Goal: Transaction & Acquisition: Book appointment/travel/reservation

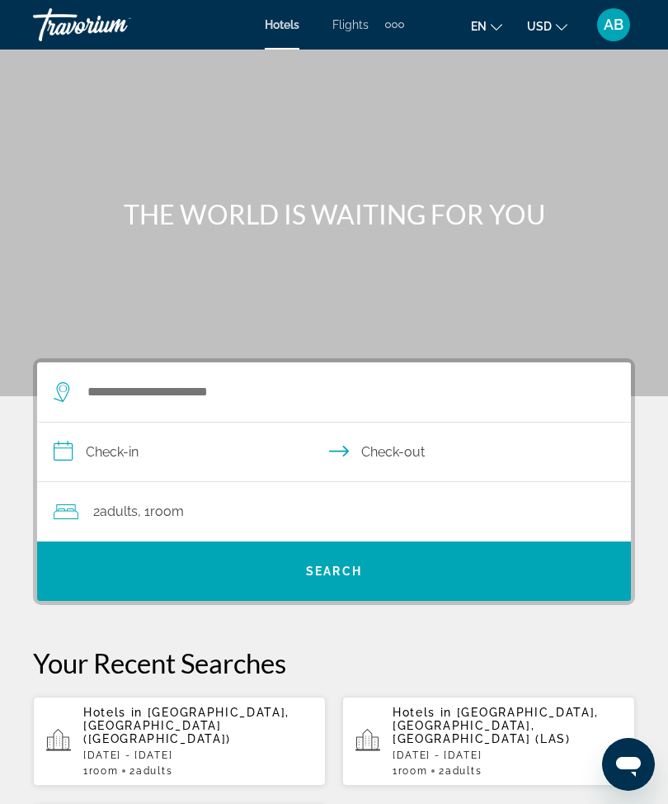
scroll to position [48, 0]
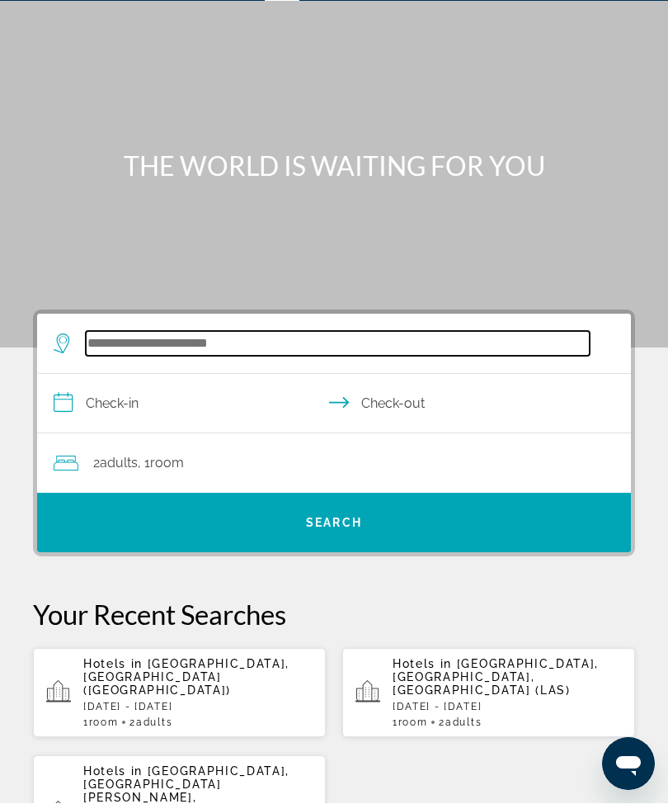
click at [191, 347] on input "Search hotel destination" at bounding box center [338, 344] width 504 height 25
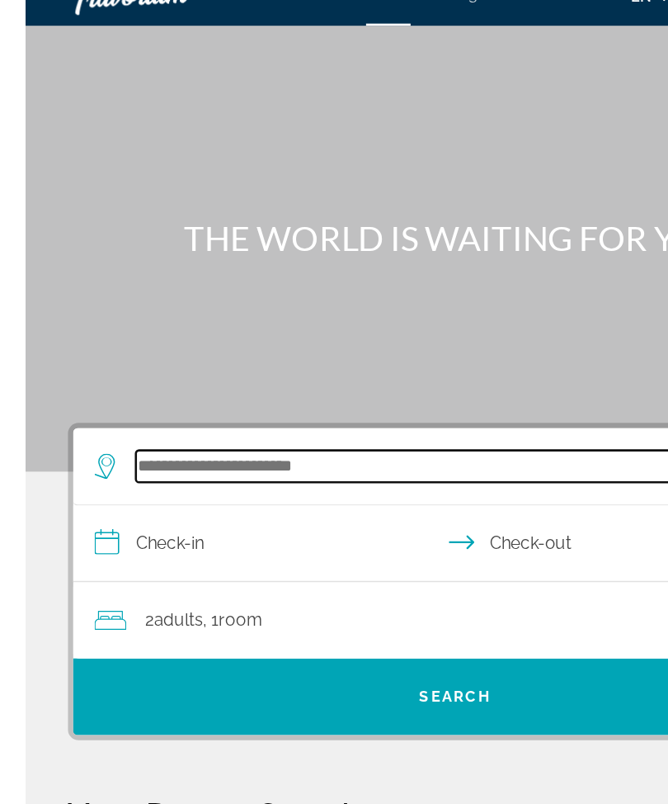
scroll to position [0, 0]
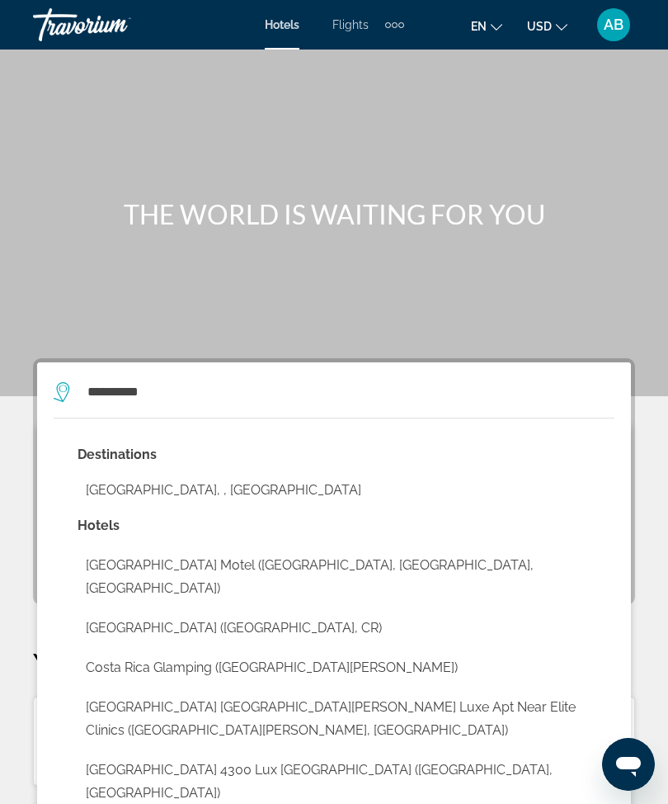
click at [229, 500] on button "[GEOGRAPHIC_DATA], , [GEOGRAPHIC_DATA]" at bounding box center [346, 490] width 537 height 31
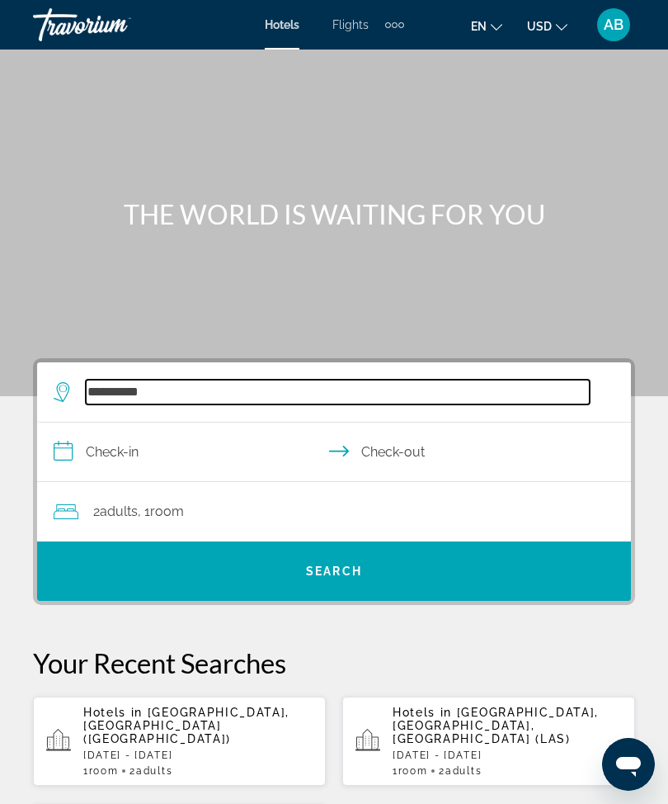
type input "**********"
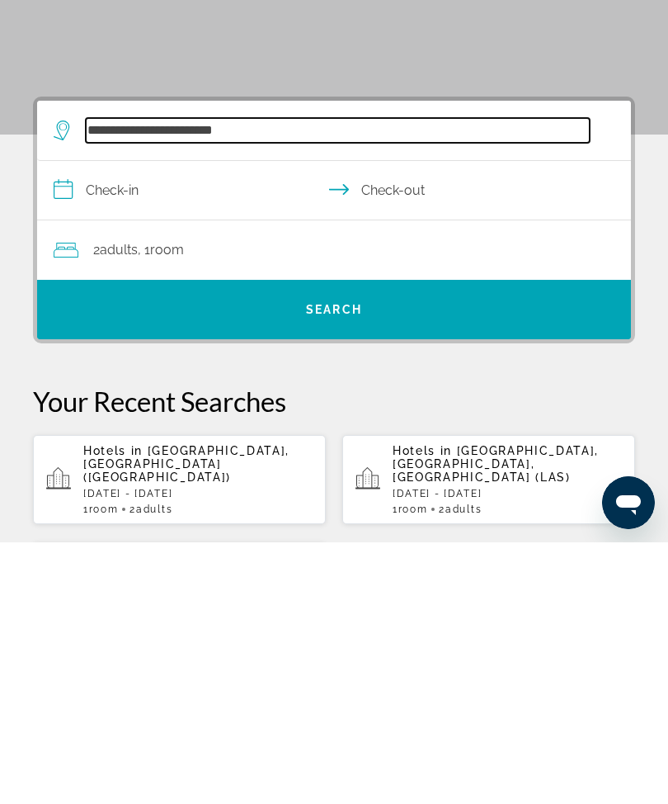
scroll to position [40, 0]
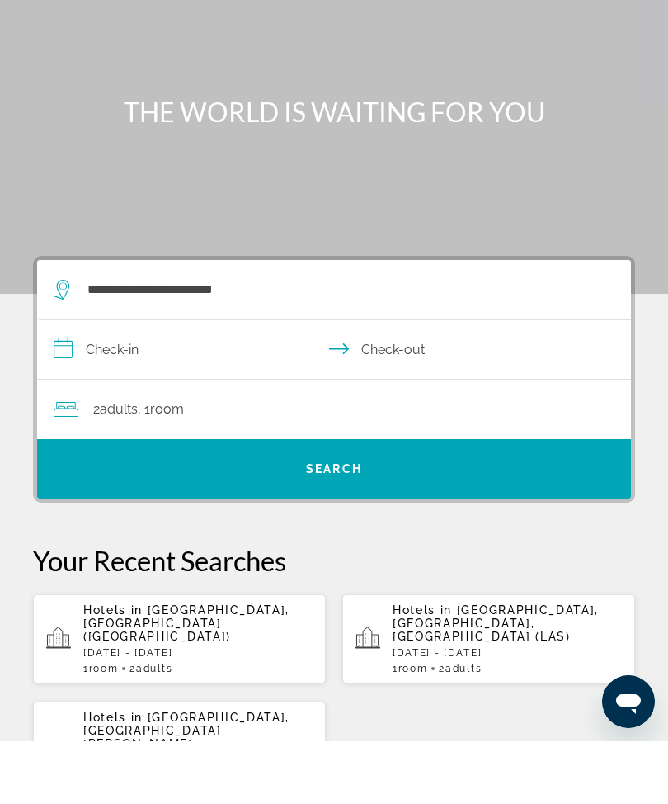
click at [61, 383] on input "**********" at bounding box center [337, 415] width 601 height 64
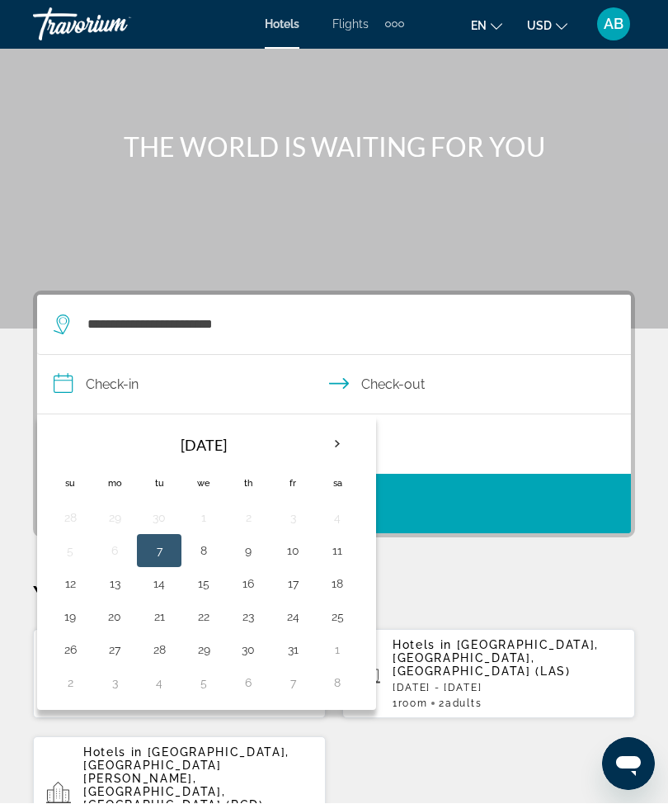
click at [347, 431] on th "Next month" at bounding box center [337, 445] width 45 height 36
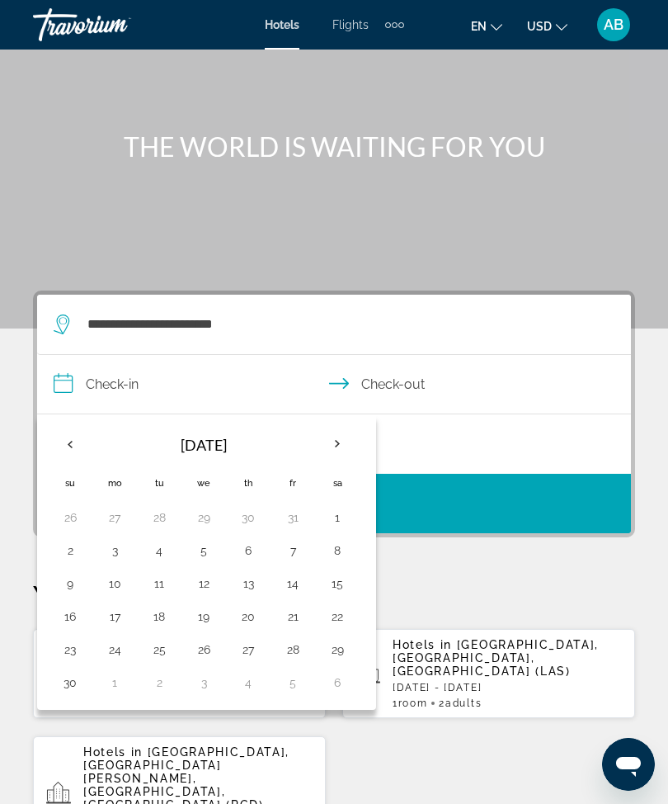
click at [329, 446] on th "Next month" at bounding box center [337, 444] width 45 height 36
click at [80, 449] on th "Previous month" at bounding box center [70, 444] width 45 height 36
click at [125, 610] on button "17" at bounding box center [115, 616] width 26 height 23
click at [292, 625] on button "21" at bounding box center [293, 616] width 26 height 23
type input "**********"
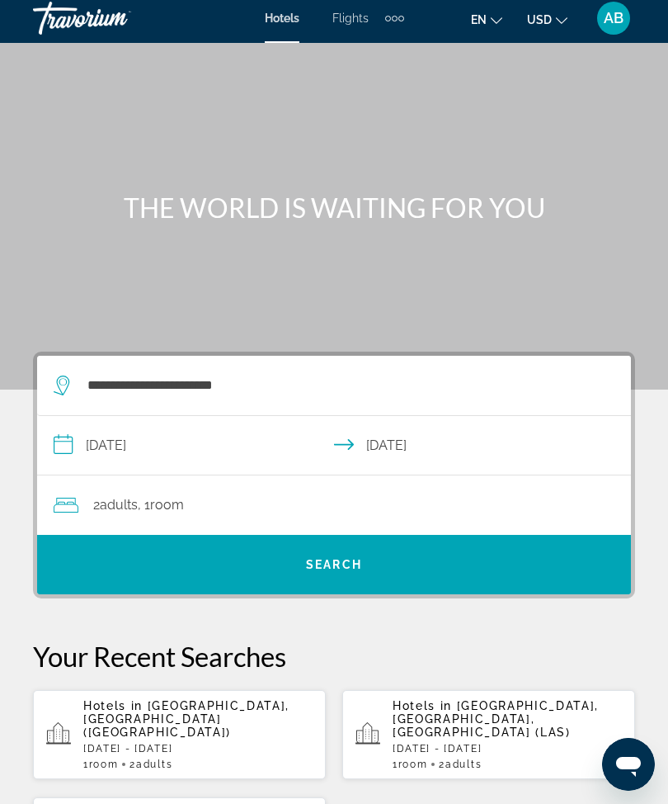
scroll to position [0, 0]
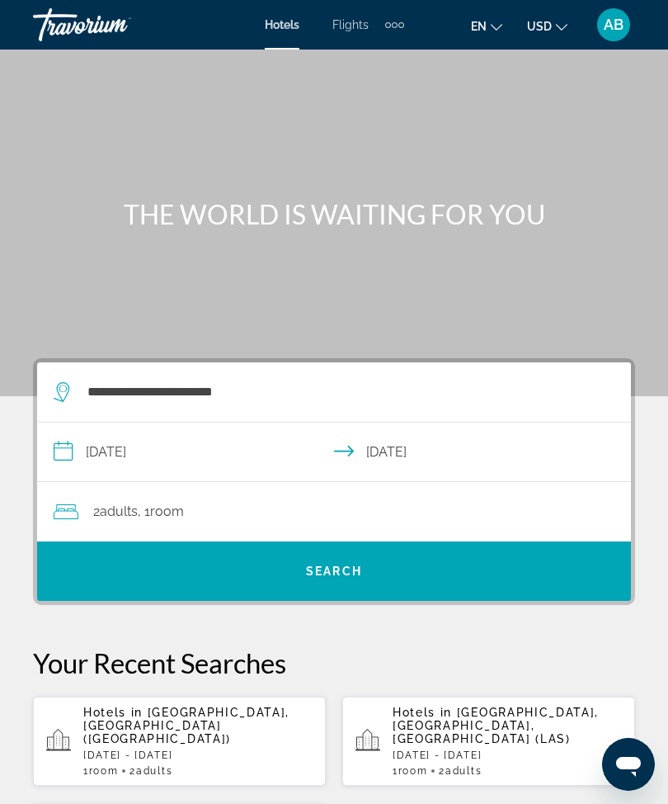
click at [377, 515] on div "2 Adult Adults , 1 Room rooms" at bounding box center [343, 511] width 578 height 23
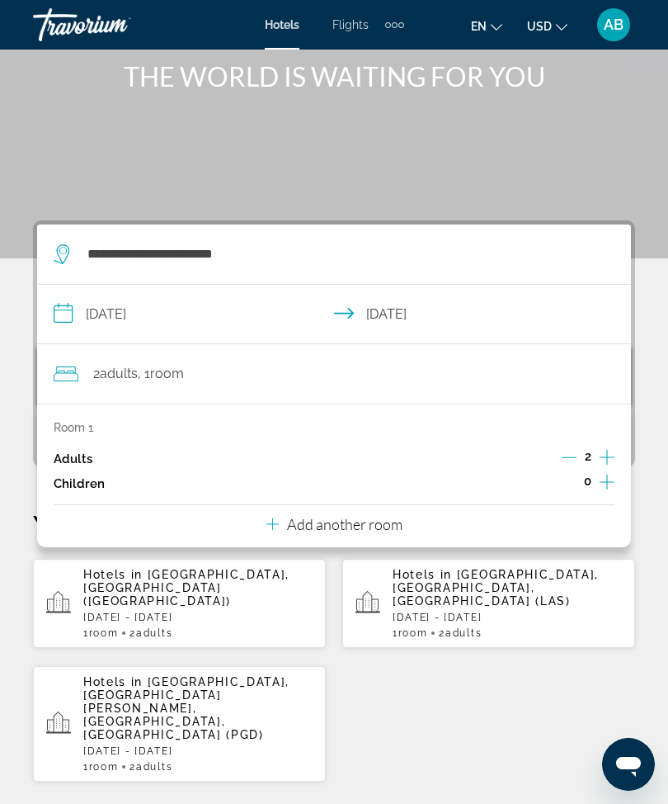
click at [397, 515] on p "Add another room" at bounding box center [345, 524] width 116 height 18
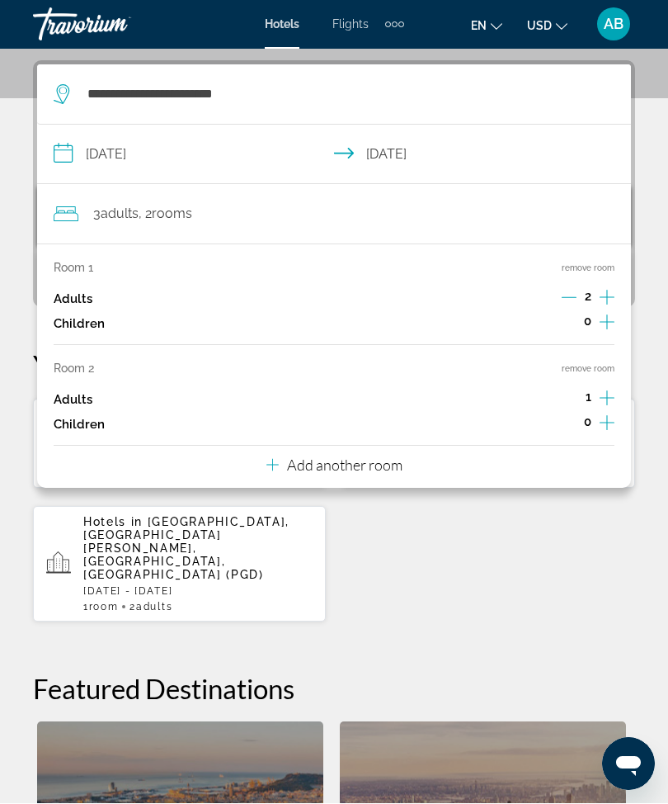
scroll to position [304, 0]
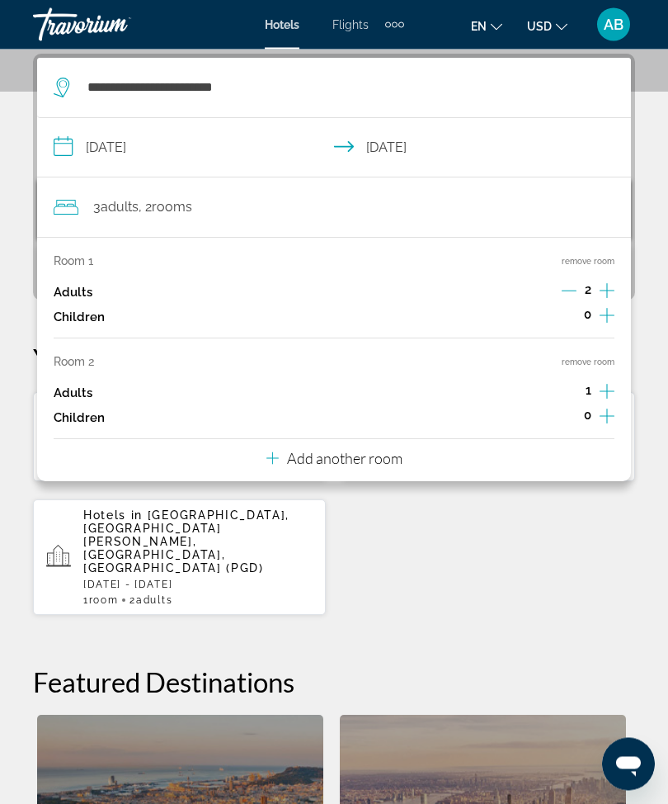
click at [356, 455] on p "Add another room" at bounding box center [345, 459] width 116 height 18
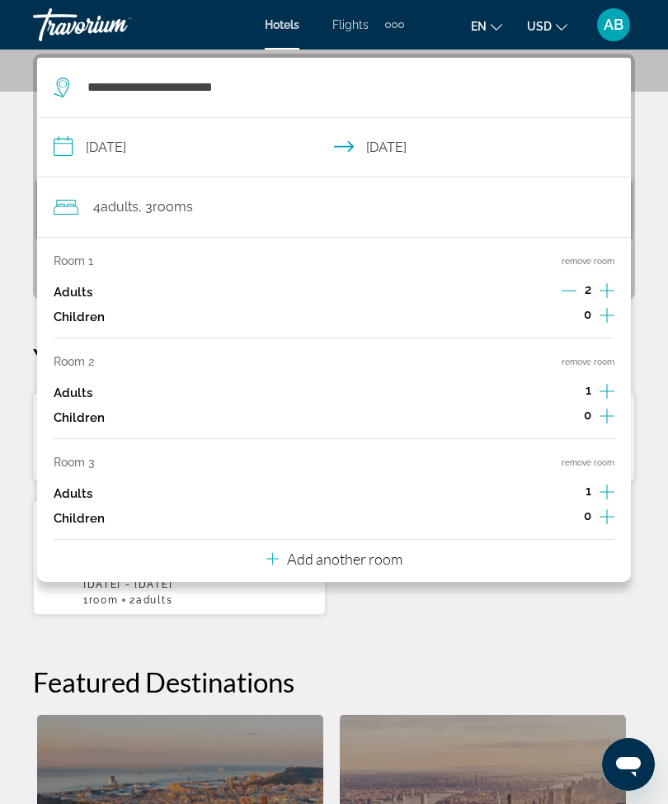
click at [386, 553] on p "Add another room" at bounding box center [345, 559] width 116 height 18
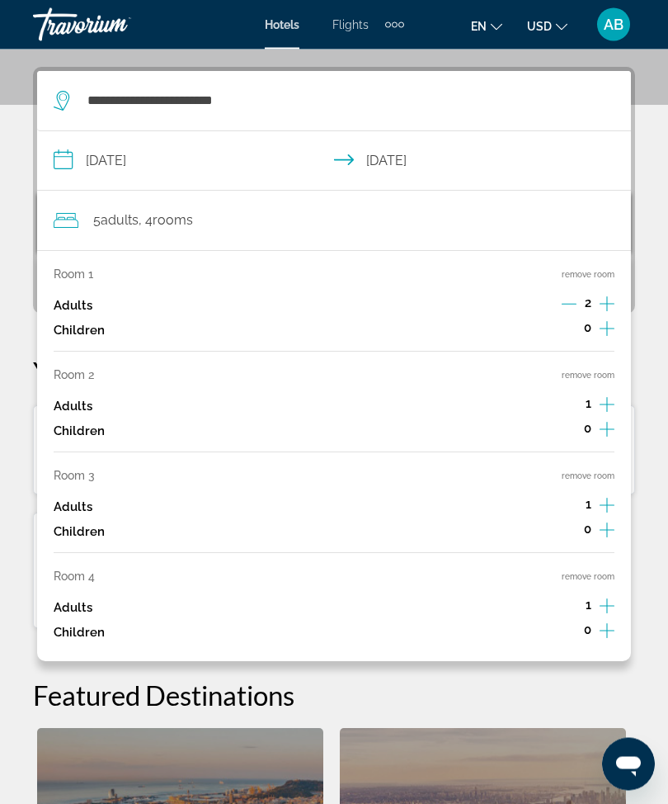
scroll to position [275, 0]
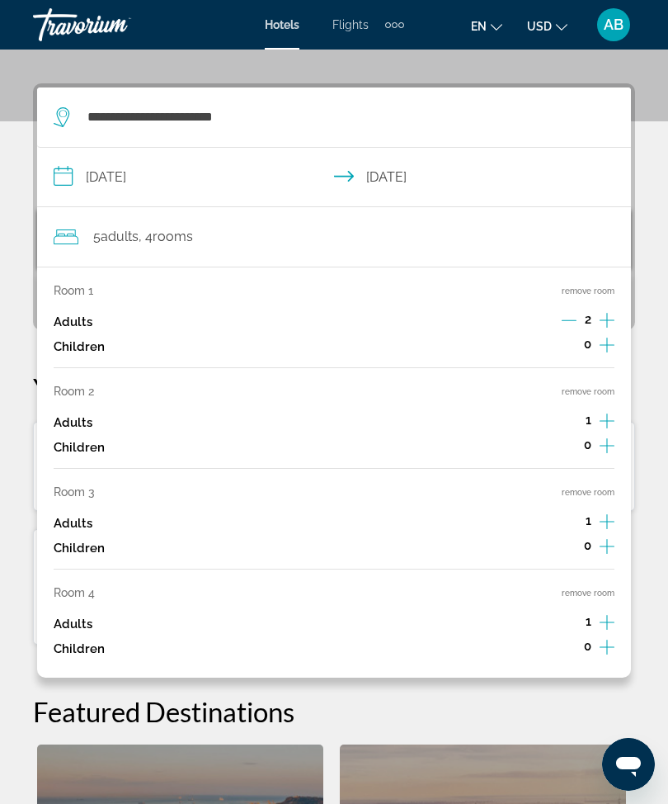
click at [606, 588] on button "remove room" at bounding box center [588, 593] width 53 height 11
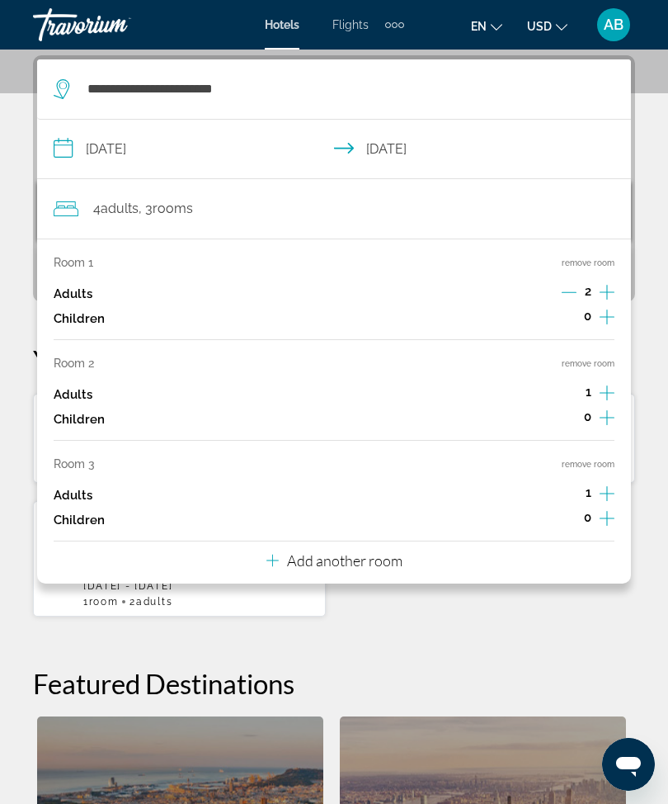
scroll to position [305, 0]
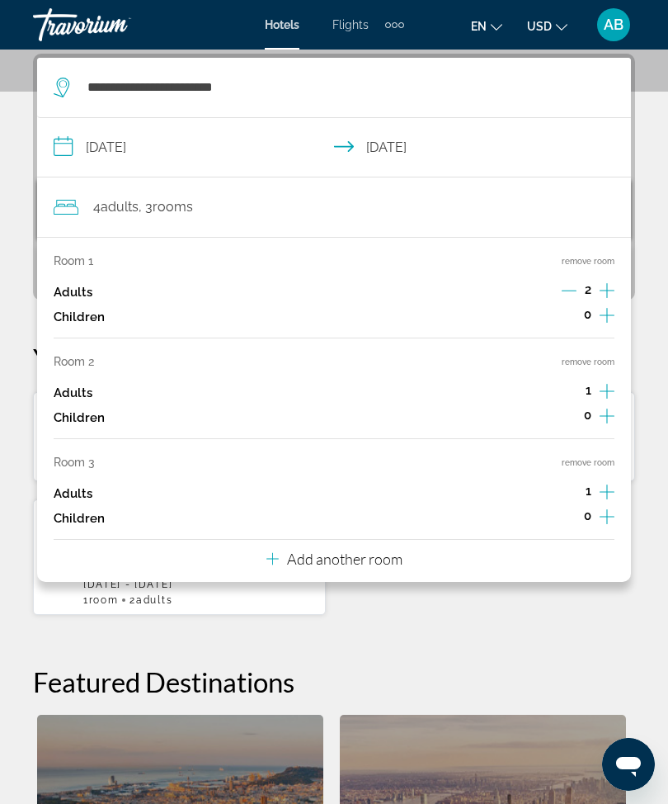
click at [607, 457] on button "remove room" at bounding box center [588, 462] width 53 height 11
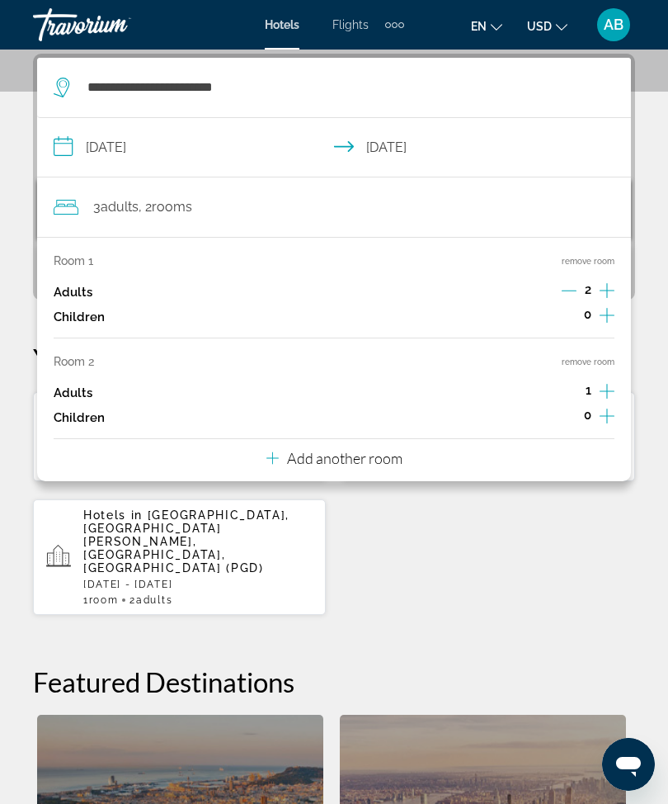
click at [602, 362] on button "remove room" at bounding box center [588, 362] width 53 height 11
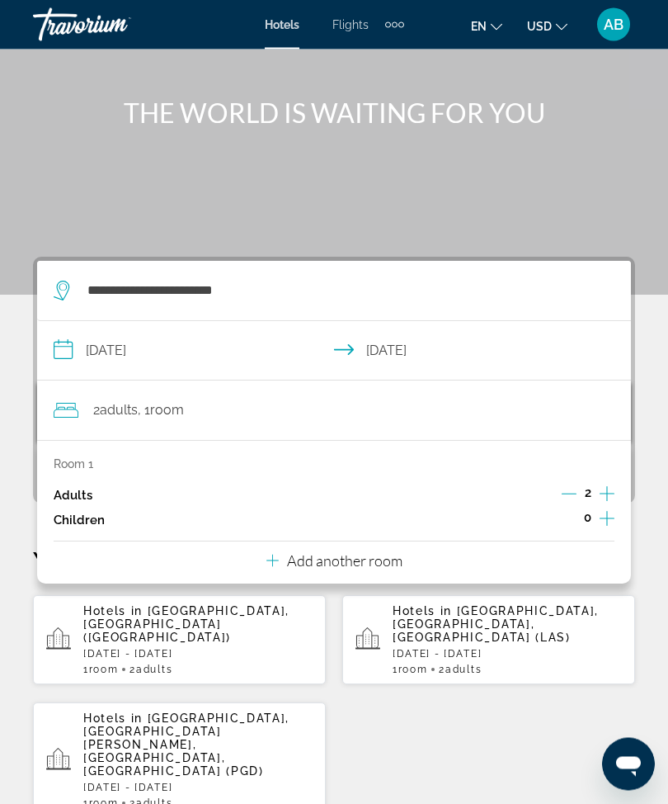
click at [21, 337] on div "**********" at bounding box center [334, 780] width 668 height 1046
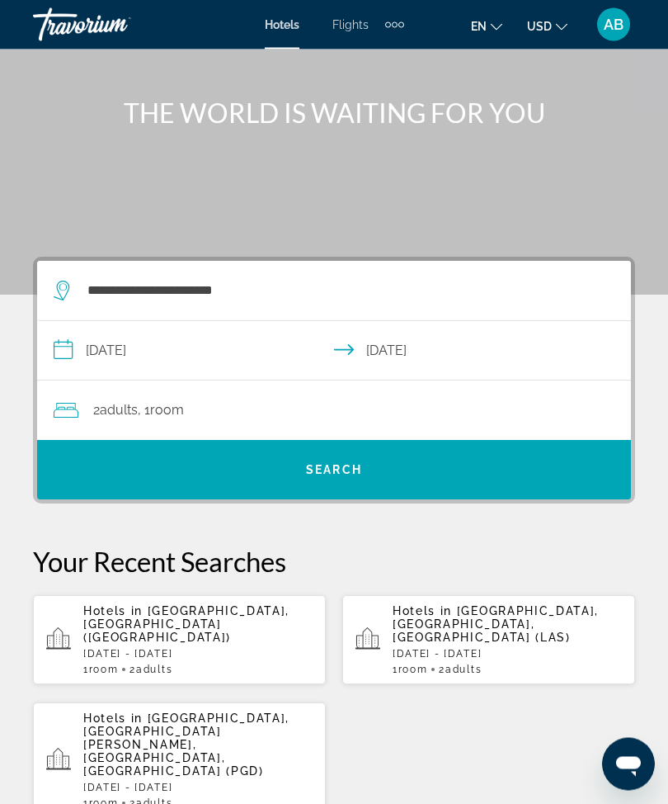
scroll to position [102, 0]
click at [381, 484] on span "Search" at bounding box center [334, 470] width 594 height 40
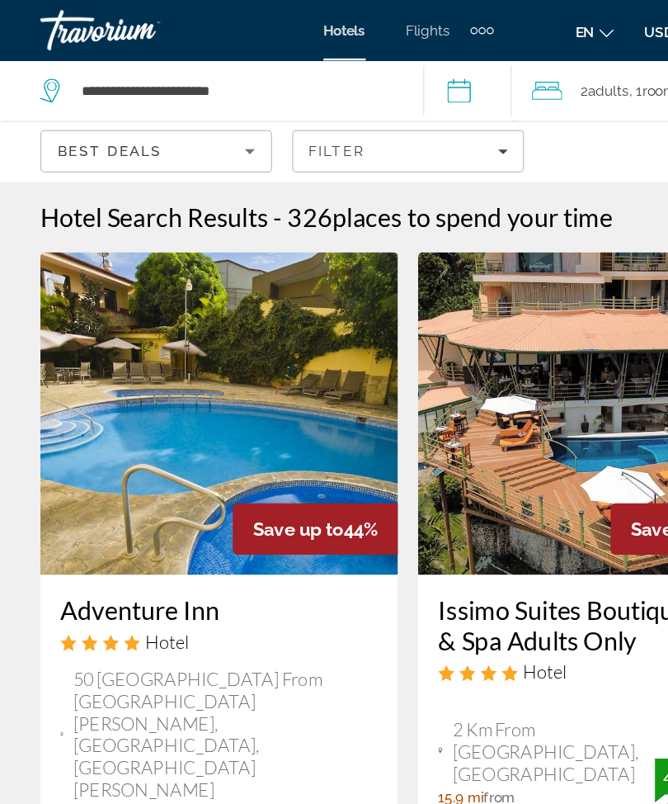
click at [403, 135] on span "Filters" at bounding box center [334, 124] width 188 height 40
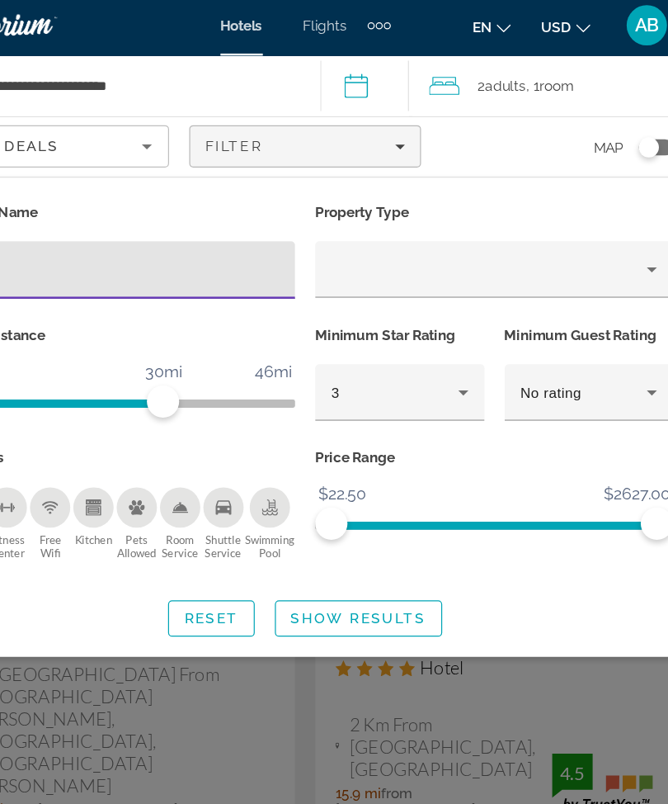
click at [454, 328] on icon "Hotel Filters" at bounding box center [464, 325] width 20 height 20
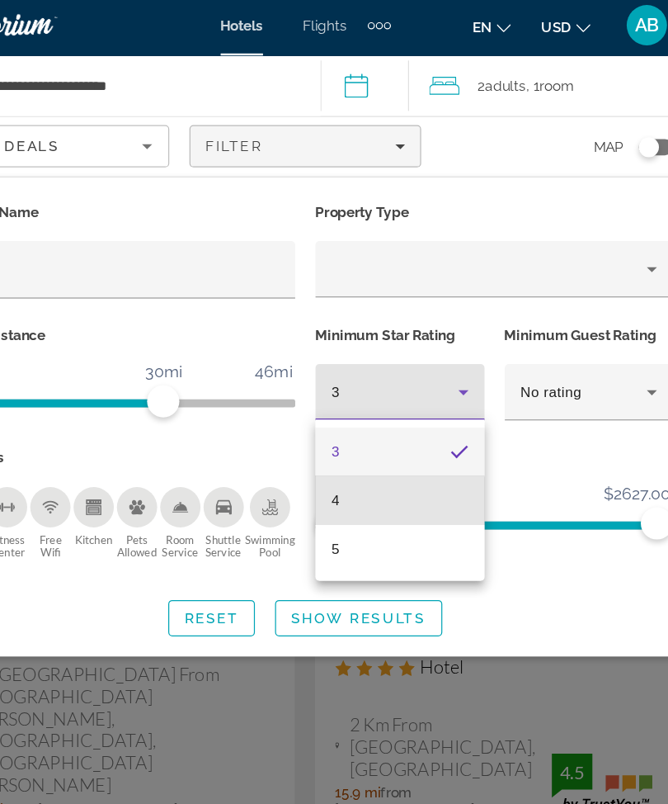
click at [342, 413] on mat-option "4" at bounding box center [411, 414] width 139 height 40
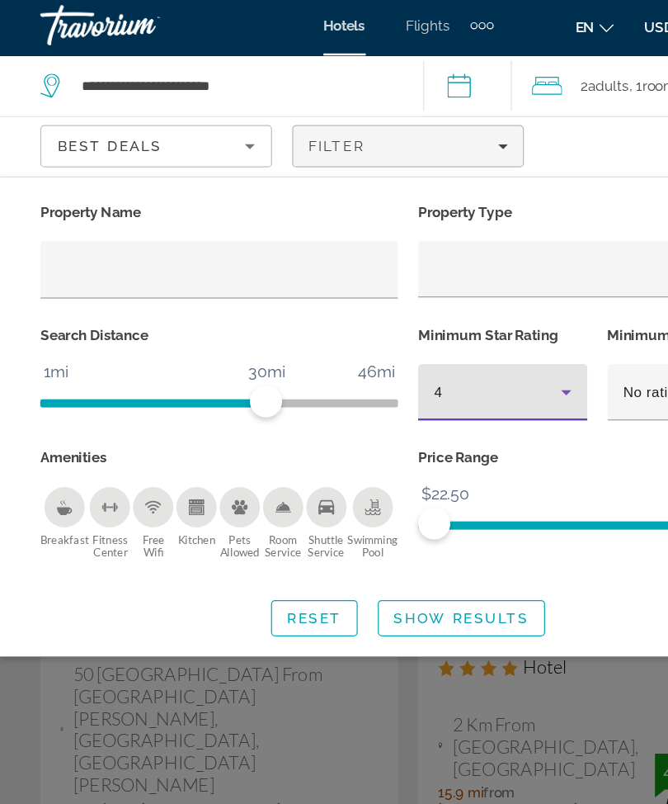
click at [388, 512] on span "Search widget" at bounding box center [377, 510] width 135 height 40
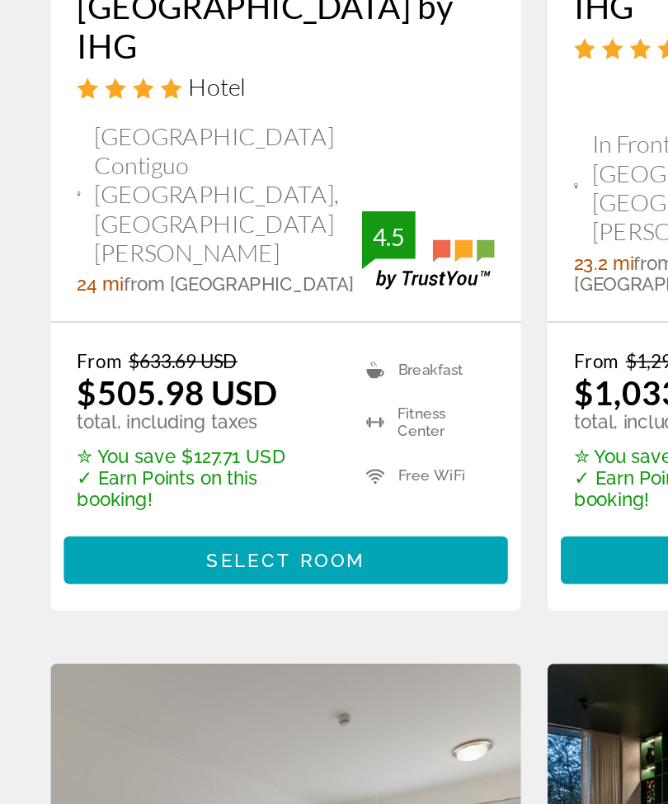
scroll to position [2460, 0]
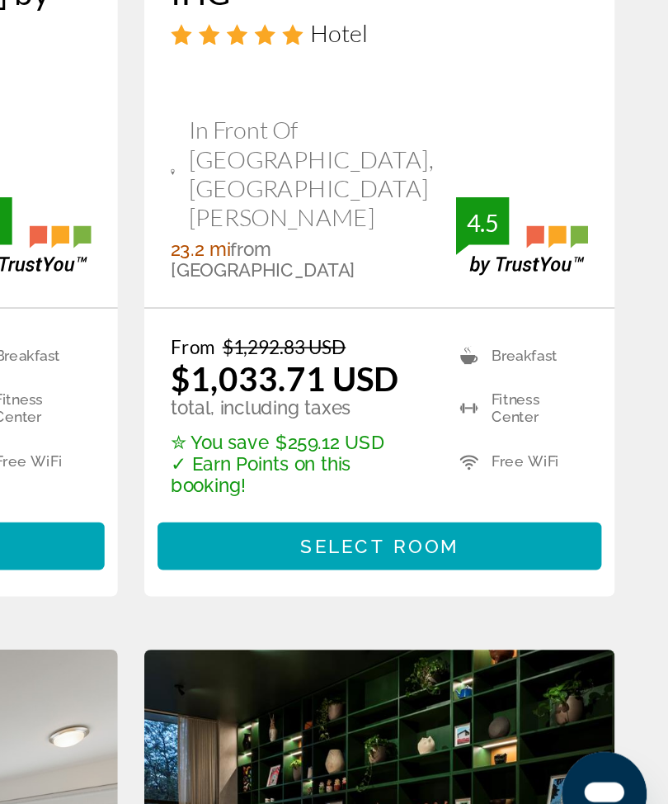
click at [342, 674] on img "Main content" at bounding box center [488, 806] width 293 height 264
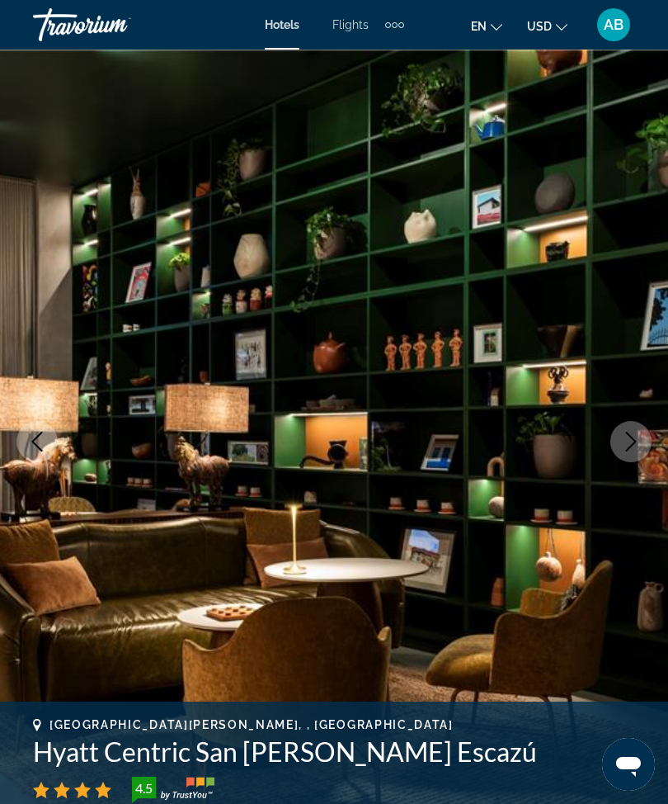
click at [630, 456] on button "Next image" at bounding box center [631, 441] width 41 height 41
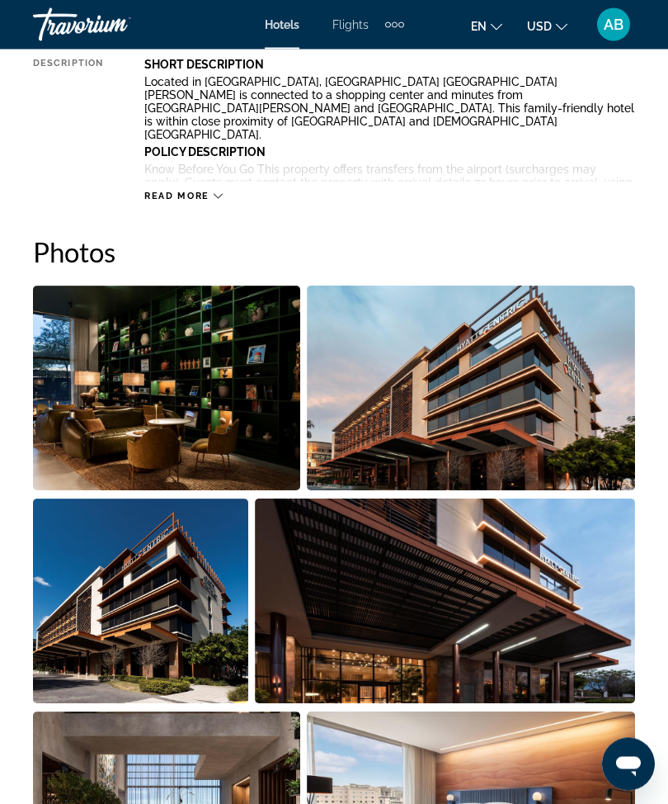
scroll to position [966, 0]
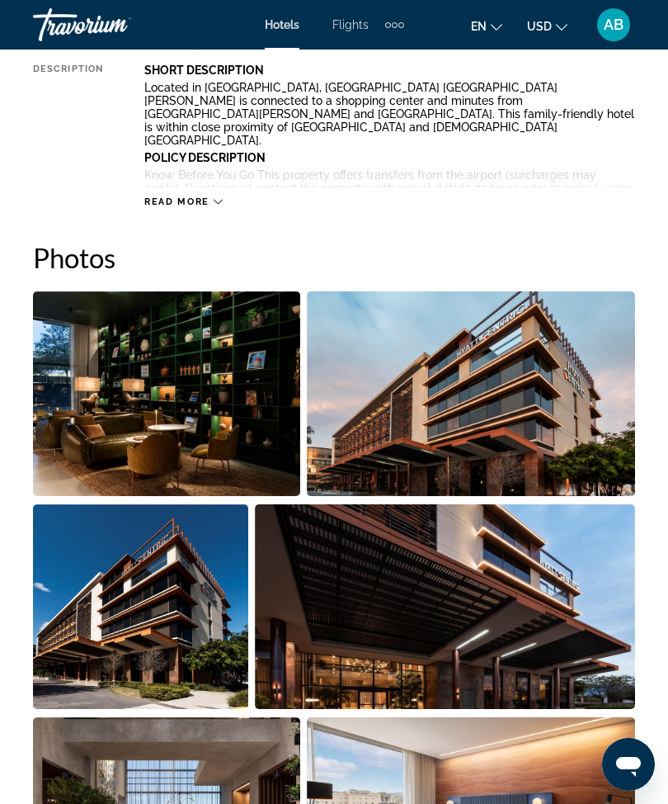
click at [200, 362] on img "Open full-screen image slider" at bounding box center [166, 393] width 267 height 205
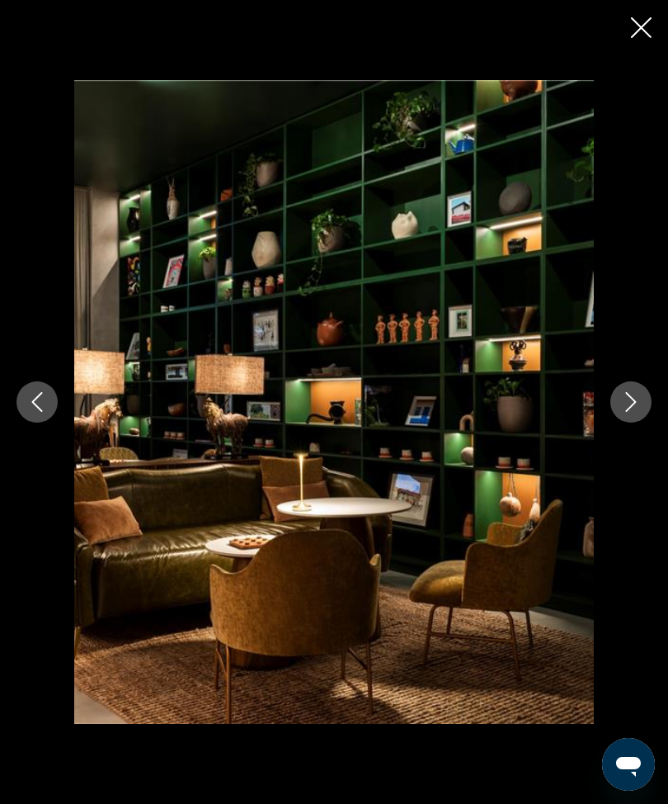
click at [635, 418] on button "Next image" at bounding box center [631, 401] width 41 height 41
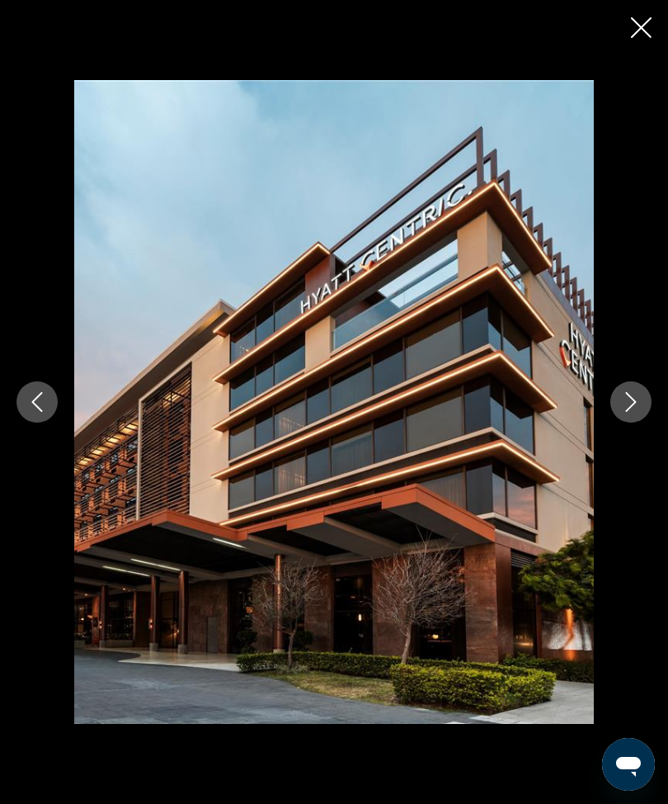
click at [631, 412] on icon "Next image" at bounding box center [631, 402] width 20 height 20
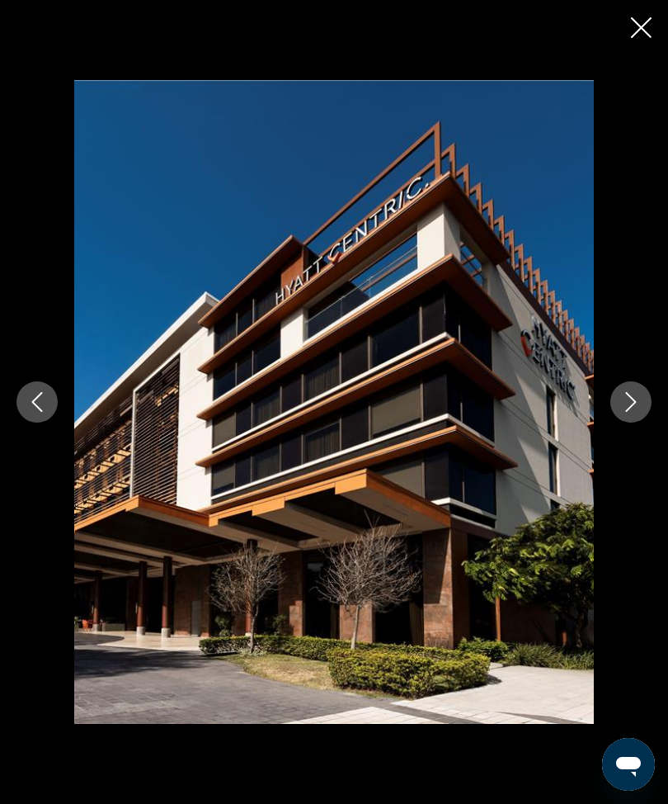
click at [643, 423] on button "Next image" at bounding box center [631, 401] width 41 height 41
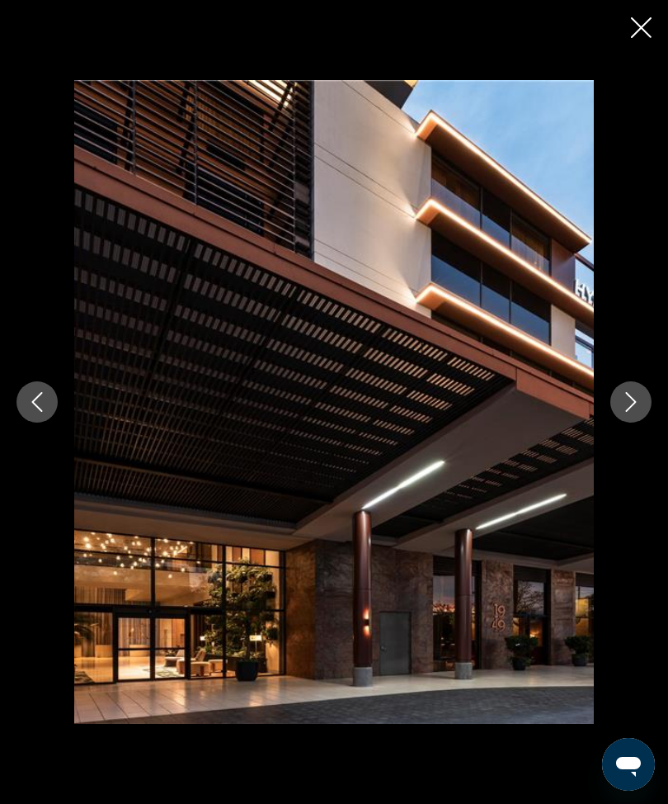
click at [632, 412] on icon "Next image" at bounding box center [631, 402] width 20 height 20
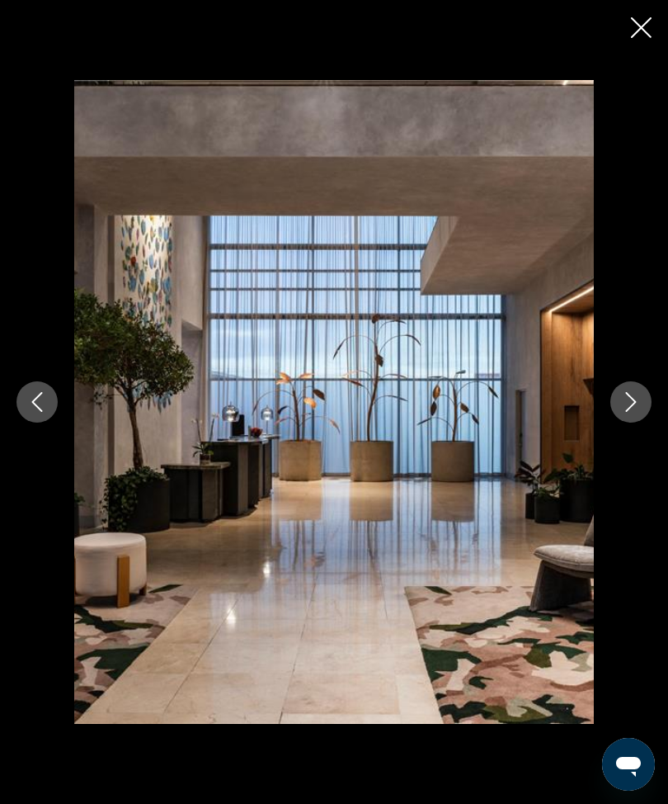
click at [640, 412] on icon "Next image" at bounding box center [631, 402] width 20 height 20
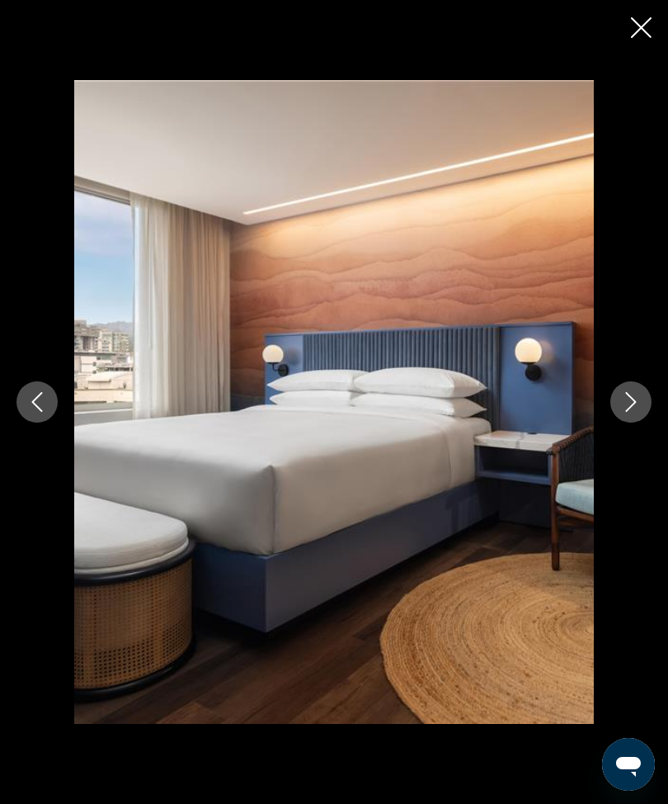
click at [624, 412] on icon "Next image" at bounding box center [631, 402] width 20 height 20
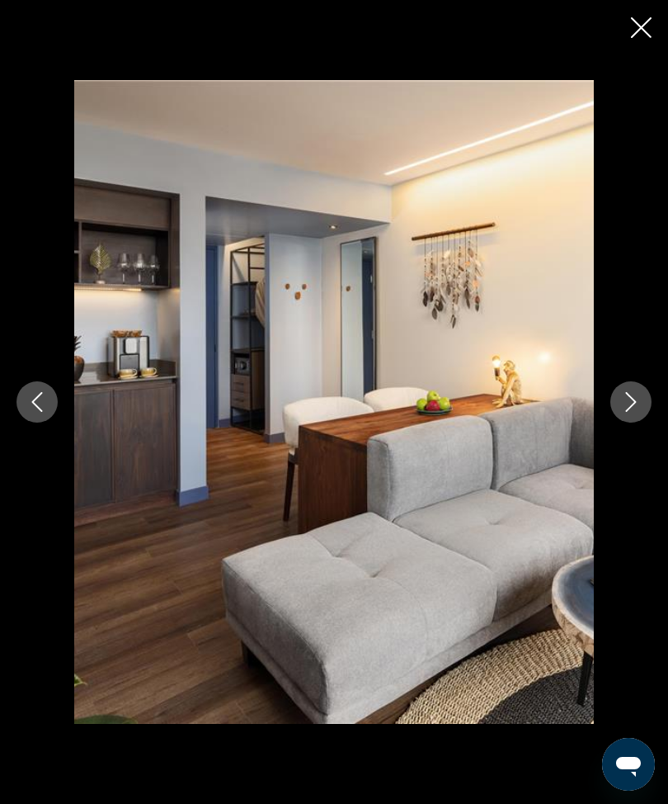
click at [637, 417] on button "Next image" at bounding box center [631, 401] width 41 height 41
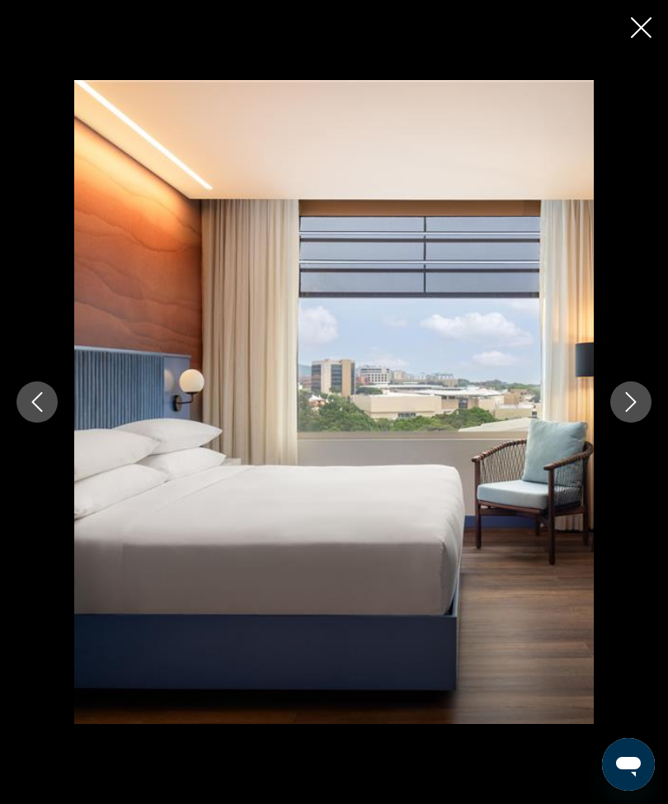
click at [630, 412] on icon "Next image" at bounding box center [631, 402] width 20 height 20
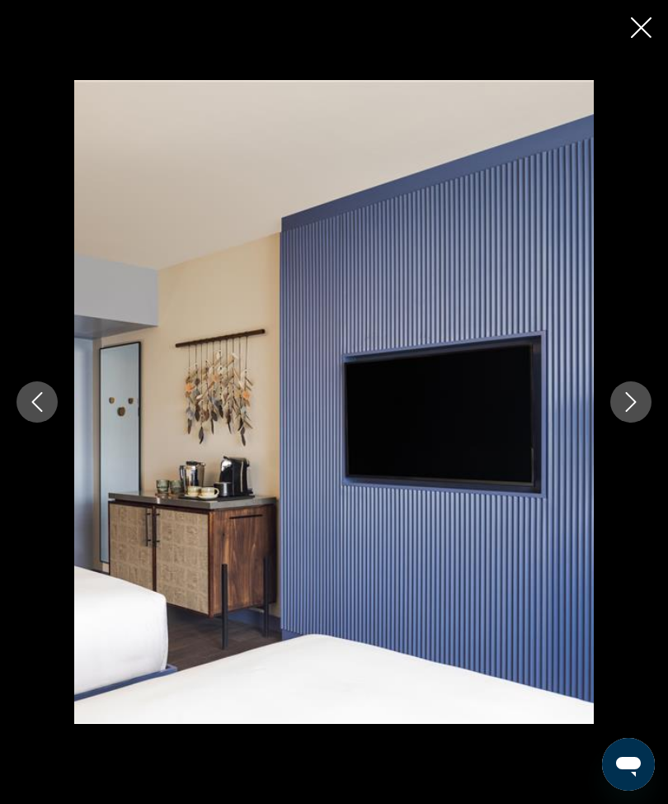
click at [630, 412] on icon "Next image" at bounding box center [631, 402] width 20 height 20
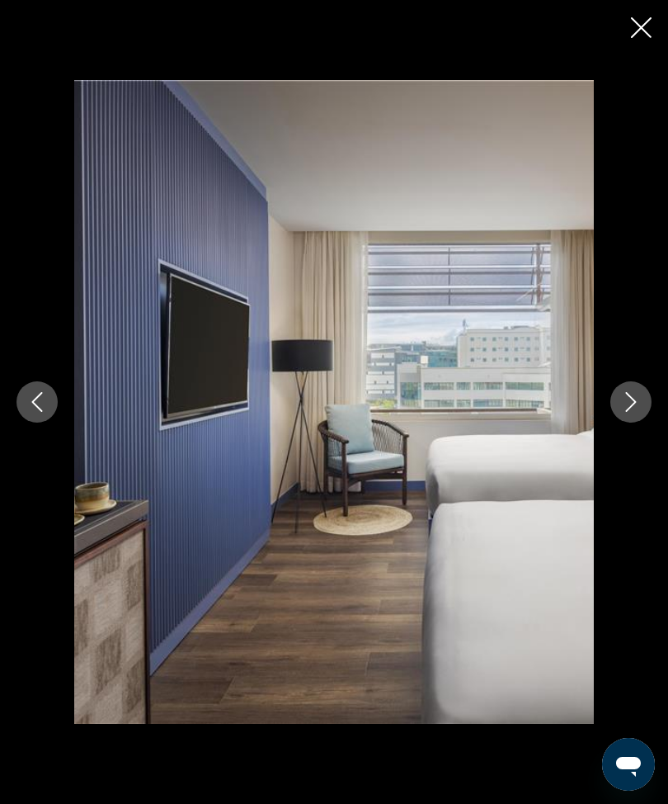
click at [646, 423] on button "Next image" at bounding box center [631, 401] width 41 height 41
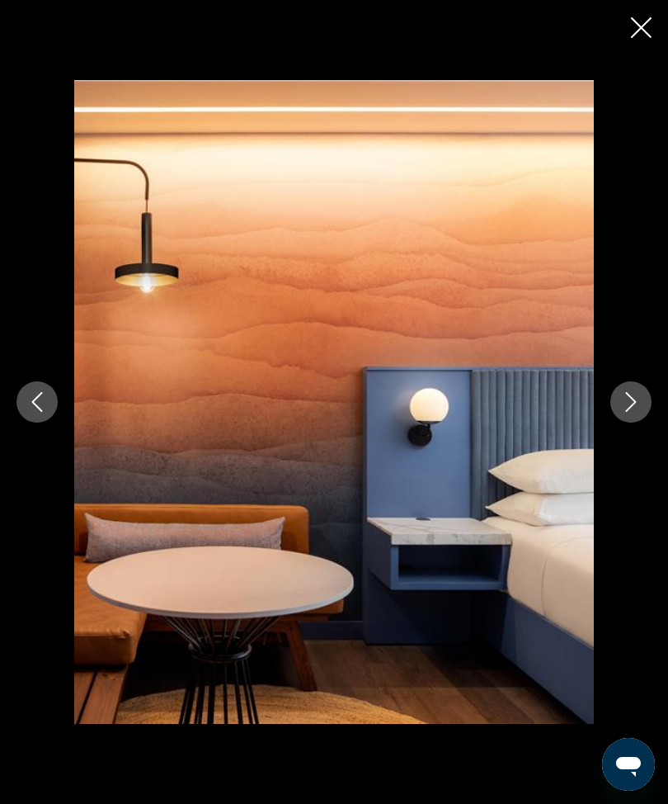
click at [621, 423] on button "Next image" at bounding box center [631, 401] width 41 height 41
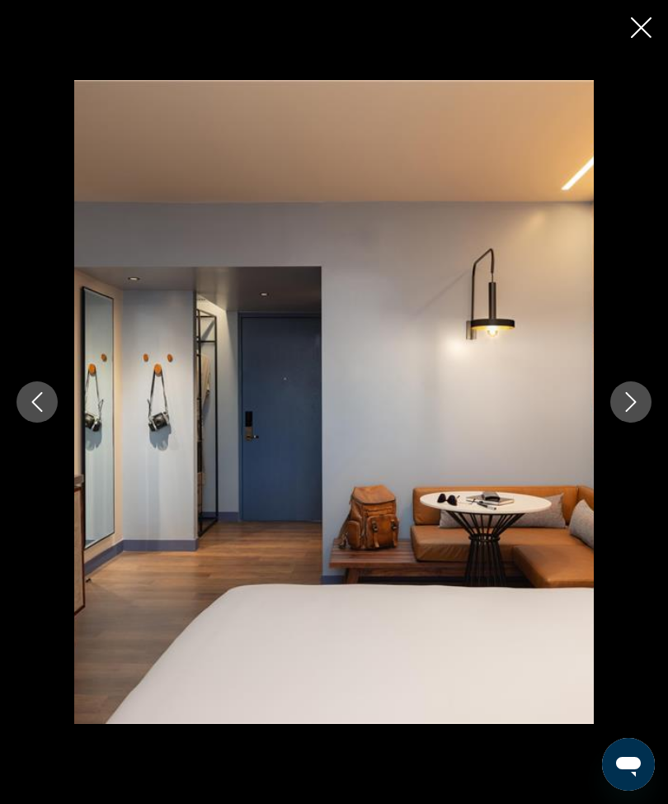
click at [633, 412] on icon "Next image" at bounding box center [631, 402] width 20 height 20
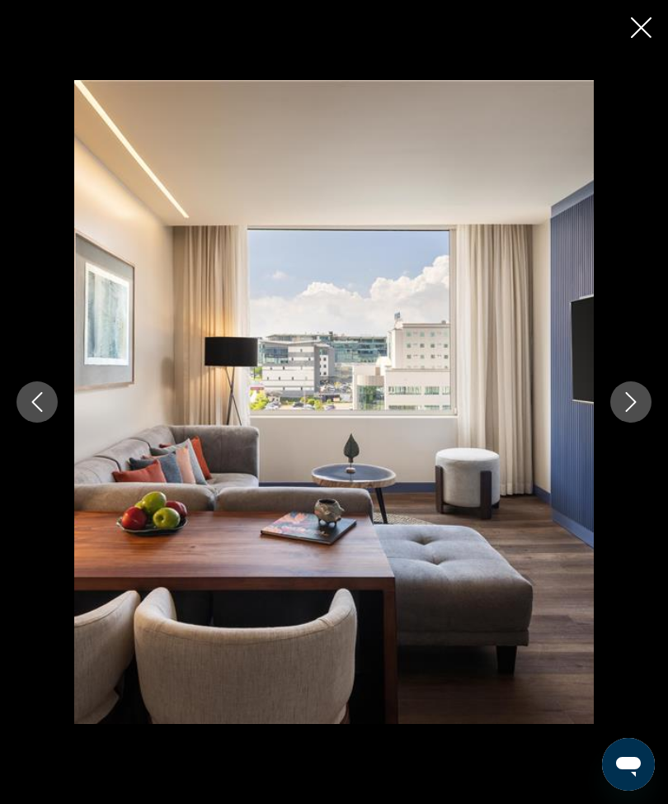
click at [635, 412] on icon "Next image" at bounding box center [631, 402] width 20 height 20
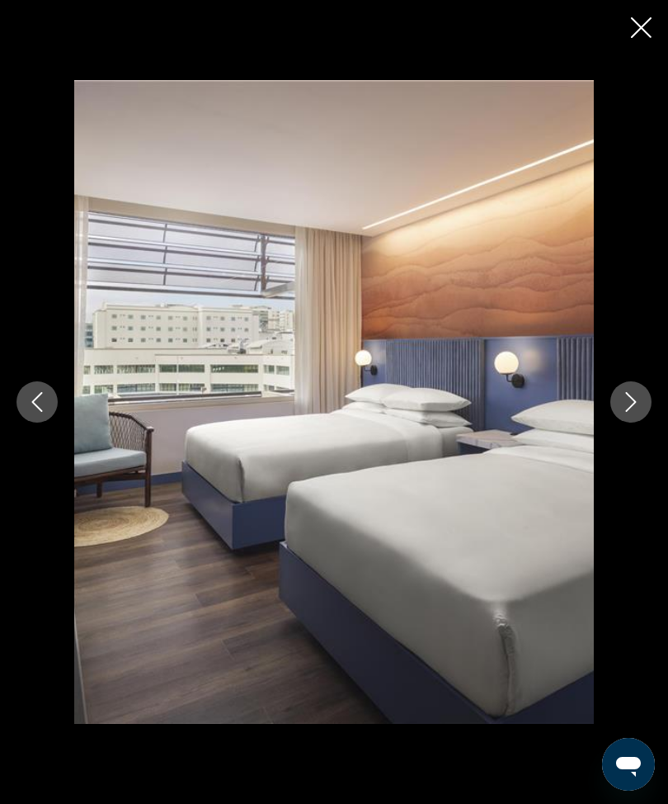
click at [630, 412] on icon "Next image" at bounding box center [631, 402] width 20 height 20
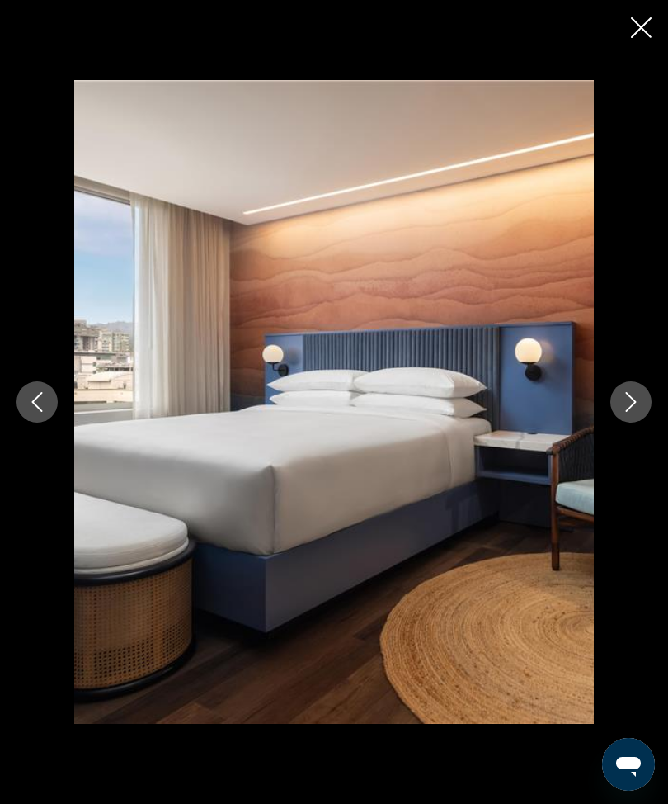
click at [650, 26] on icon "Close slideshow" at bounding box center [641, 27] width 21 height 21
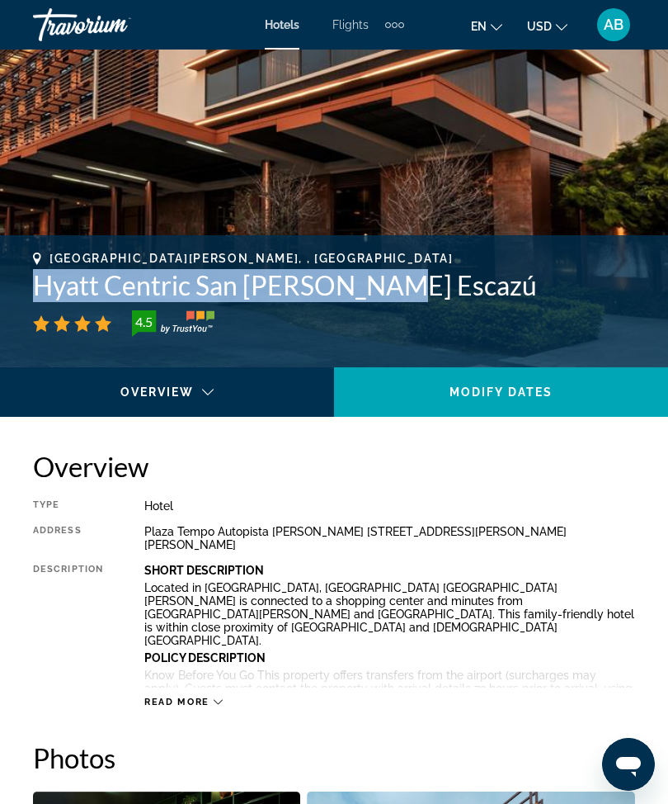
scroll to position [470, 0]
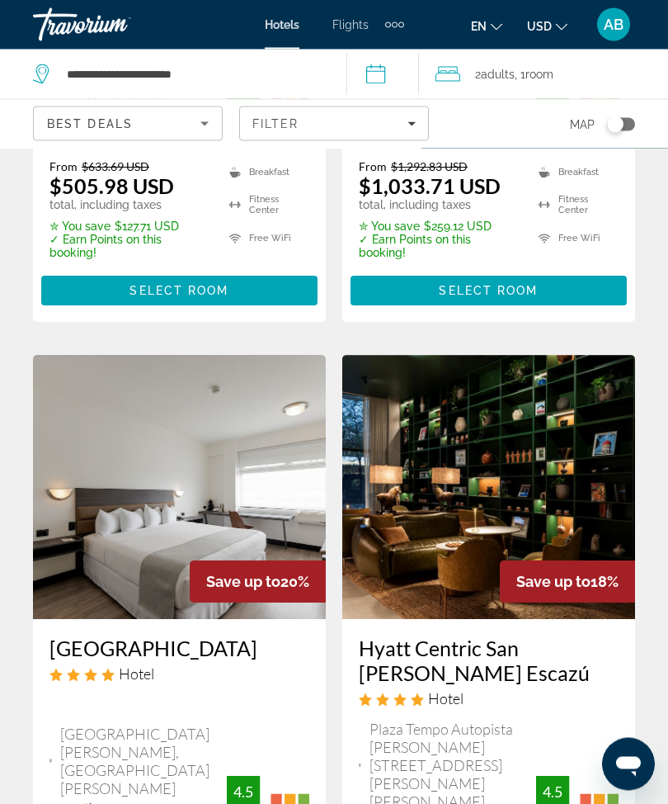
scroll to position [2782, 0]
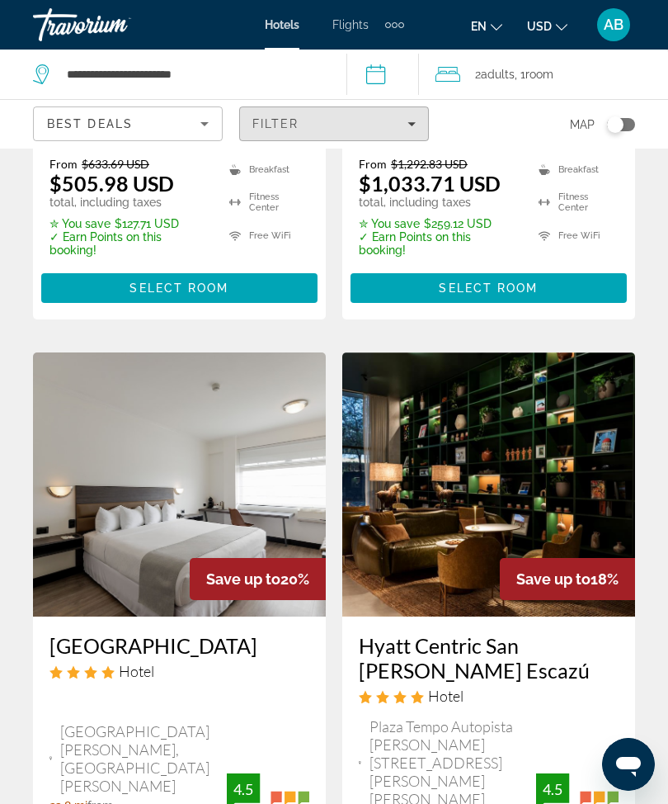
click at [413, 134] on span "Filters" at bounding box center [334, 124] width 188 height 40
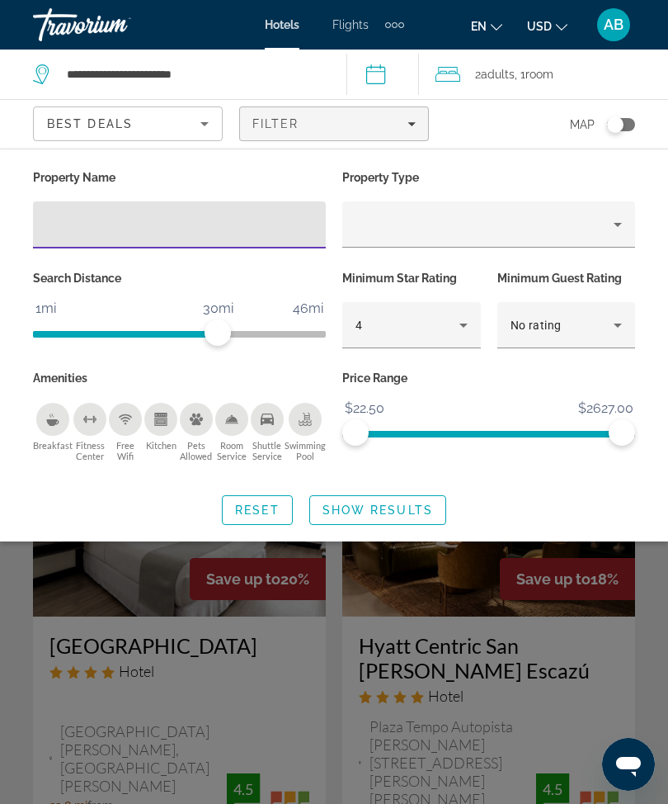
click at [168, 245] on div "Hotel Filters" at bounding box center [179, 224] width 267 height 47
click at [211, 229] on input "Hotel Filters" at bounding box center [179, 225] width 267 height 20
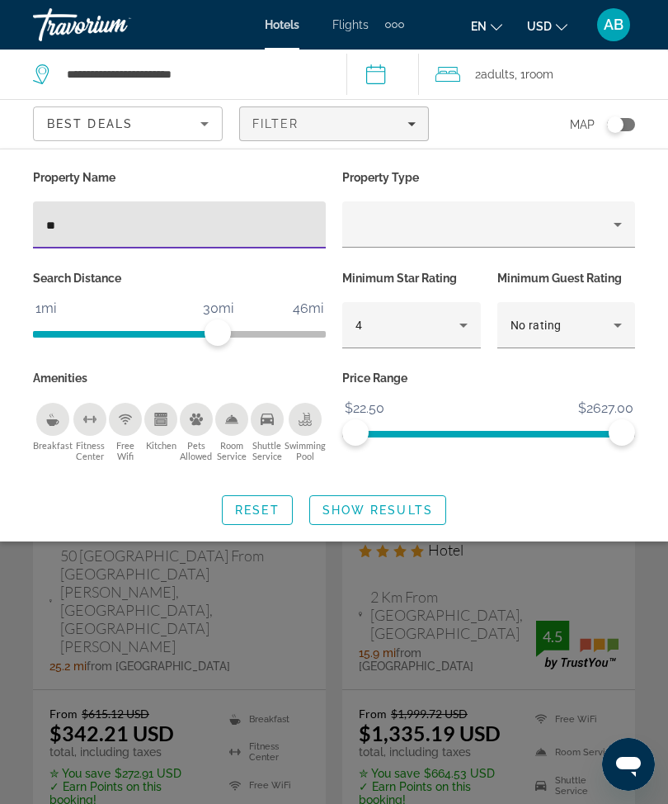
type input "***"
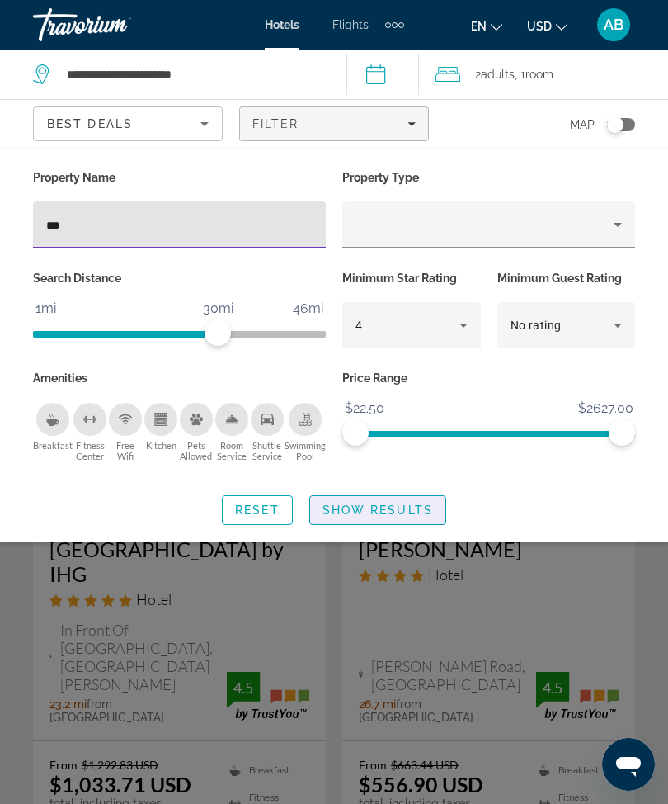
click at [394, 512] on span "Show Results" at bounding box center [378, 509] width 111 height 13
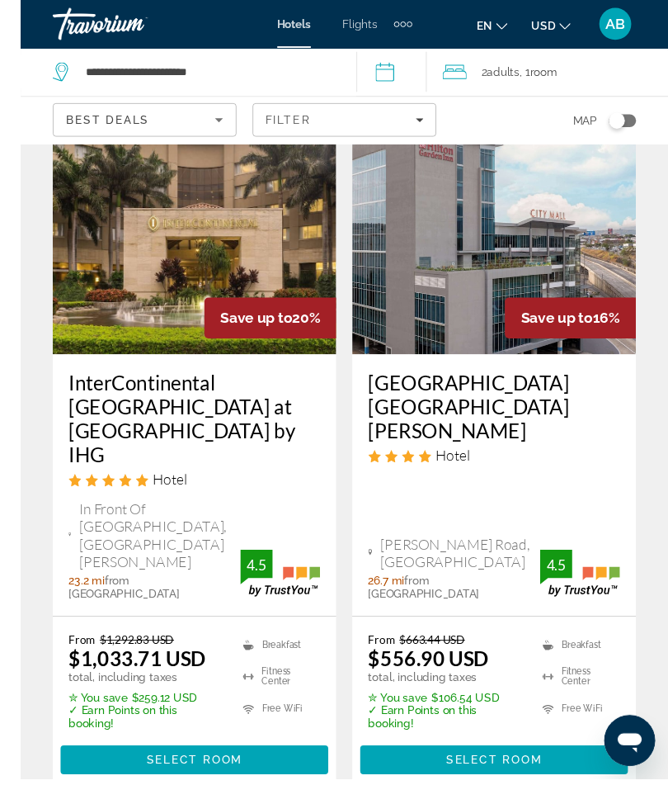
scroll to position [113, 0]
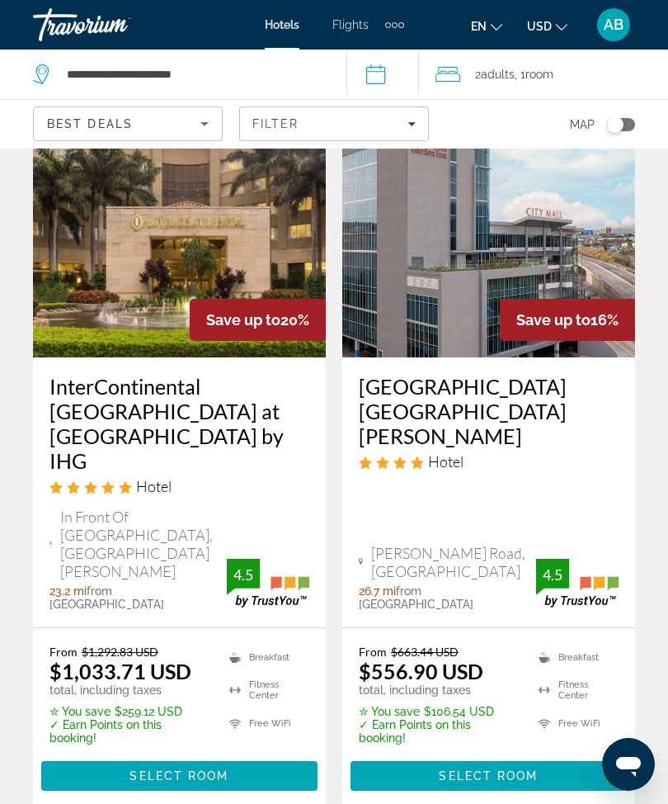
click at [192, 246] on img "Main content" at bounding box center [179, 225] width 293 height 264
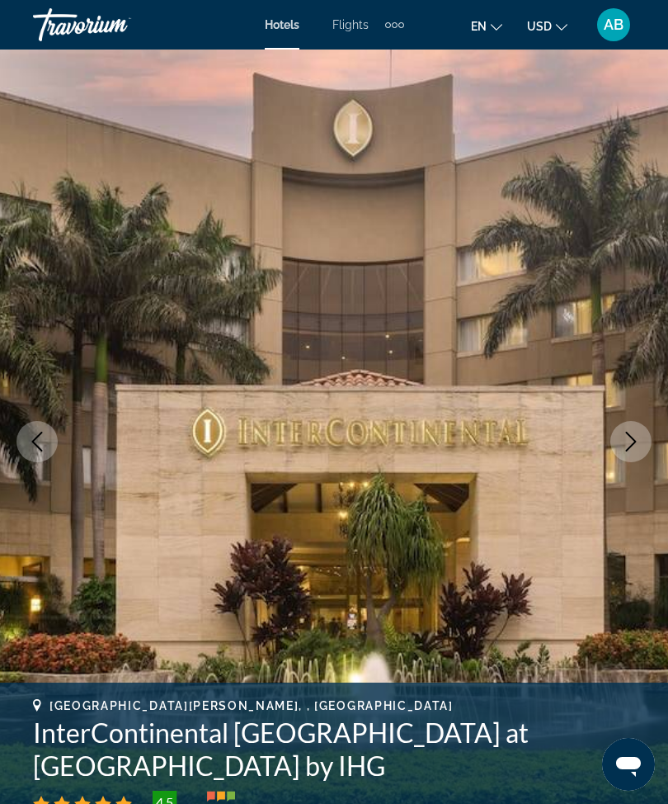
click at [624, 426] on button "Next image" at bounding box center [631, 441] width 41 height 41
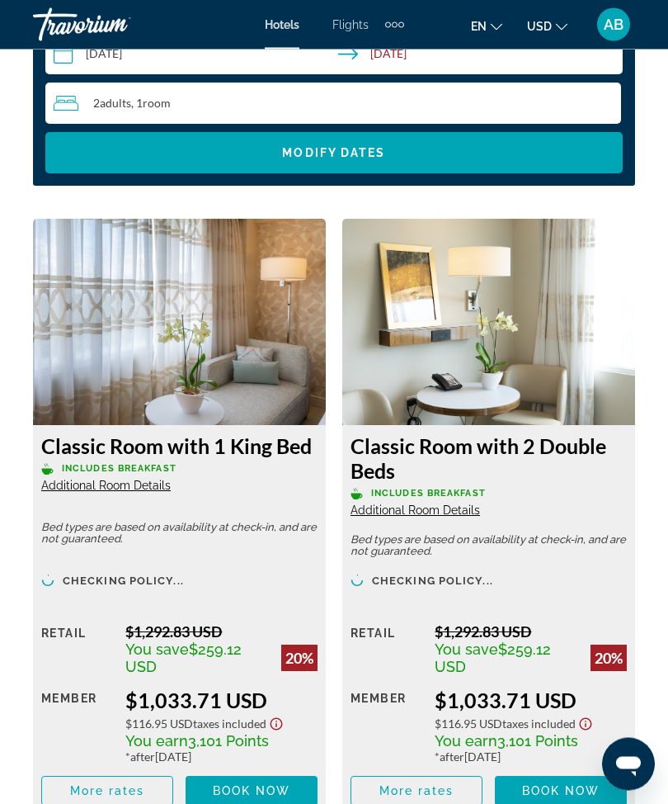
scroll to position [2828, 0]
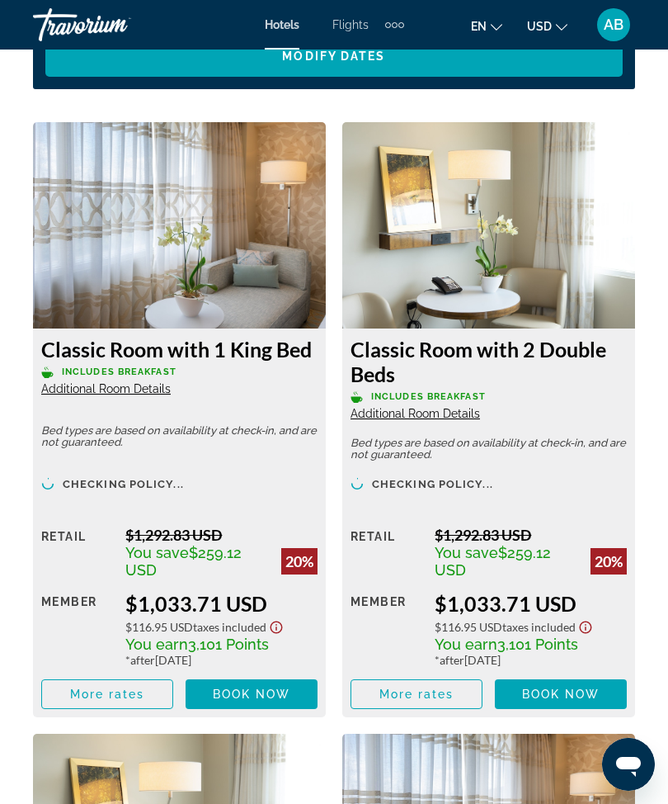
click at [87, 687] on span "More rates" at bounding box center [107, 693] width 75 height 13
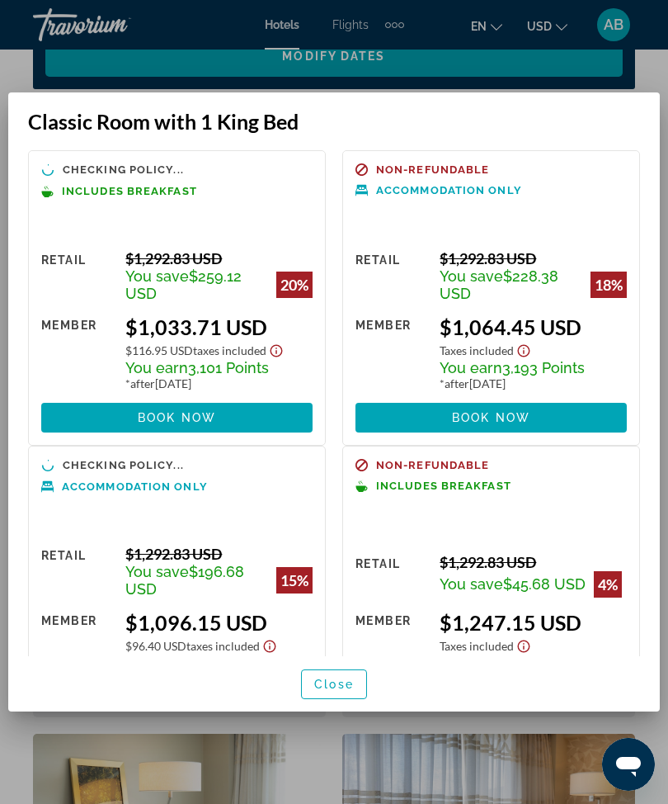
scroll to position [0, 0]
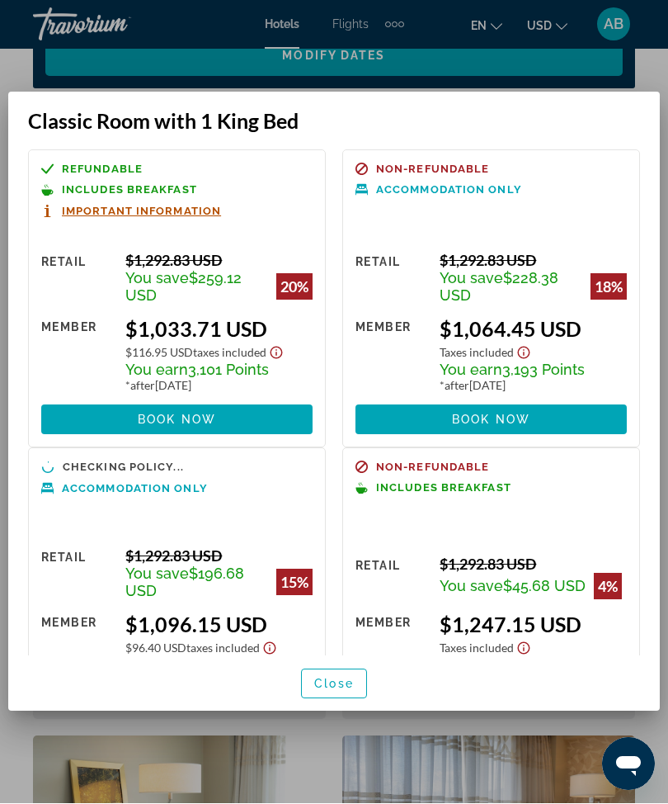
click at [342, 691] on span "Close" at bounding box center [334, 684] width 40 height 13
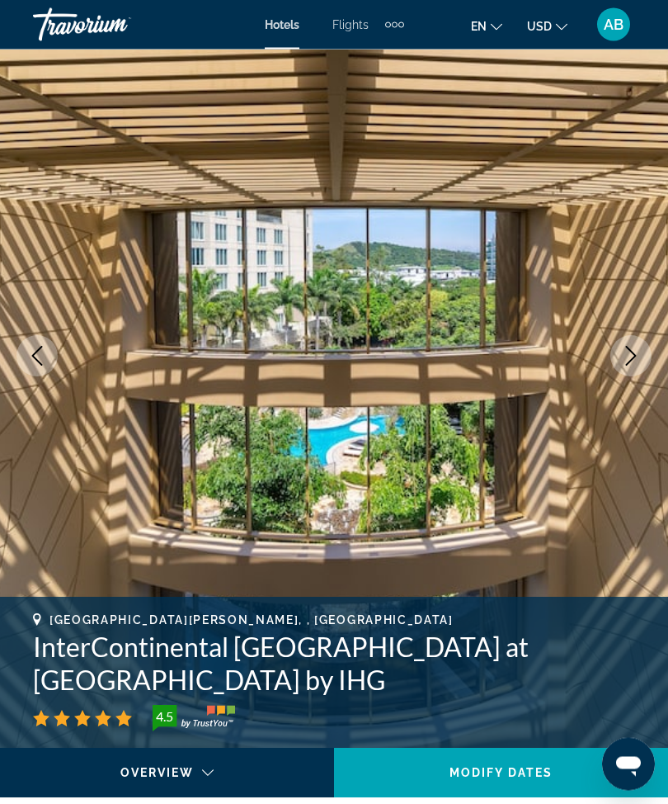
scroll to position [61, 0]
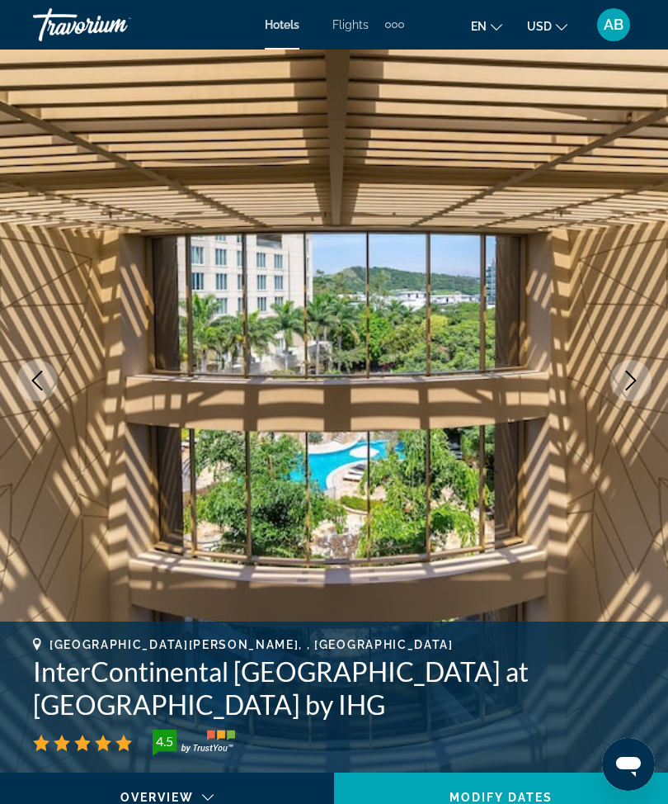
click at [659, 375] on img "Main content" at bounding box center [334, 380] width 668 height 784
click at [634, 390] on icon "Next image" at bounding box center [631, 381] width 20 height 20
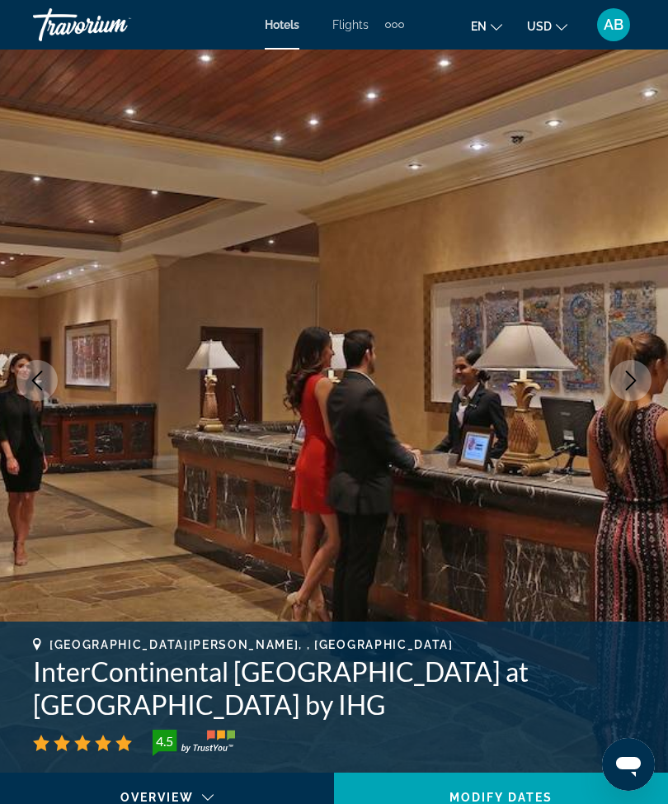
click at [622, 385] on icon "Next image" at bounding box center [631, 381] width 20 height 20
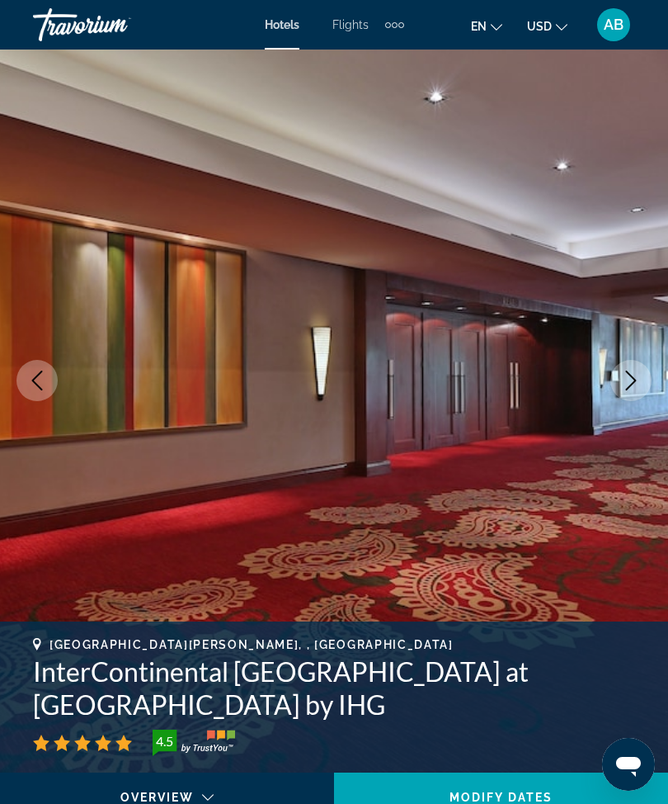
click at [630, 378] on icon "Next image" at bounding box center [631, 381] width 20 height 20
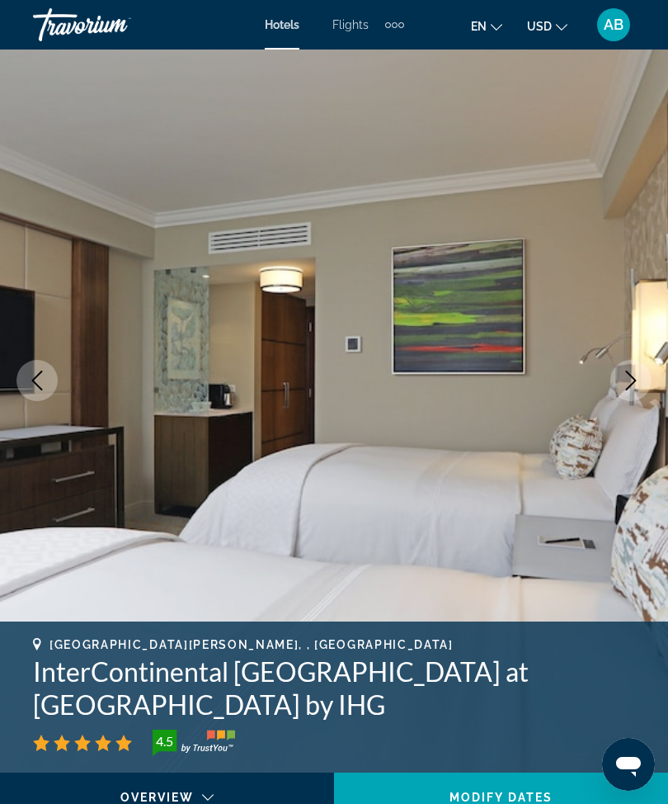
click at [641, 382] on button "Next image" at bounding box center [631, 380] width 41 height 41
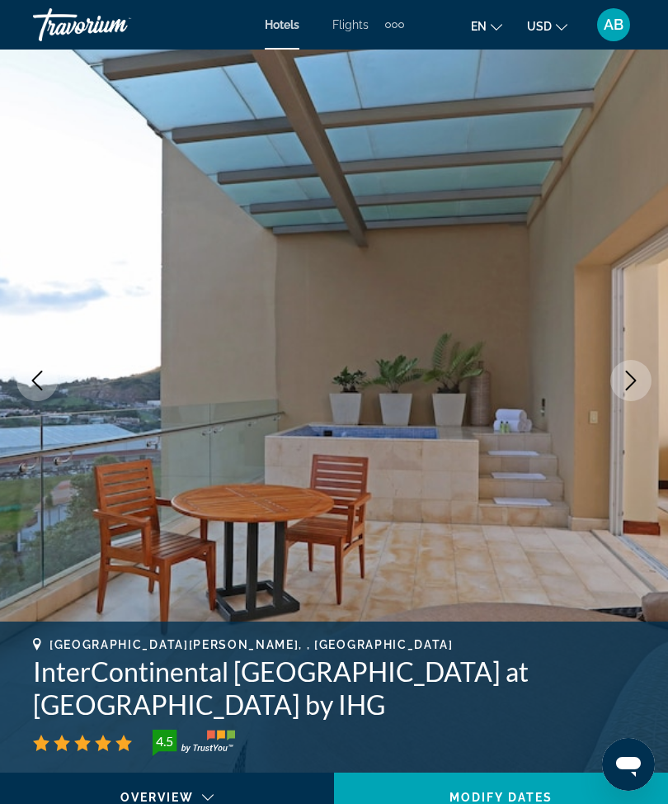
click at [641, 384] on button "Next image" at bounding box center [631, 380] width 41 height 41
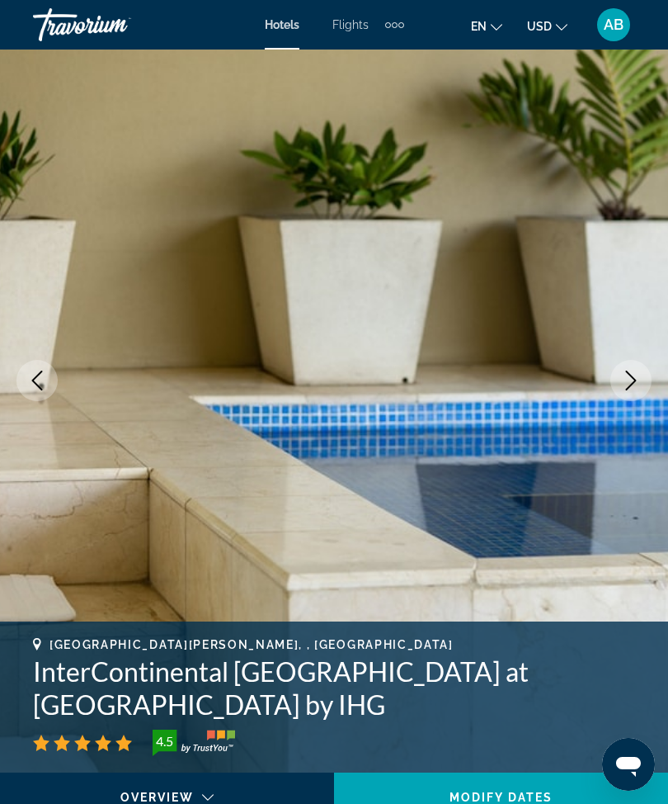
click at [636, 385] on icon "Next image" at bounding box center [631, 381] width 20 height 20
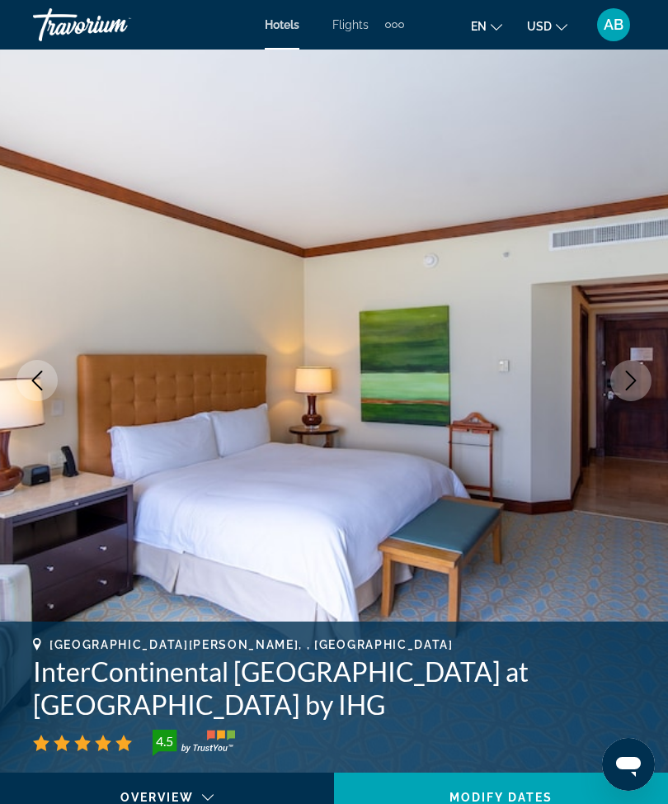
click at [639, 376] on icon "Next image" at bounding box center [631, 381] width 20 height 20
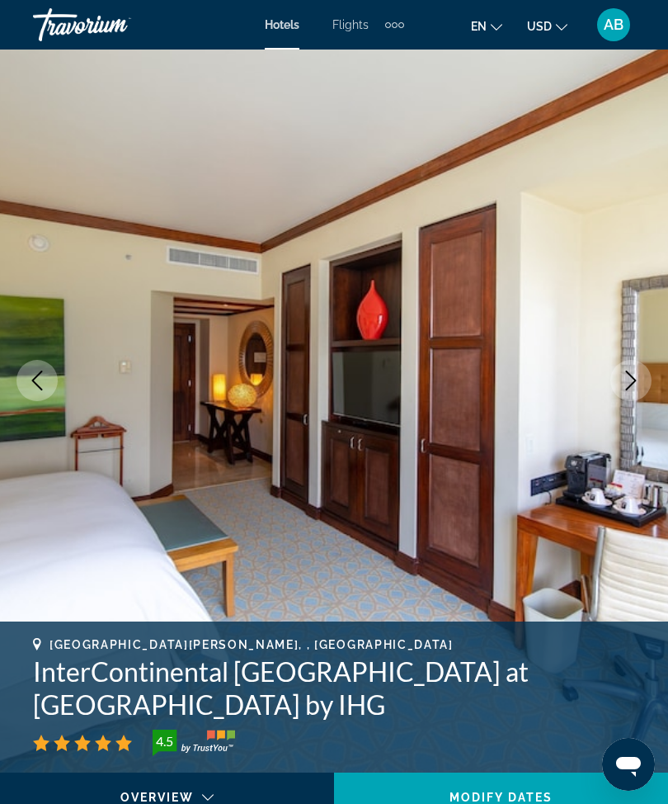
click at [647, 373] on button "Next image" at bounding box center [631, 380] width 41 height 41
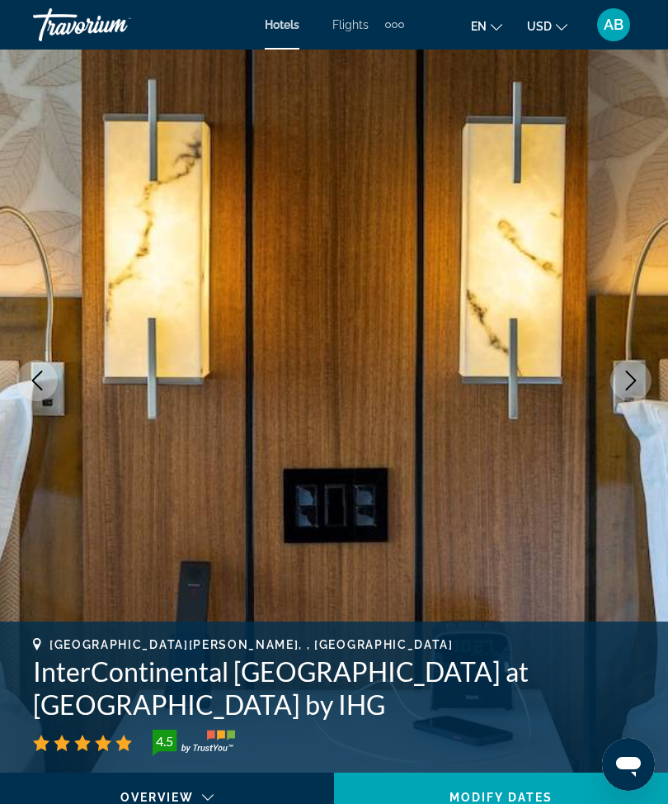
scroll to position [0, 0]
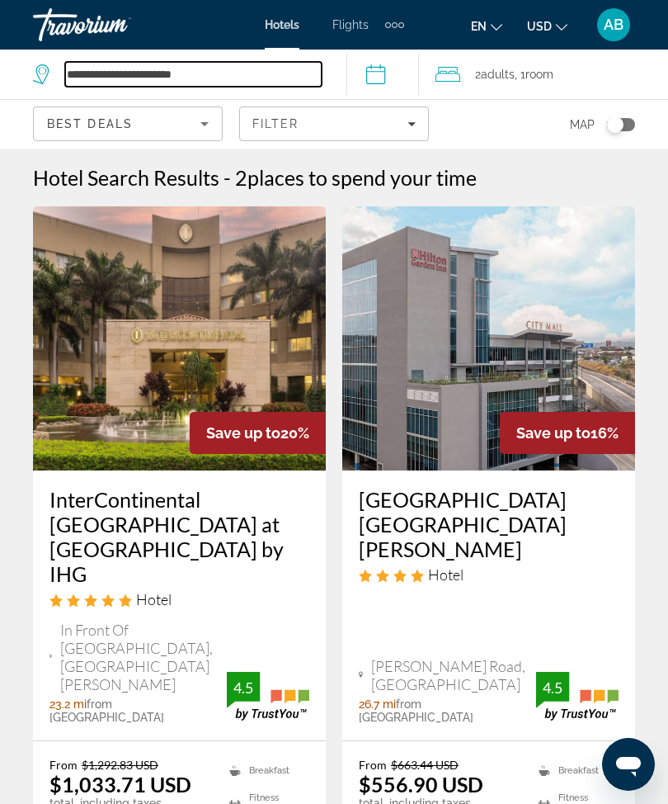
click at [224, 81] on input "**********" at bounding box center [193, 74] width 257 height 25
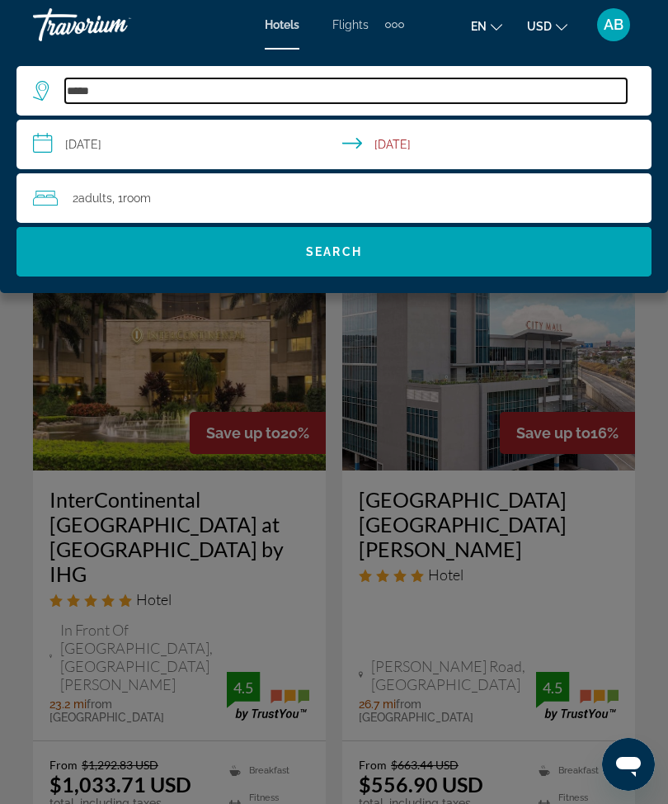
type input "****"
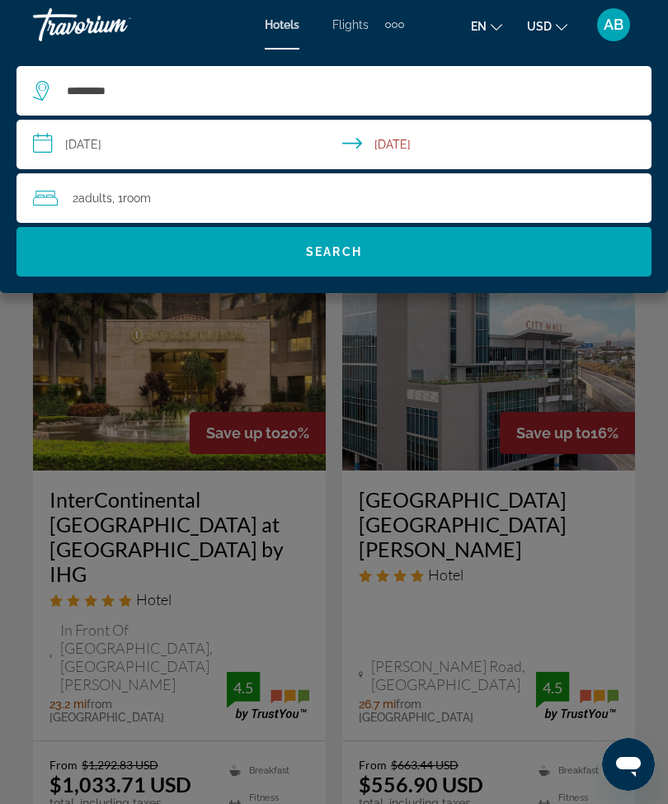
click at [0, 0] on div at bounding box center [0, 0] width 0 height 0
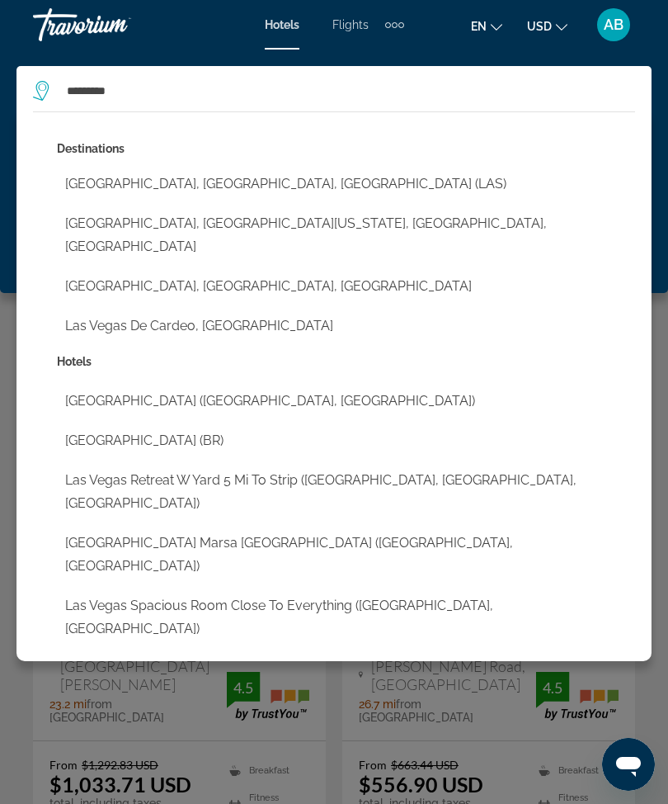
click at [222, 190] on button "[GEOGRAPHIC_DATA], [GEOGRAPHIC_DATA], [GEOGRAPHIC_DATA] (LAS)" at bounding box center [346, 183] width 578 height 31
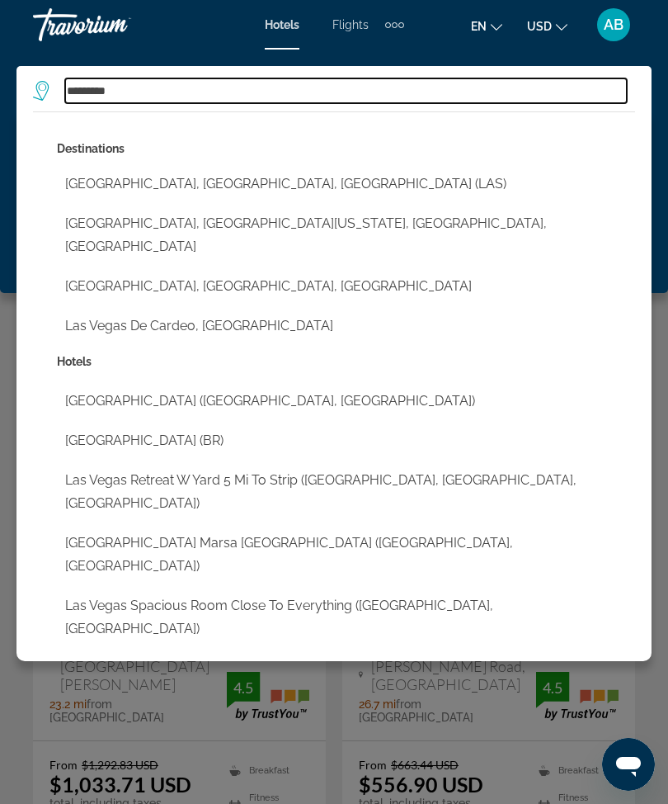
type input "**********"
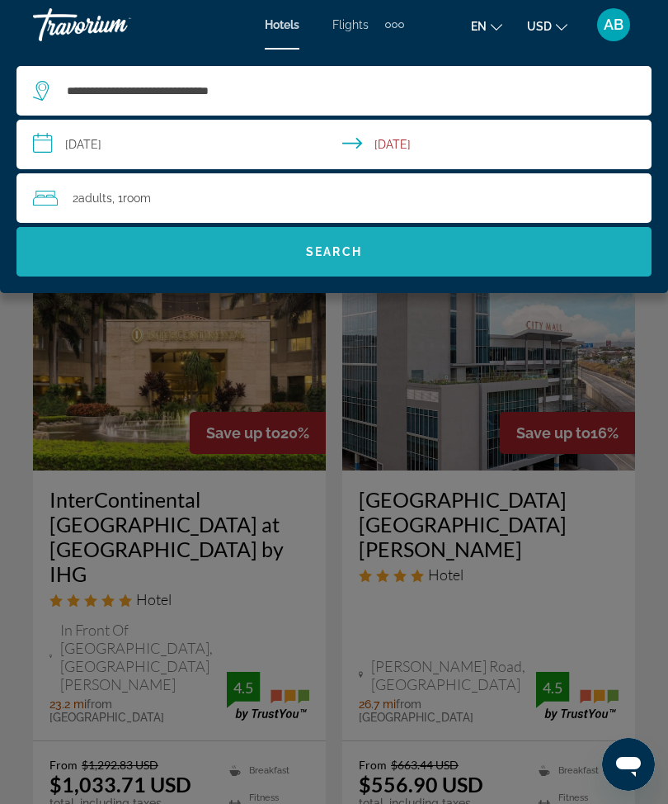
click at [368, 253] on span "Search" at bounding box center [334, 252] width 635 height 40
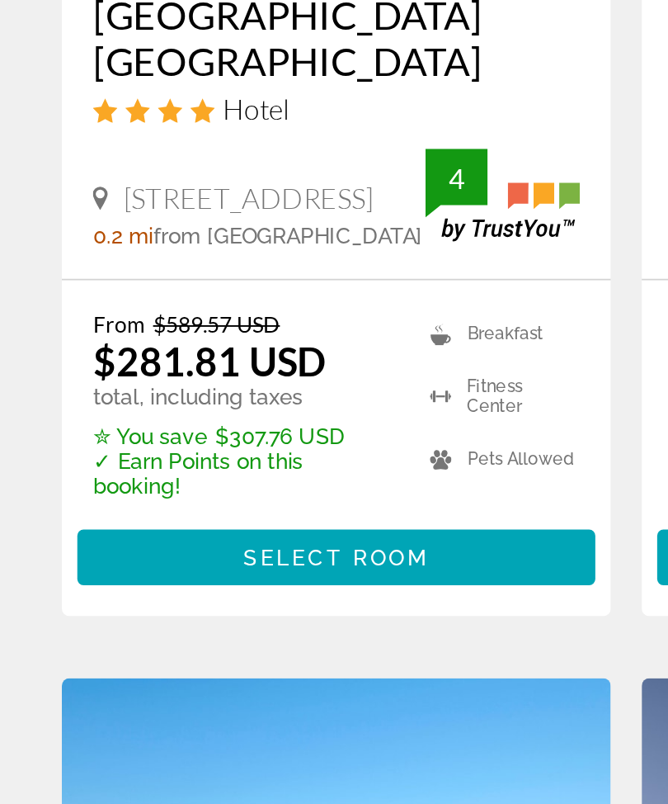
scroll to position [2135, 0]
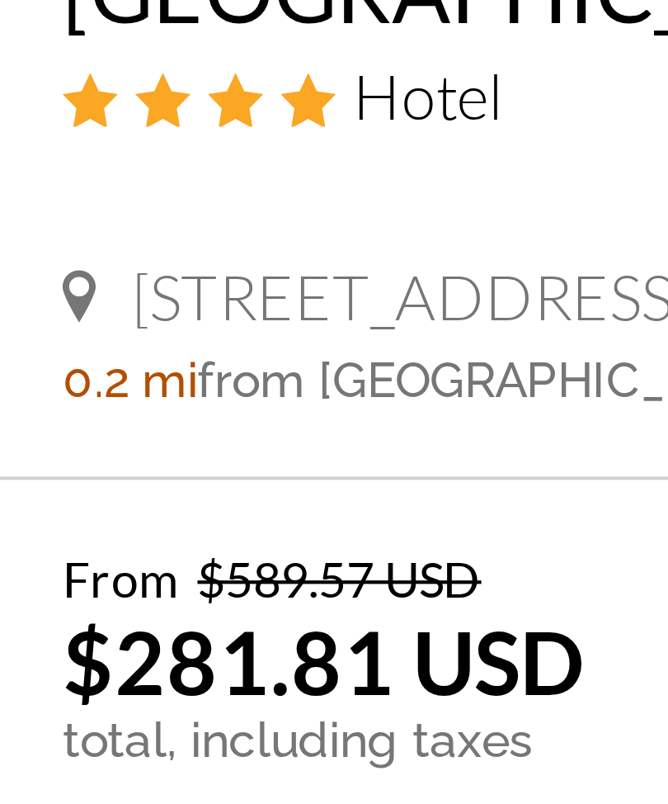
click at [85, 550] on p "total, including taxes" at bounding box center [129, 556] width 159 height 13
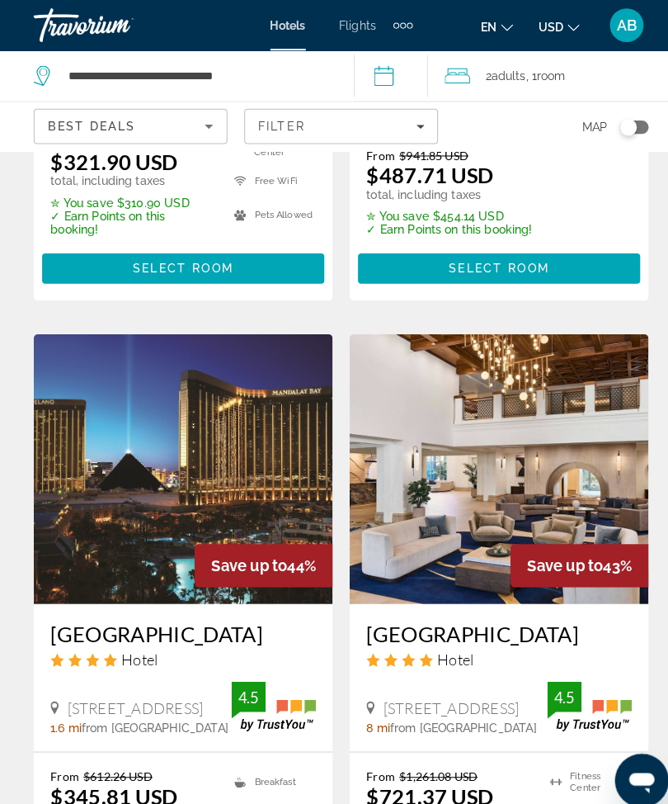
scroll to position [3193, 0]
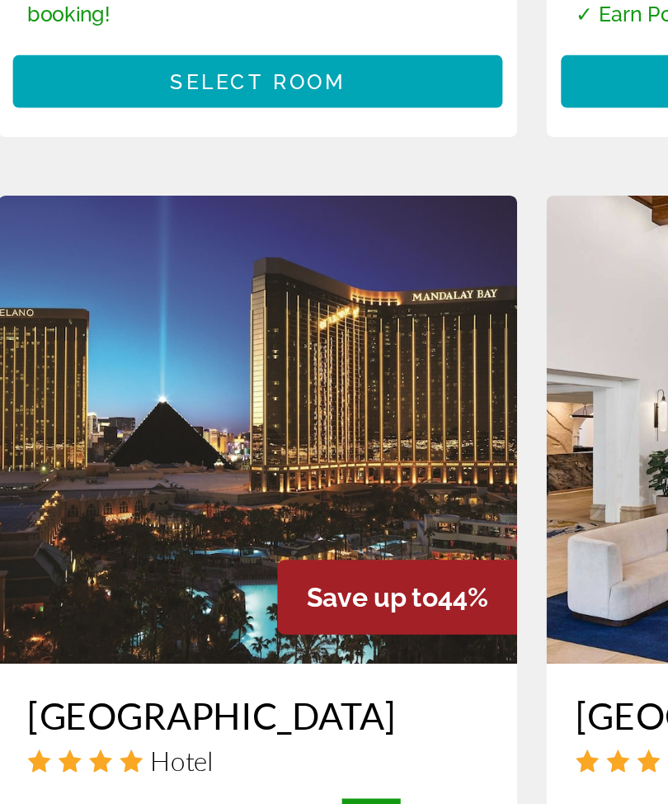
click at [137, 310] on img "Main content" at bounding box center [179, 442] width 293 height 264
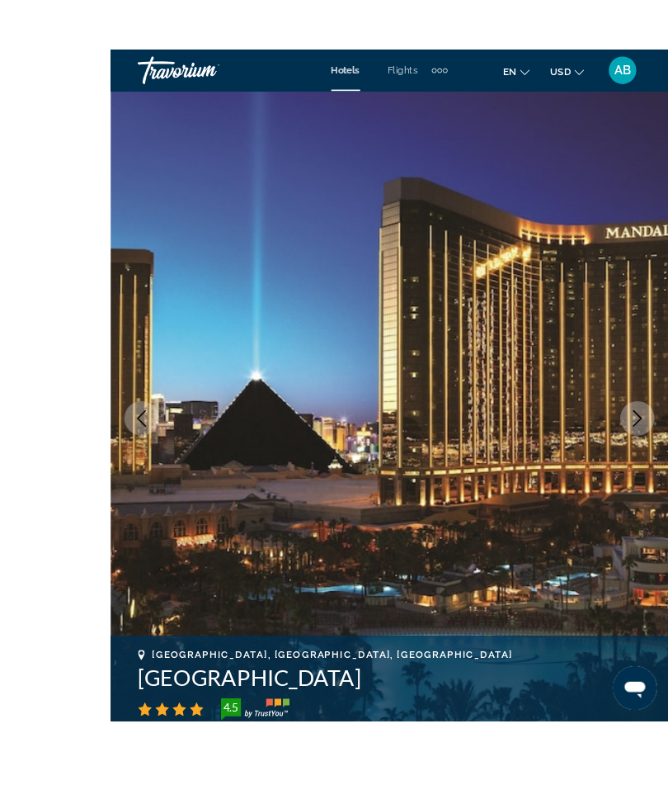
scroll to position [29, 0]
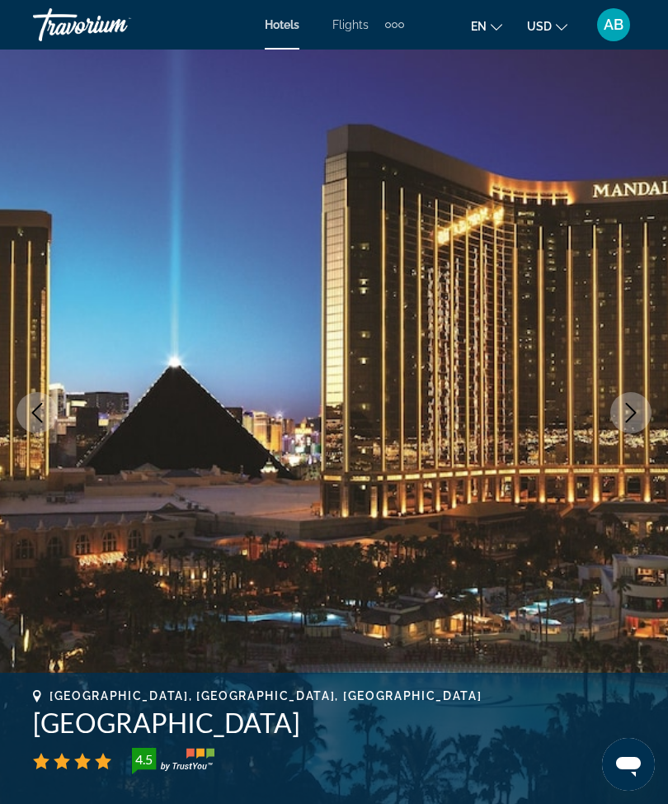
click at [655, 410] on img "Main content" at bounding box center [334, 413] width 668 height 784
click at [628, 418] on icon "Next image" at bounding box center [631, 413] width 20 height 20
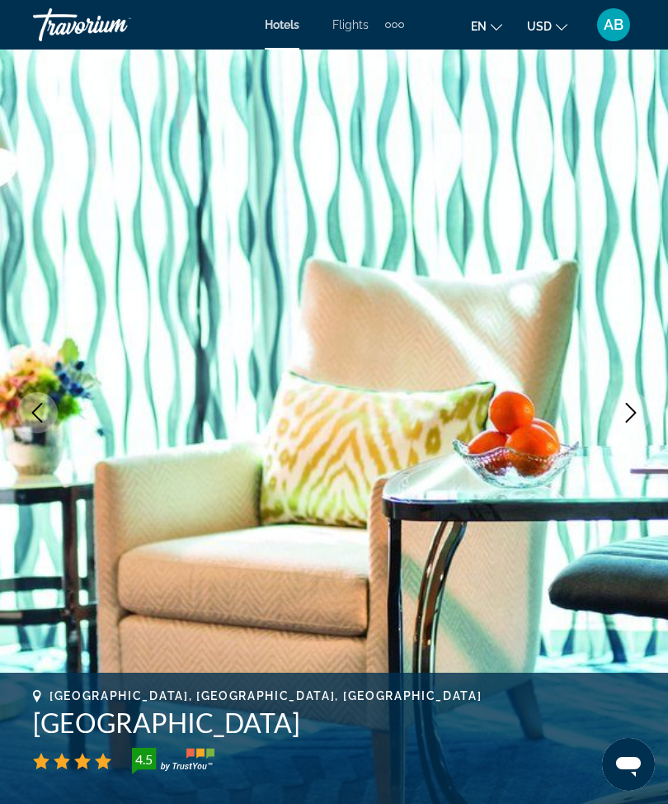
click at [630, 408] on icon "Next image" at bounding box center [631, 413] width 20 height 20
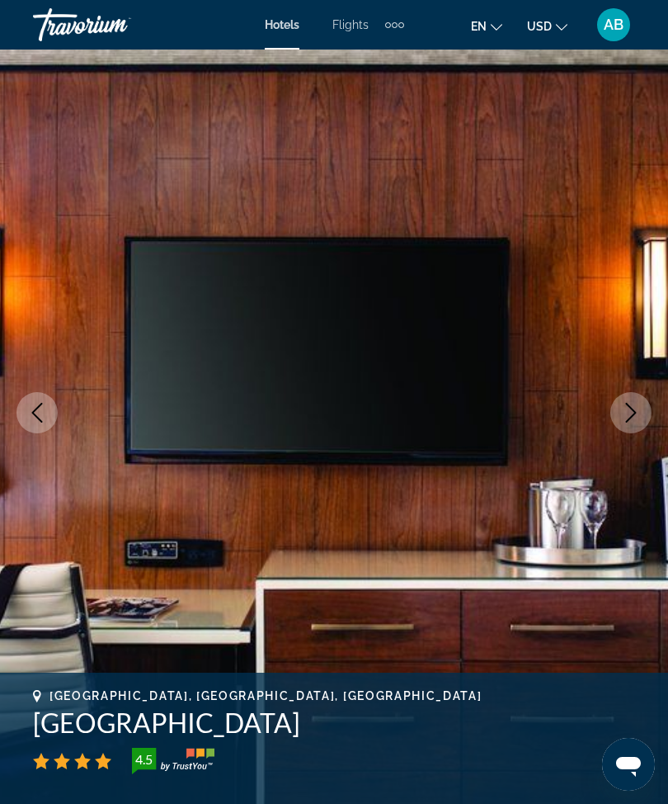
click at [625, 425] on button "Next image" at bounding box center [631, 412] width 41 height 41
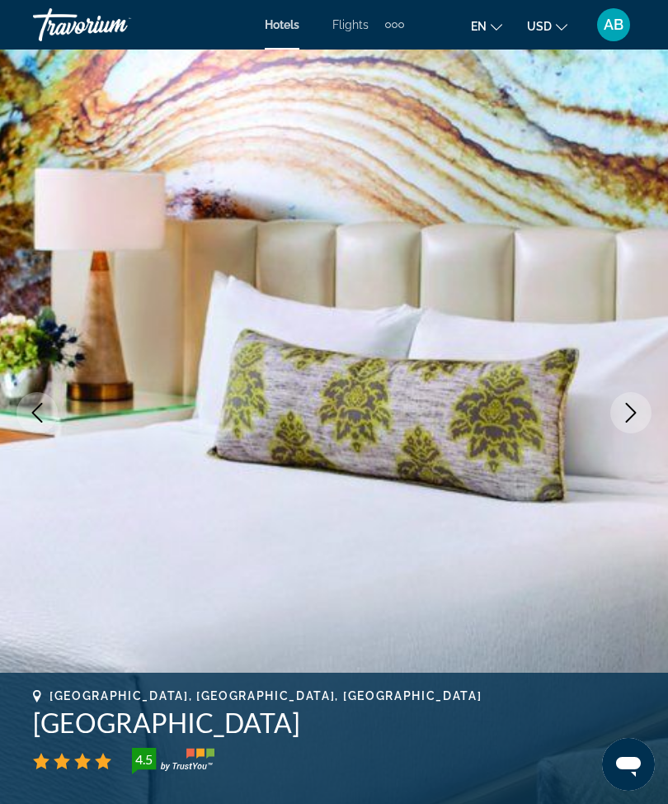
click at [630, 418] on icon "Next image" at bounding box center [631, 413] width 11 height 20
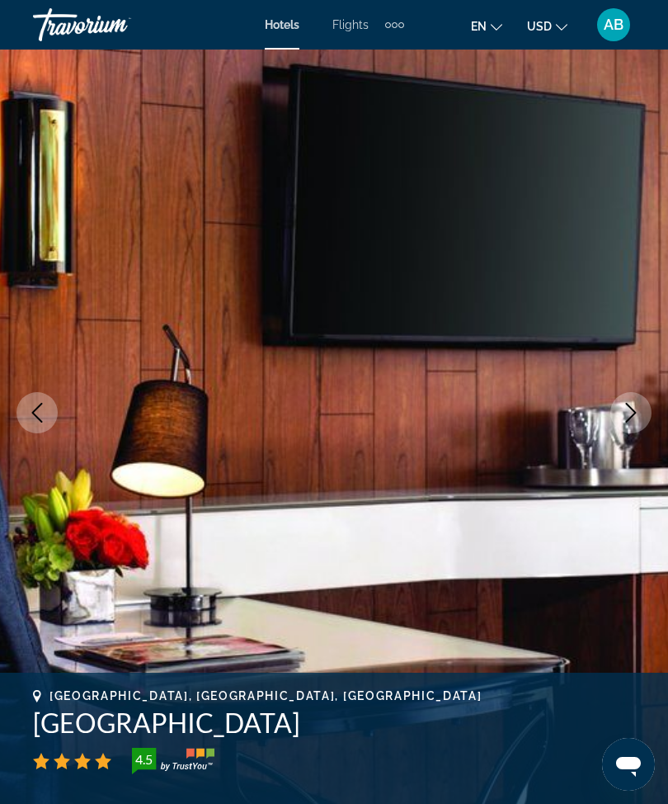
click at [642, 422] on button "Next image" at bounding box center [631, 412] width 41 height 41
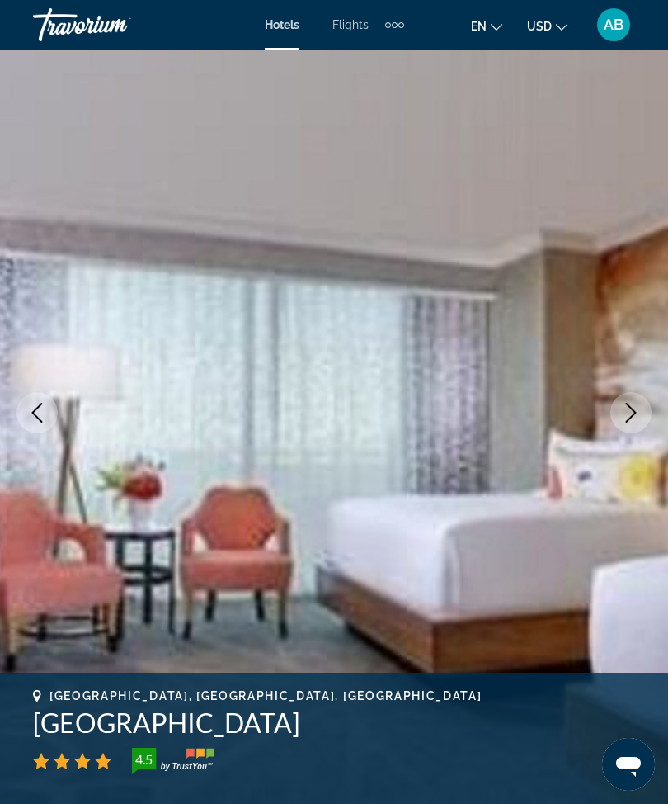
click at [638, 422] on icon "Next image" at bounding box center [631, 413] width 20 height 20
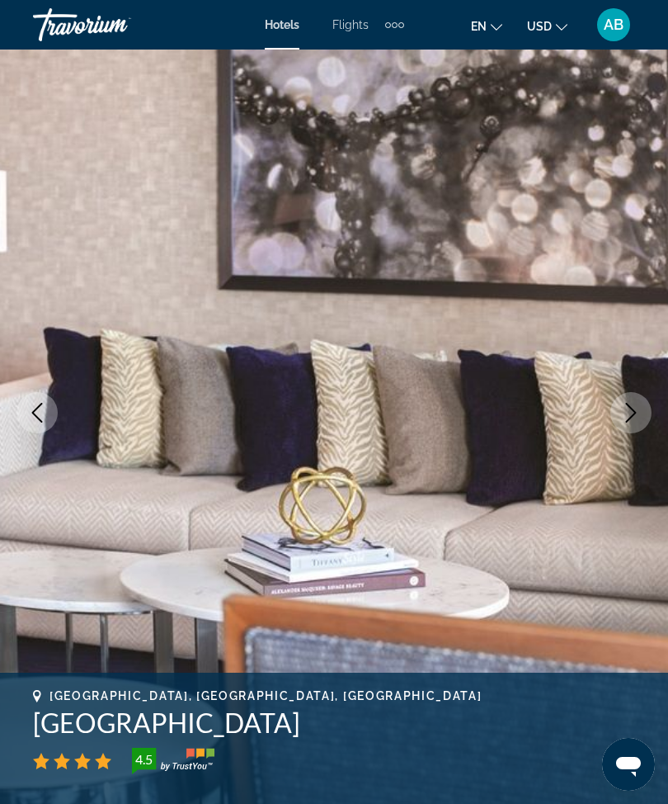
click at [628, 427] on button "Next image" at bounding box center [631, 412] width 41 height 41
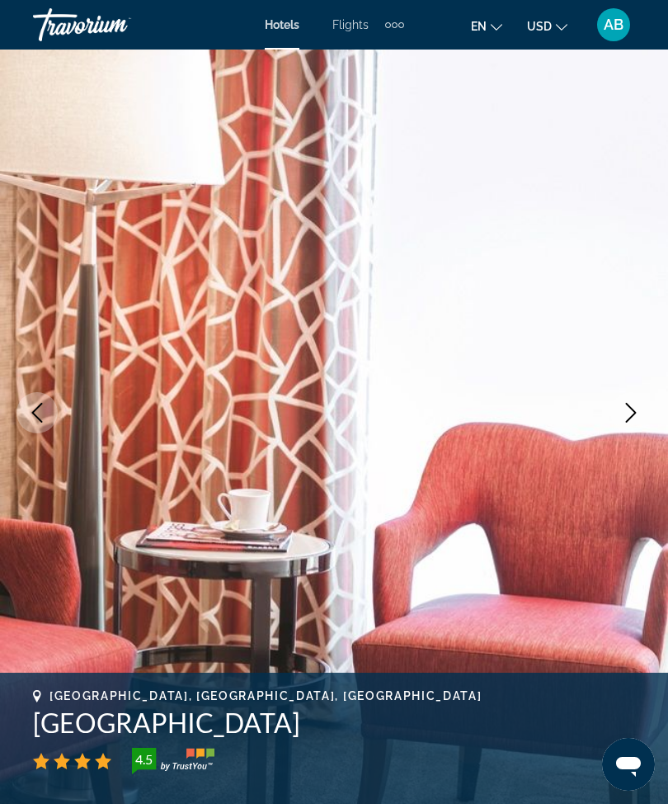
click at [635, 427] on button "Next image" at bounding box center [631, 412] width 41 height 41
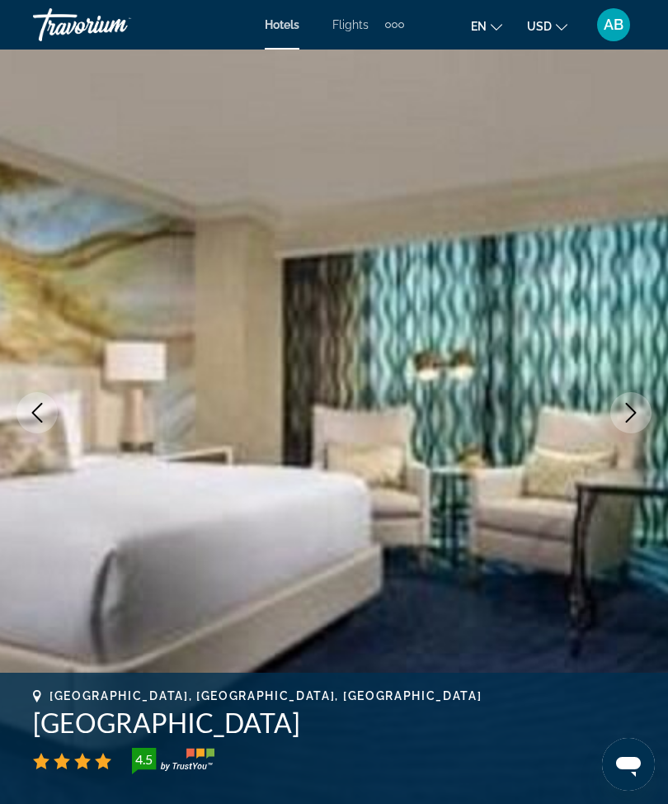
click at [630, 422] on icon "Next image" at bounding box center [631, 413] width 20 height 20
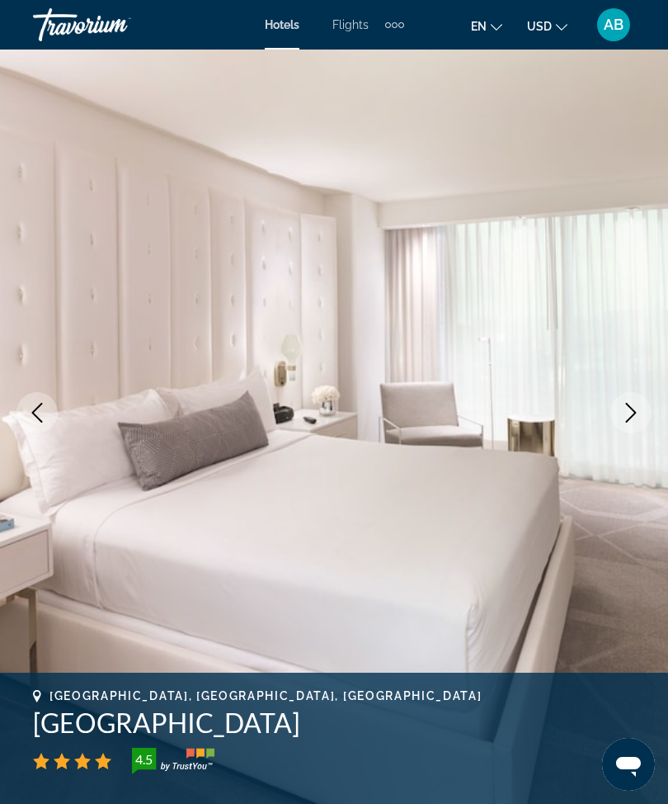
click at [638, 422] on icon "Next image" at bounding box center [631, 413] width 20 height 20
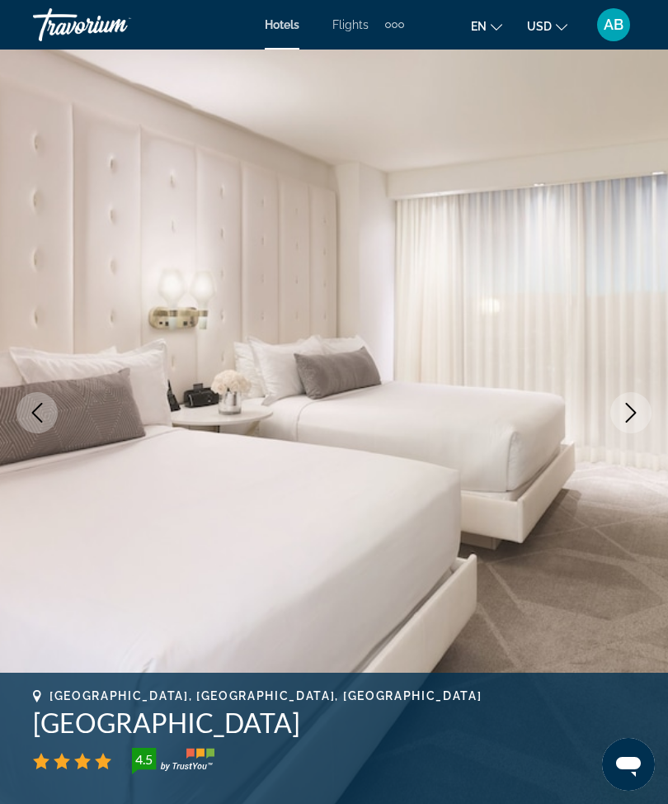
click at [633, 417] on icon "Next image" at bounding box center [631, 413] width 20 height 20
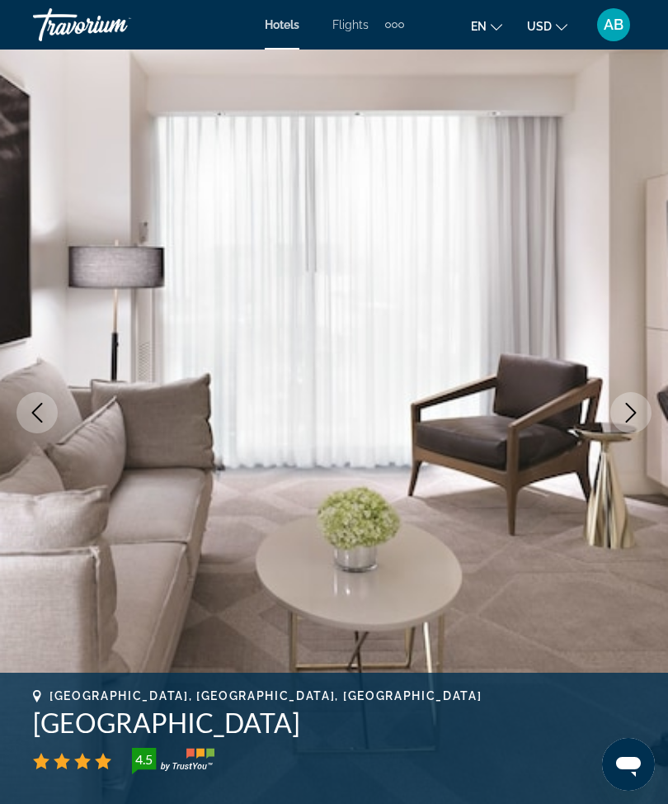
click at [640, 417] on icon "Next image" at bounding box center [631, 413] width 20 height 20
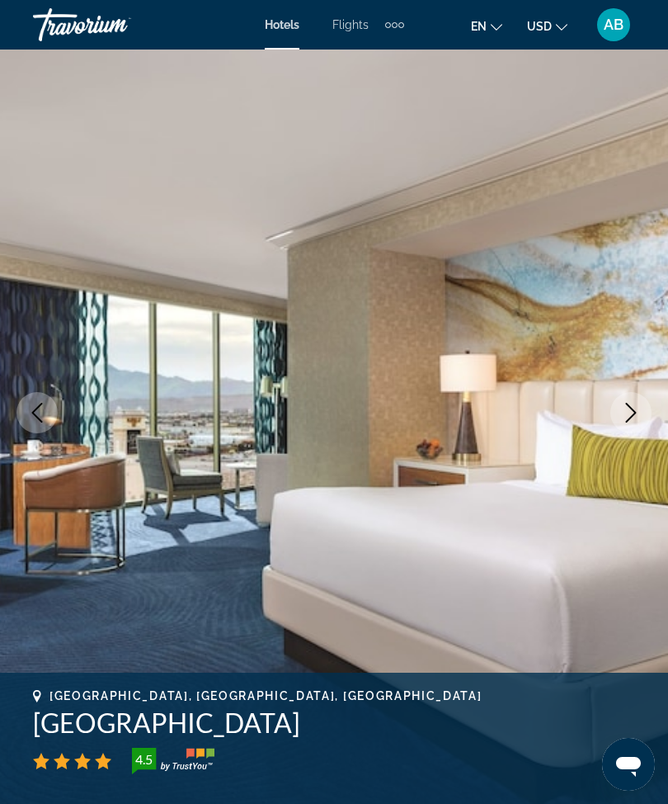
click at [641, 416] on button "Next image" at bounding box center [631, 412] width 41 height 41
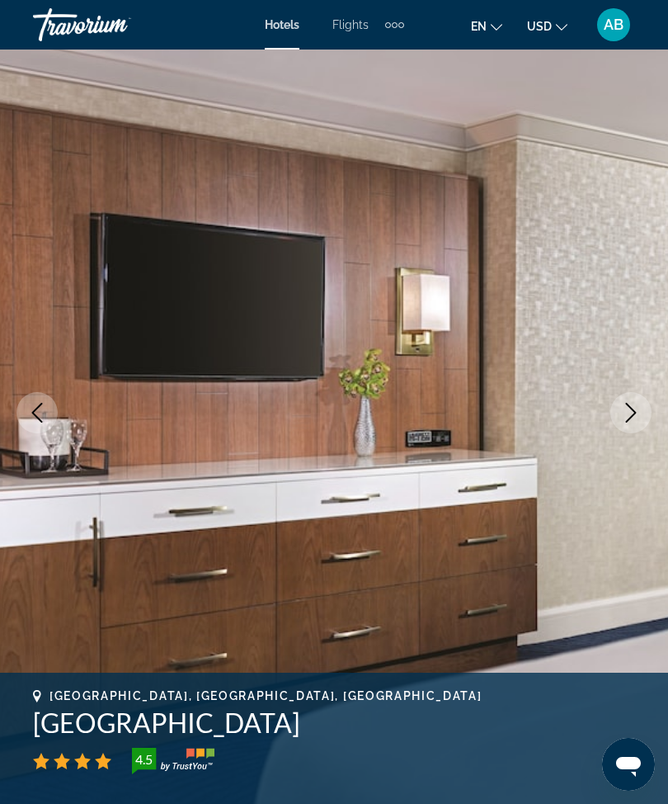
click at [638, 408] on icon "Next image" at bounding box center [631, 413] width 20 height 20
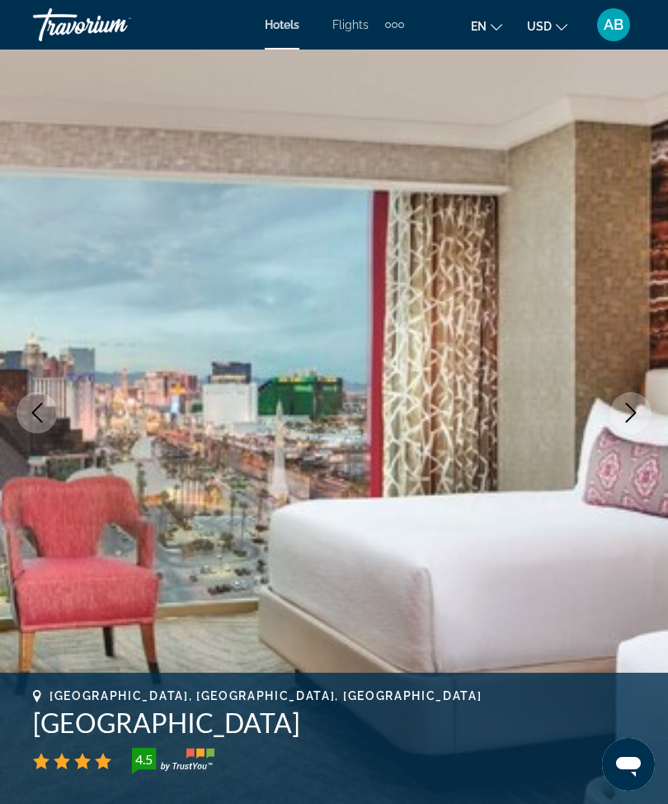
click at [639, 413] on icon "Next image" at bounding box center [631, 413] width 20 height 20
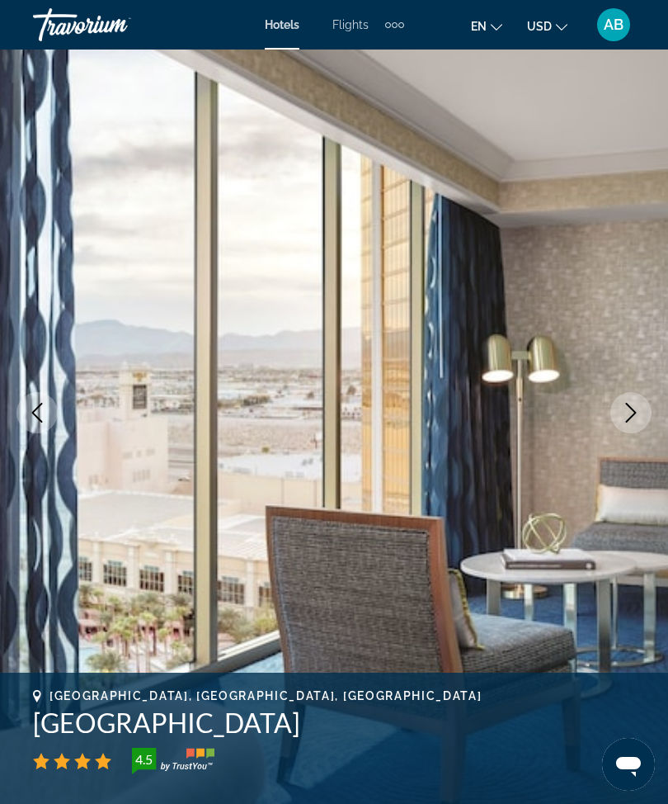
click at [637, 417] on icon "Next image" at bounding box center [631, 413] width 20 height 20
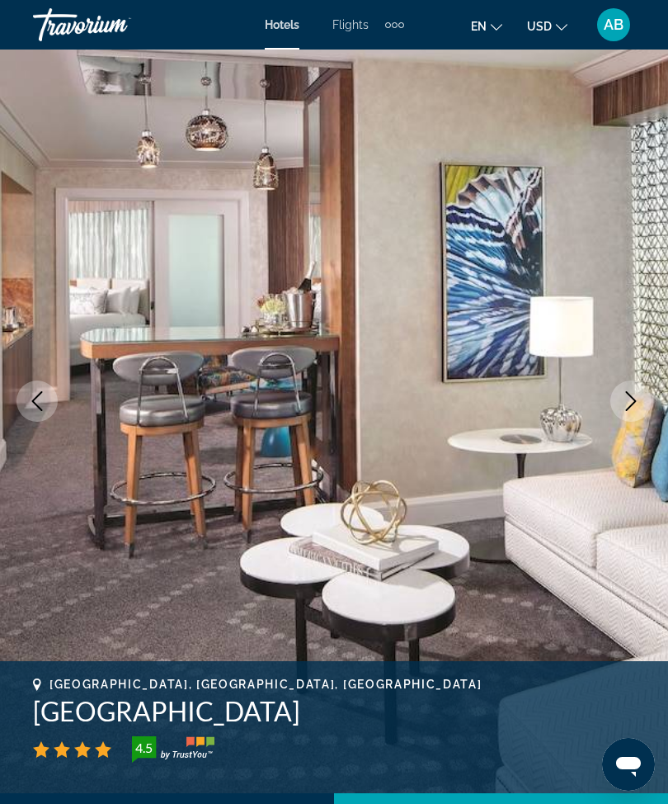
scroll to position [0, 0]
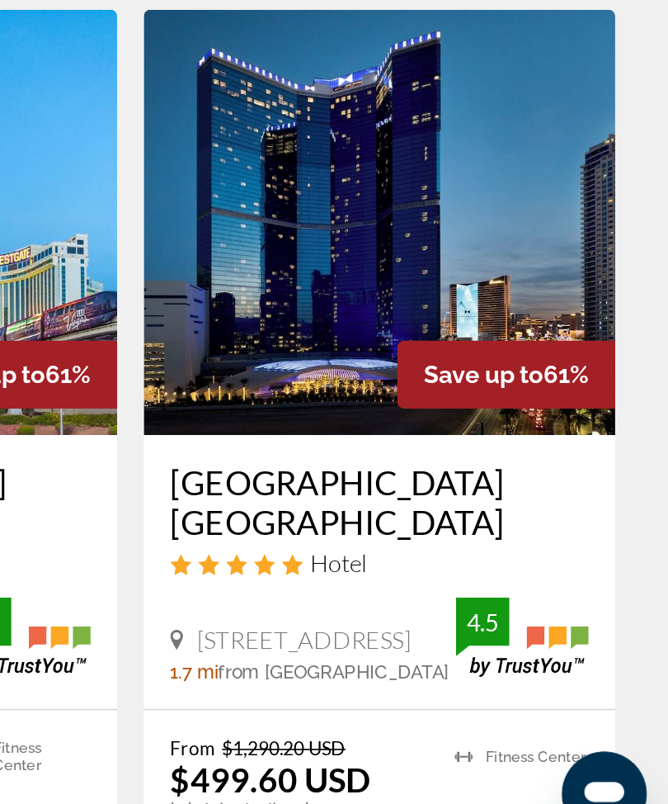
scroll to position [753, 0]
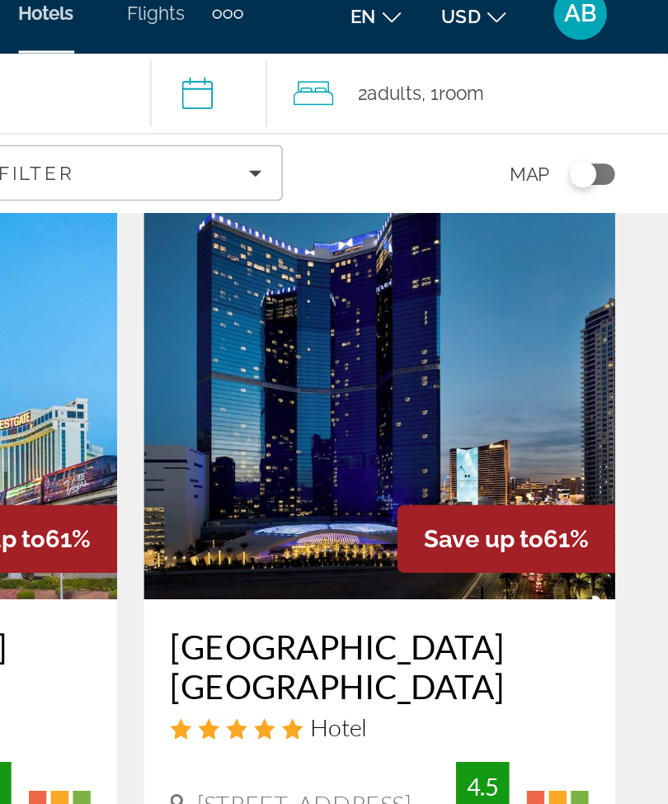
click at [342, 267] on img "Main content" at bounding box center [488, 257] width 293 height 264
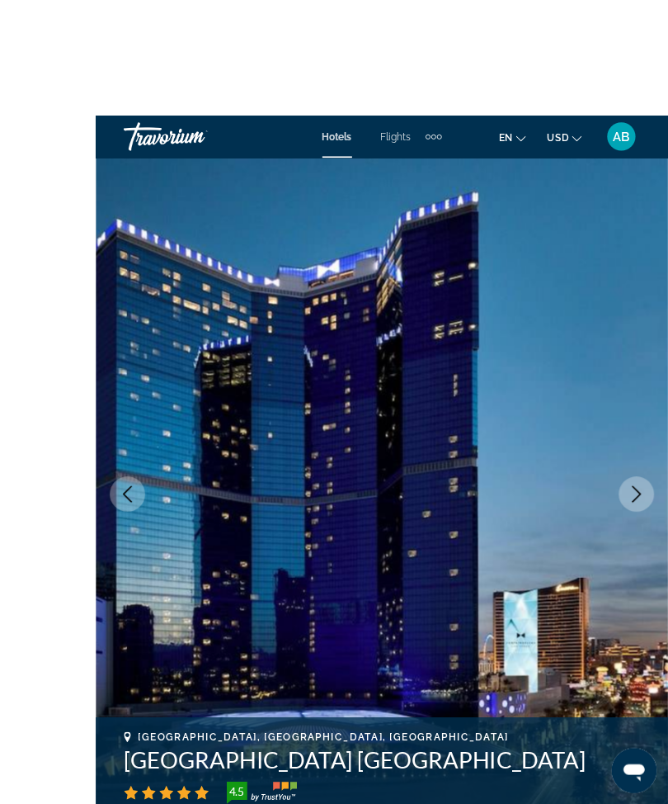
scroll to position [40, 0]
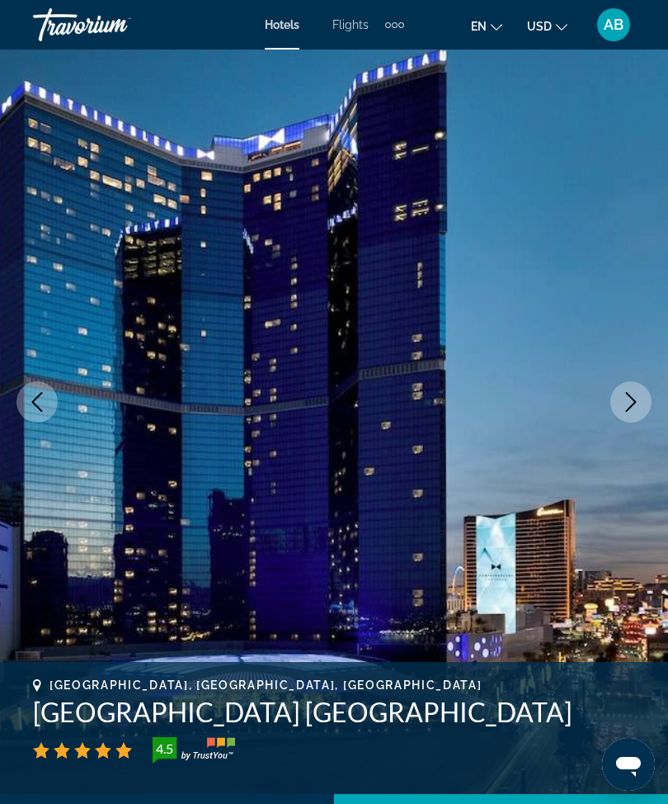
click at [636, 411] on icon "Next image" at bounding box center [631, 402] width 20 height 20
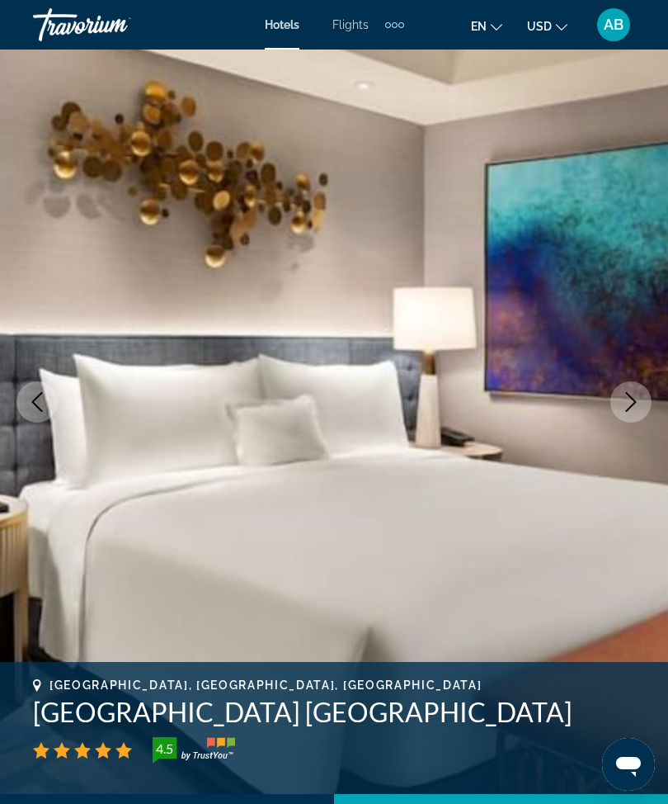
click at [626, 399] on icon "Next image" at bounding box center [631, 402] width 20 height 20
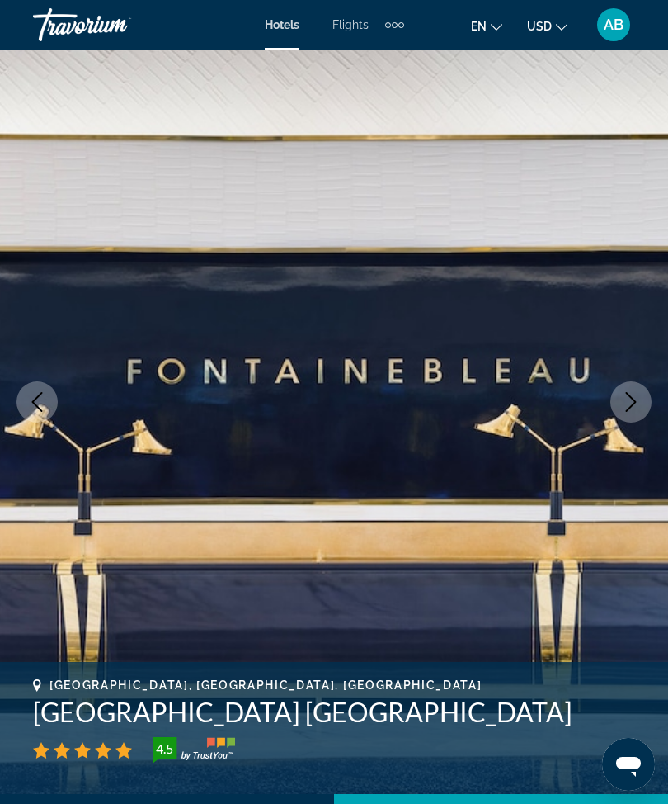
click at [630, 398] on icon "Next image" at bounding box center [631, 402] width 20 height 20
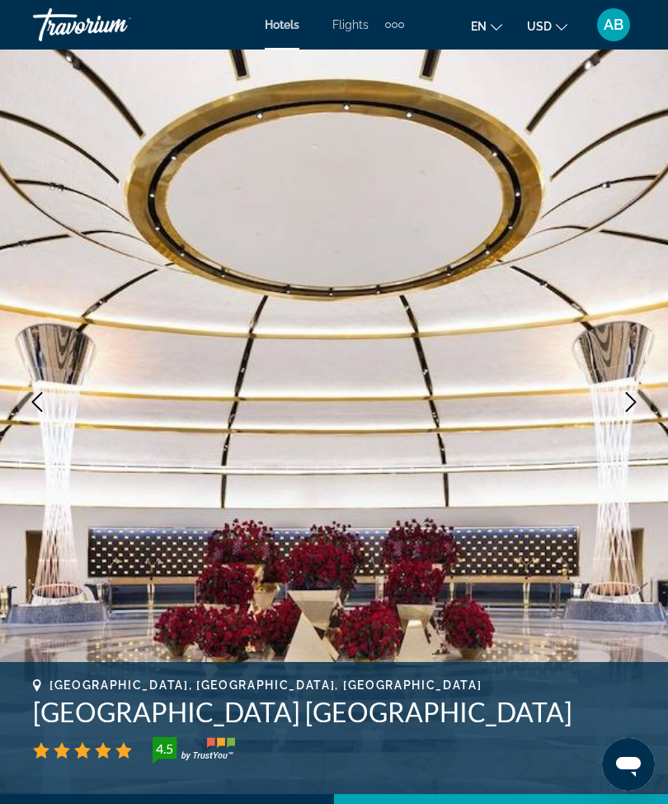
click at [630, 406] on icon "Next image" at bounding box center [631, 402] width 20 height 20
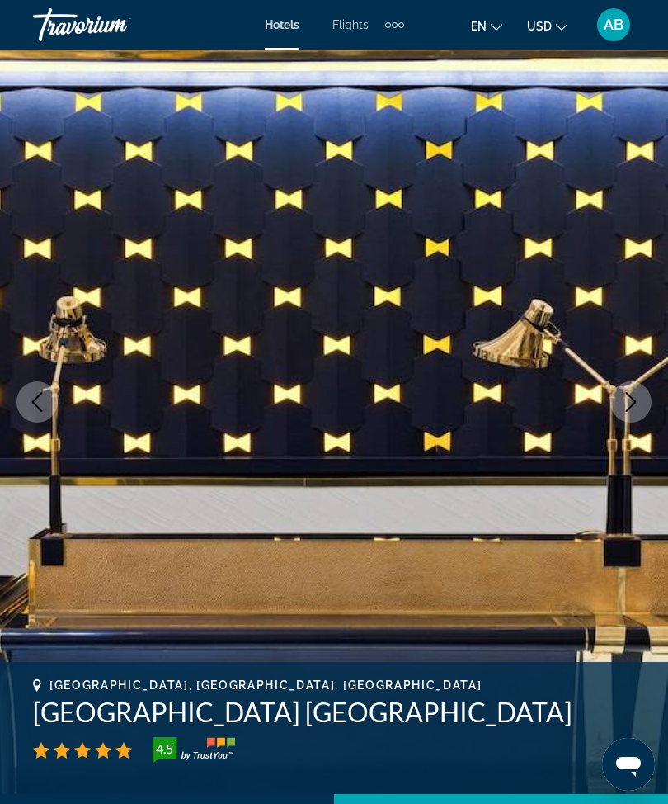
click at [631, 405] on icon "Next image" at bounding box center [631, 402] width 20 height 20
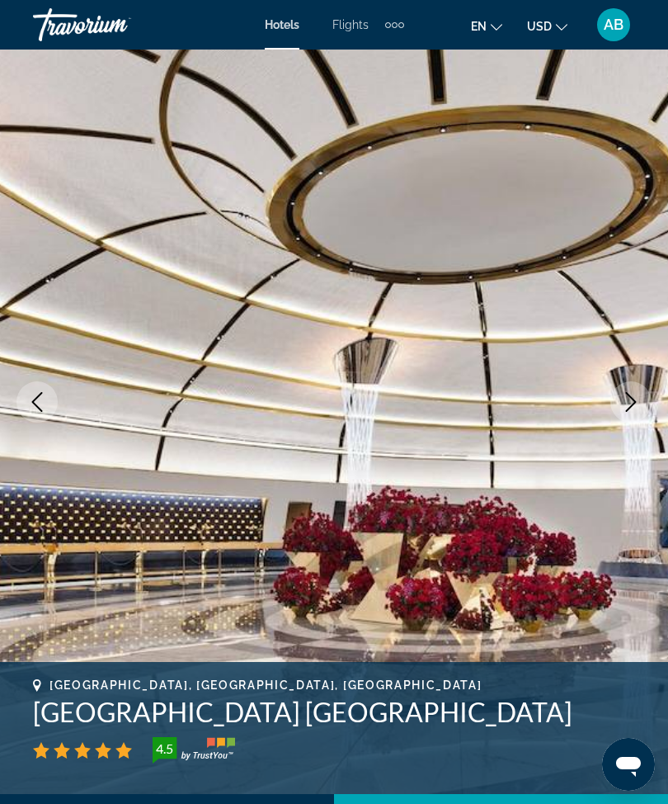
click at [623, 418] on button "Next image" at bounding box center [631, 401] width 41 height 41
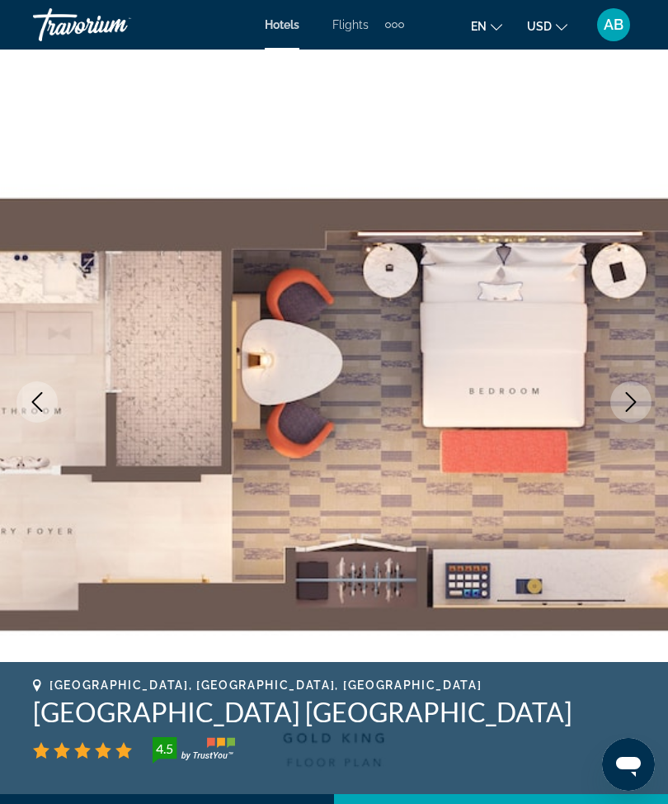
click at [630, 410] on icon "Next image" at bounding box center [631, 402] width 20 height 20
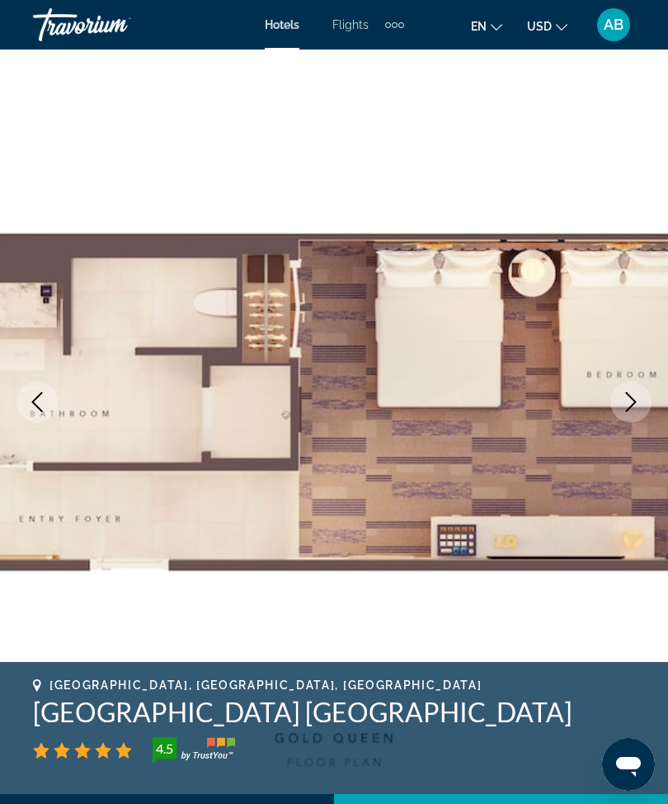
click at [626, 414] on button "Next image" at bounding box center [631, 401] width 41 height 41
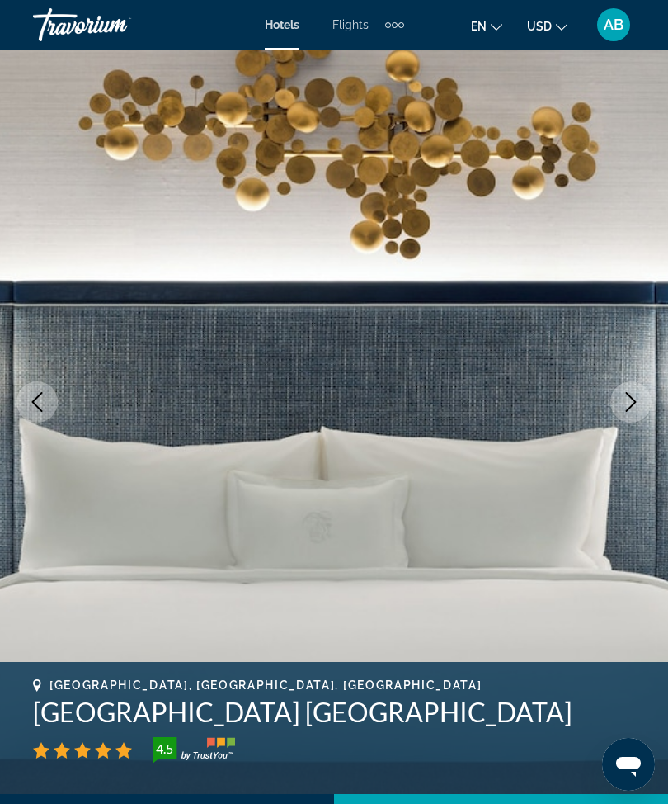
click at [635, 415] on button "Next image" at bounding box center [631, 401] width 41 height 41
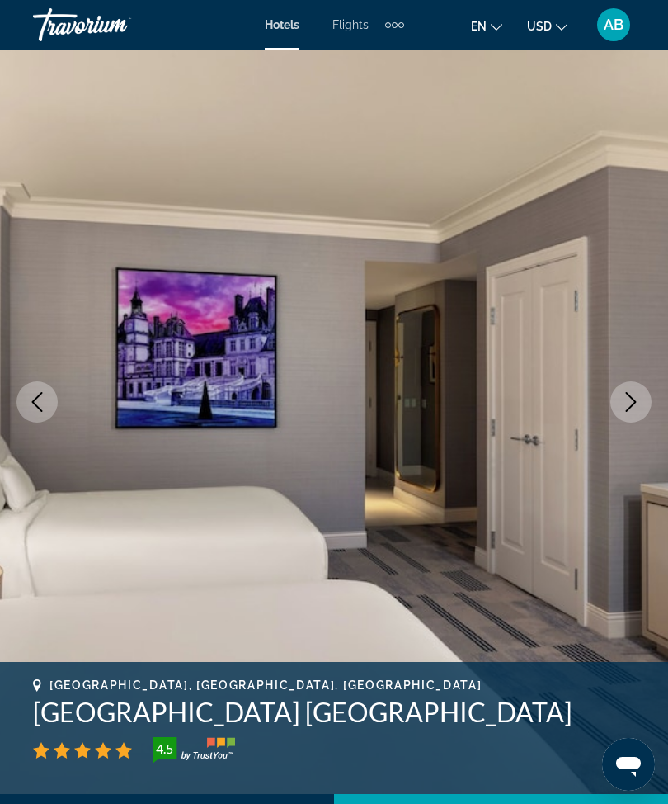
click at [639, 413] on button "Next image" at bounding box center [631, 401] width 41 height 41
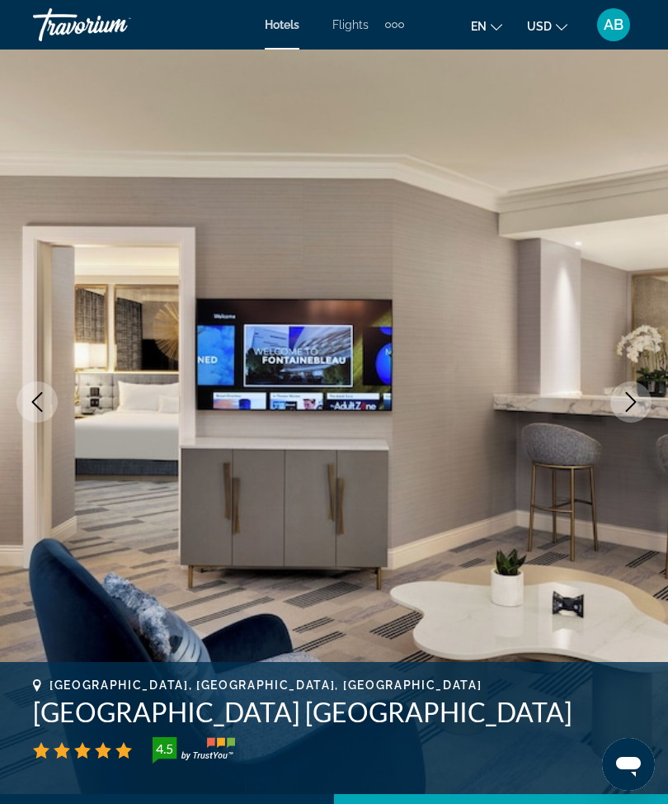
click at [636, 407] on icon "Next image" at bounding box center [631, 402] width 20 height 20
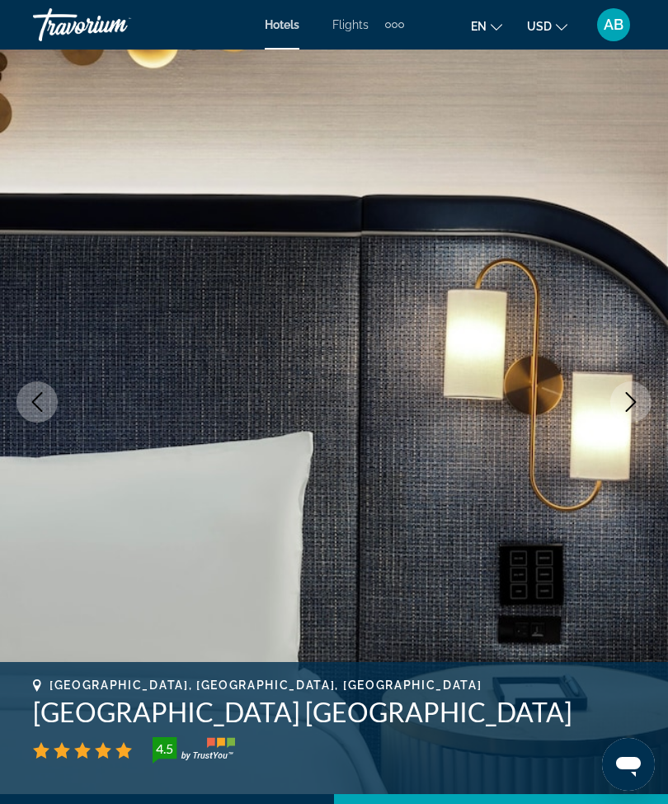
click at [629, 404] on icon "Next image" at bounding box center [631, 402] width 20 height 20
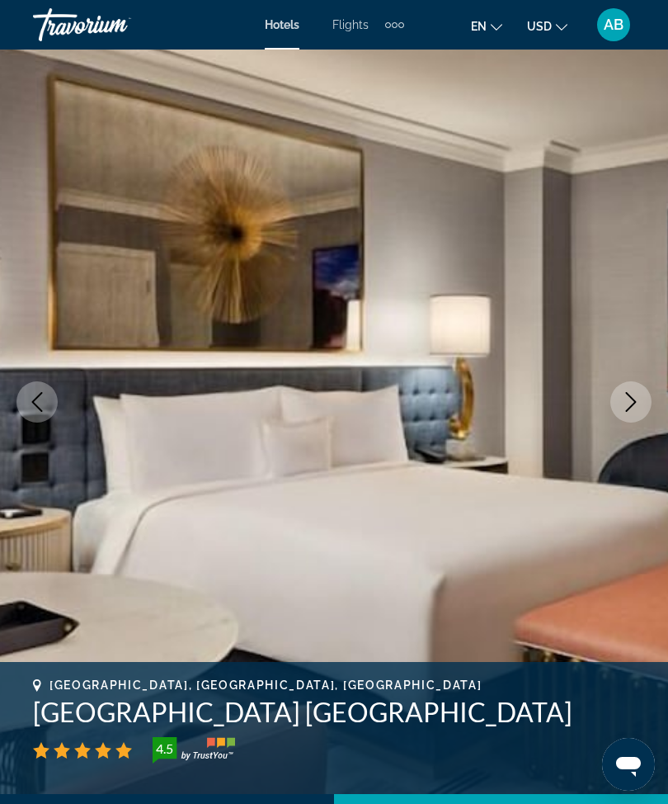
click at [644, 393] on button "Next image" at bounding box center [631, 401] width 41 height 41
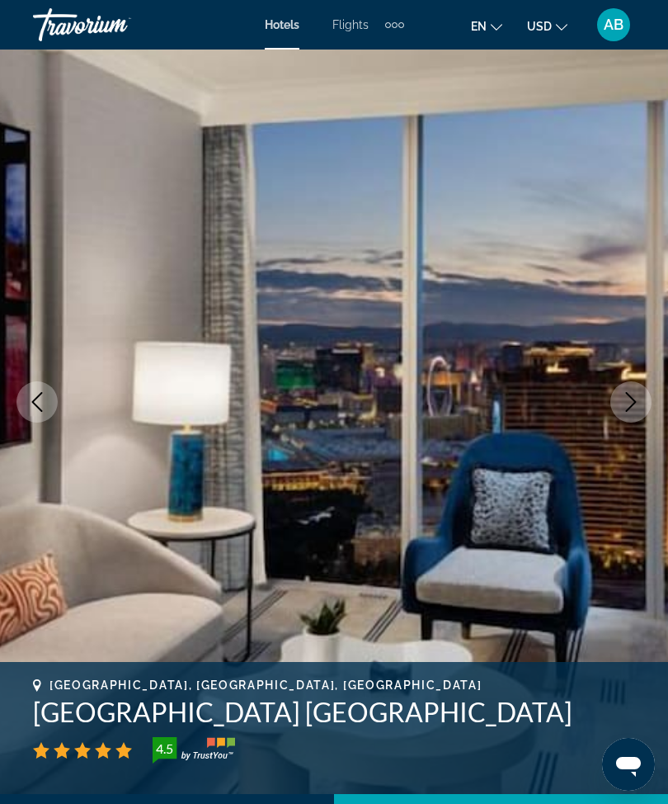
click at [630, 396] on icon "Next image" at bounding box center [631, 402] width 11 height 20
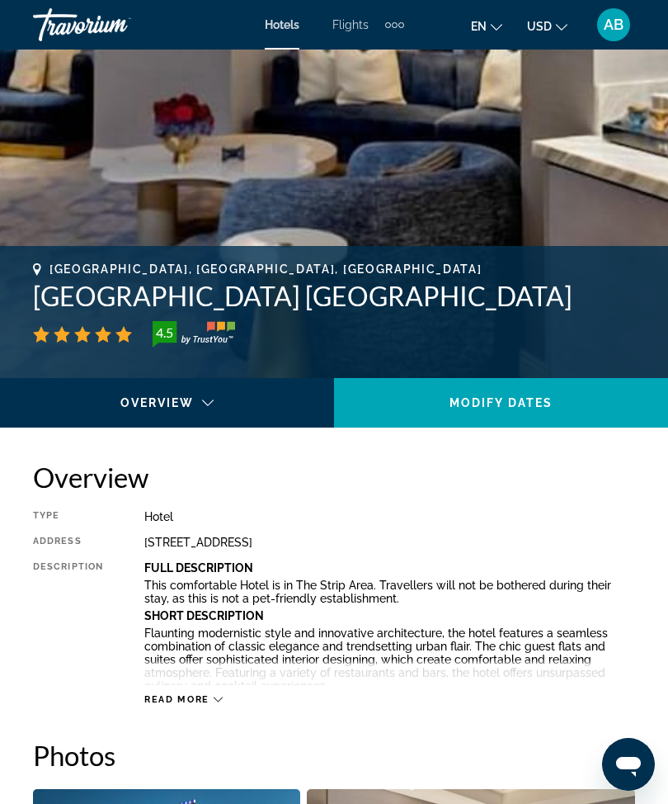
scroll to position [0, 0]
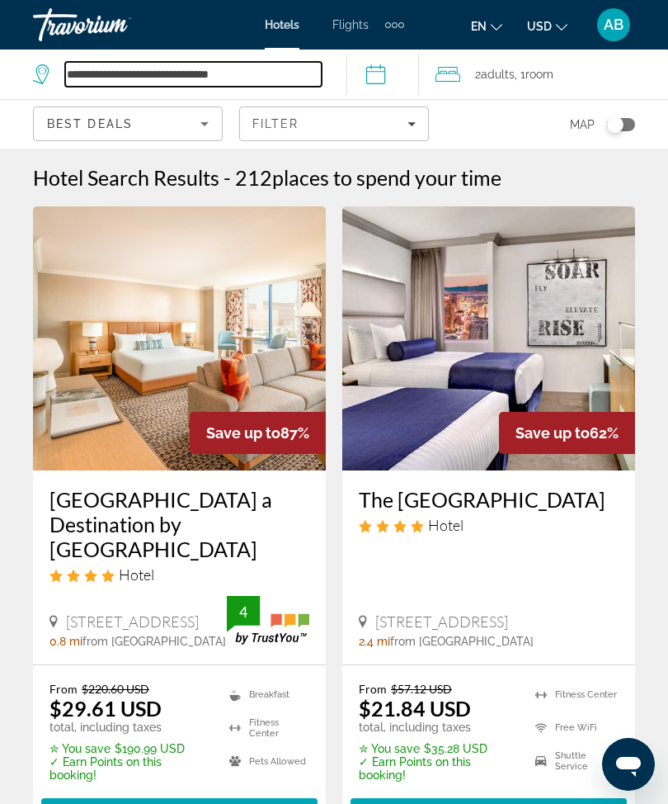
click at [307, 70] on input "**********" at bounding box center [193, 74] width 257 height 25
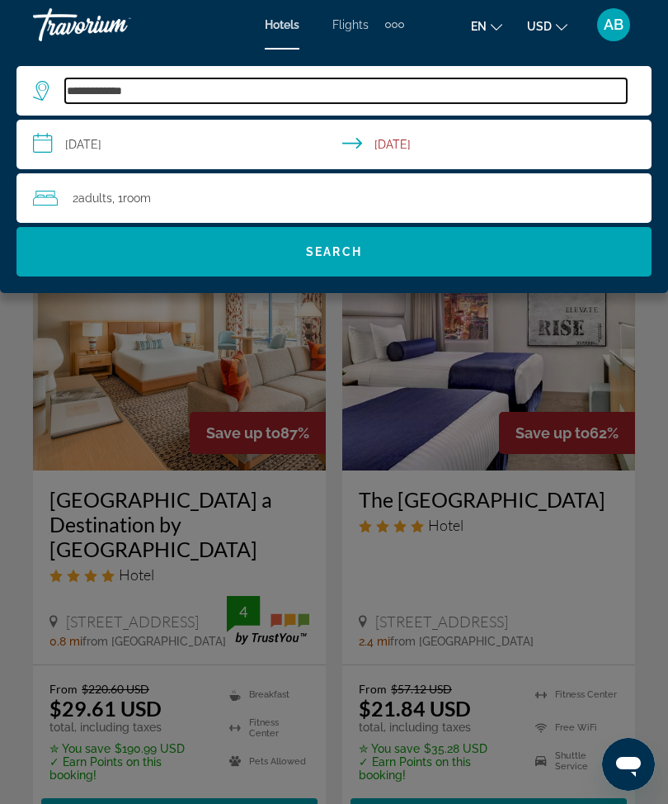
type input "***"
type input "*"
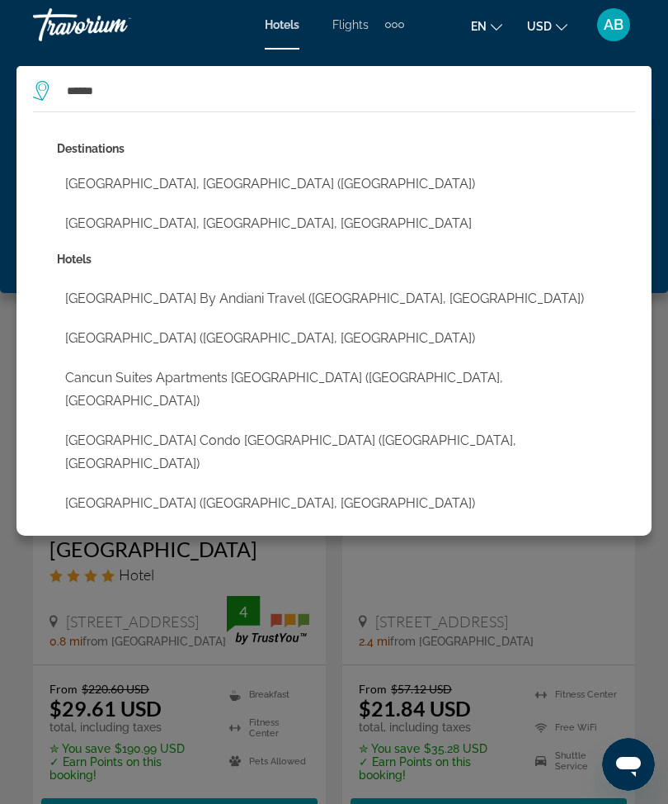
click at [196, 182] on button "[GEOGRAPHIC_DATA], [GEOGRAPHIC_DATA] ([GEOGRAPHIC_DATA])" at bounding box center [346, 183] width 578 height 31
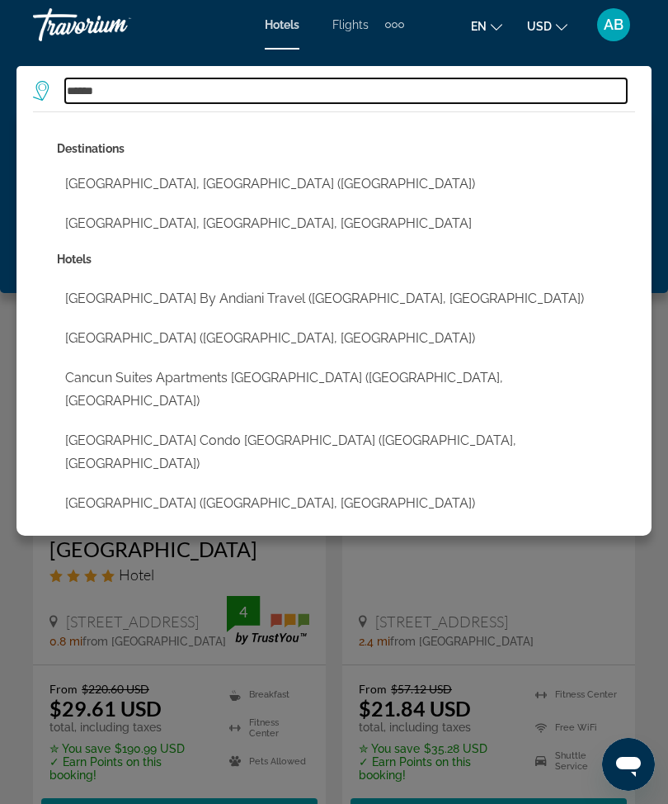
type input "**********"
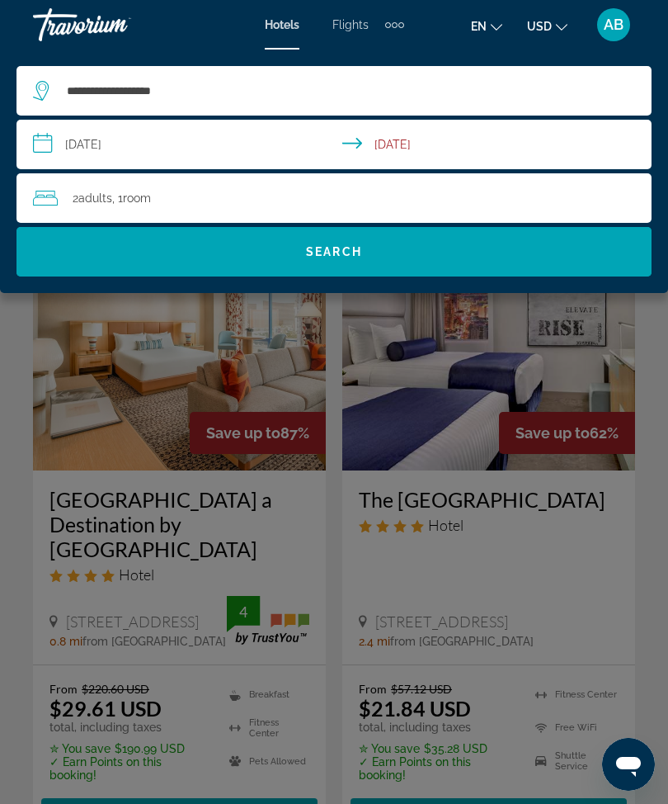
click at [150, 149] on input "**********" at bounding box center [338, 147] width 642 height 54
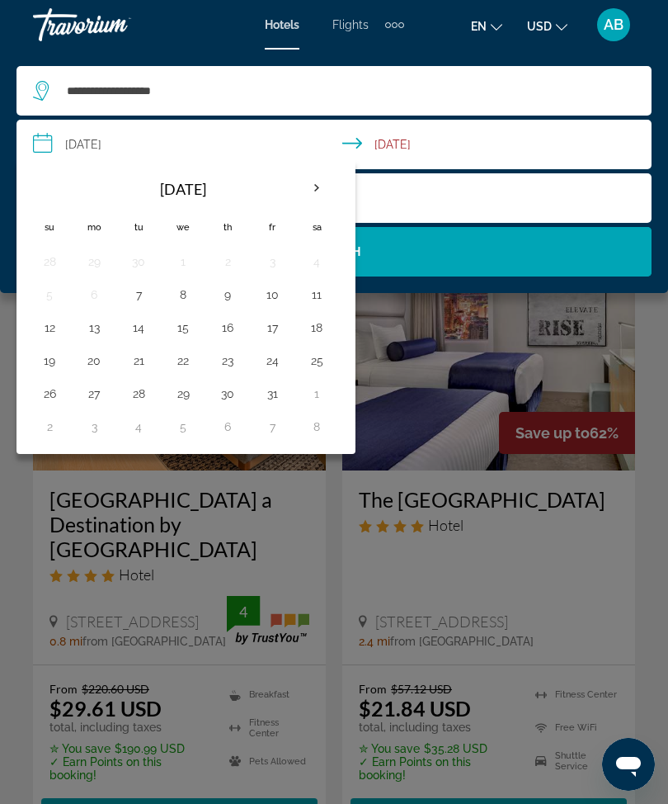
click at [314, 200] on th "Next month" at bounding box center [317, 188] width 45 height 36
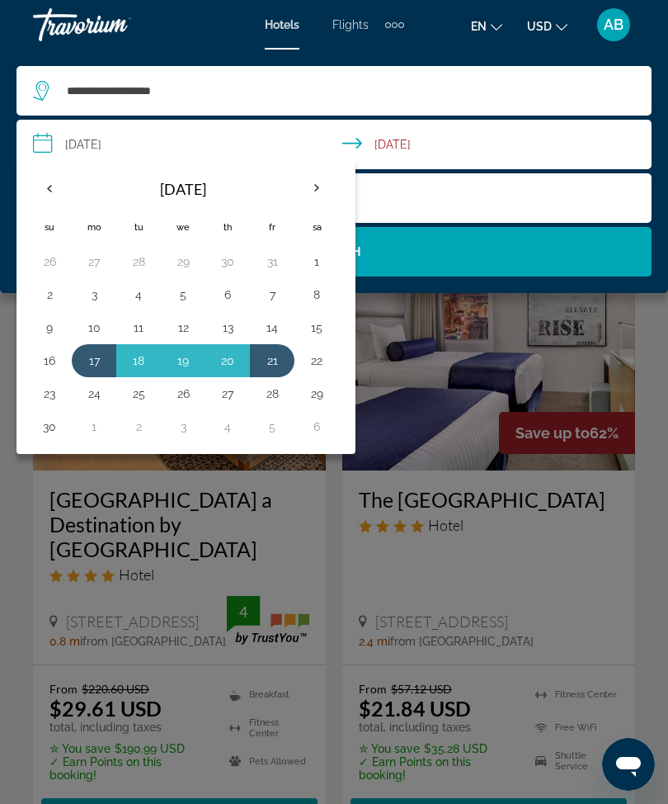
click at [313, 192] on th "Next month" at bounding box center [317, 188] width 45 height 36
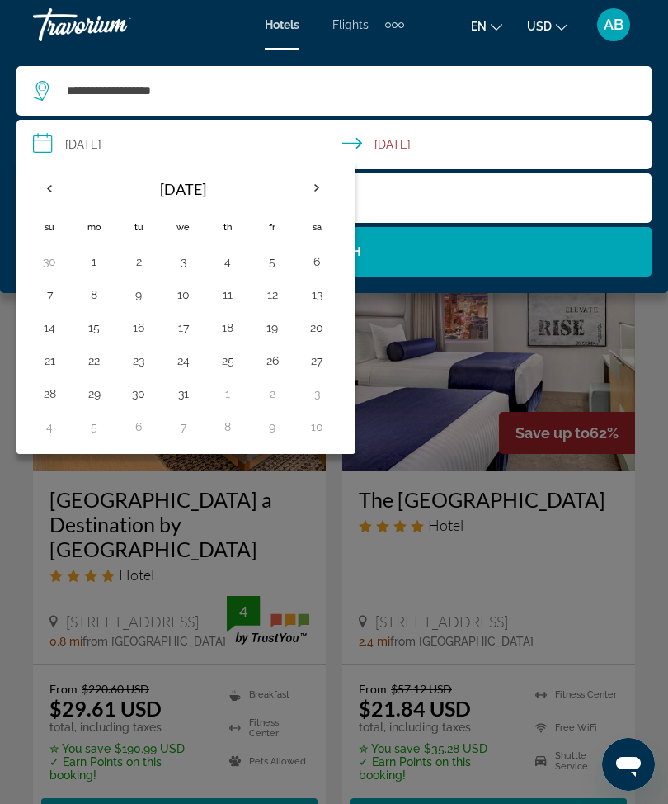
click at [319, 185] on th "Next month" at bounding box center [317, 188] width 45 height 36
click at [44, 188] on th "Previous month" at bounding box center [49, 188] width 45 height 36
click at [100, 401] on button "29" at bounding box center [94, 393] width 26 height 23
click at [320, 390] on button "3" at bounding box center [317, 393] width 26 height 23
type input "**********"
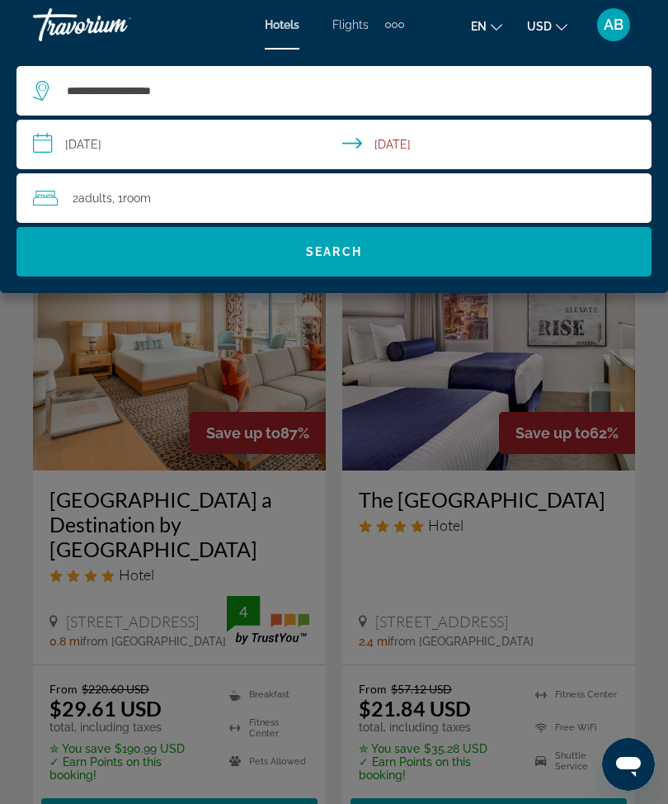
click at [389, 250] on span "Search" at bounding box center [334, 252] width 635 height 40
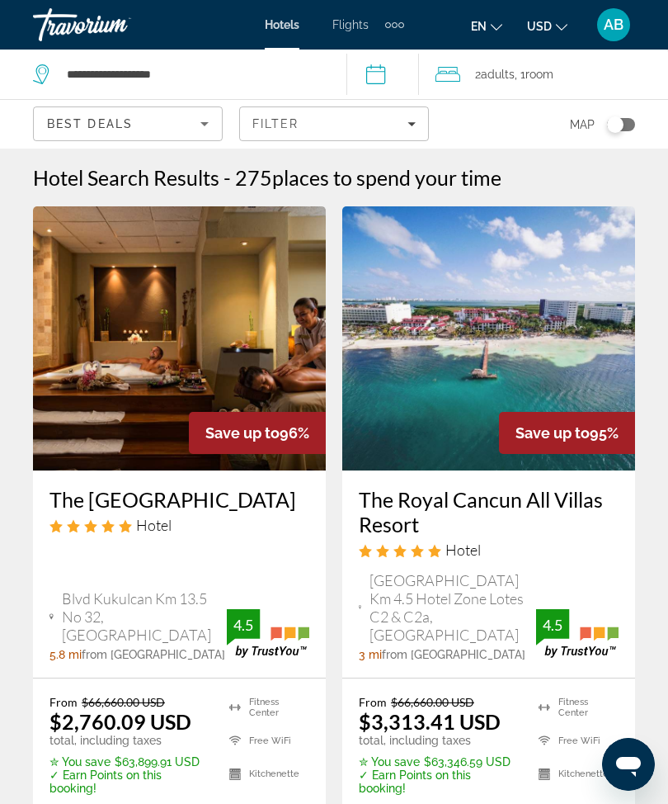
click at [408, 125] on icon "Filters" at bounding box center [412, 124] width 8 height 8
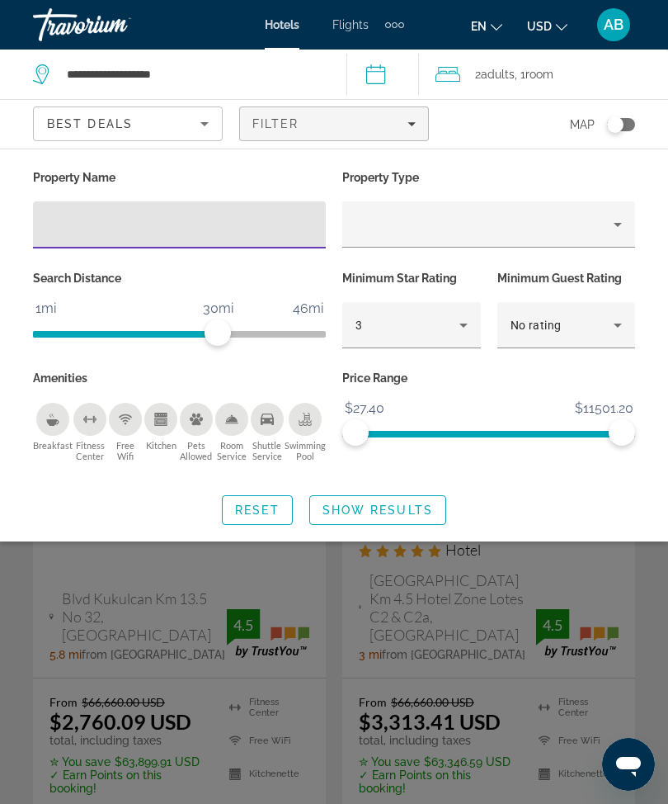
click at [220, 227] on input "Hotel Filters" at bounding box center [179, 225] width 267 height 20
type input "***"
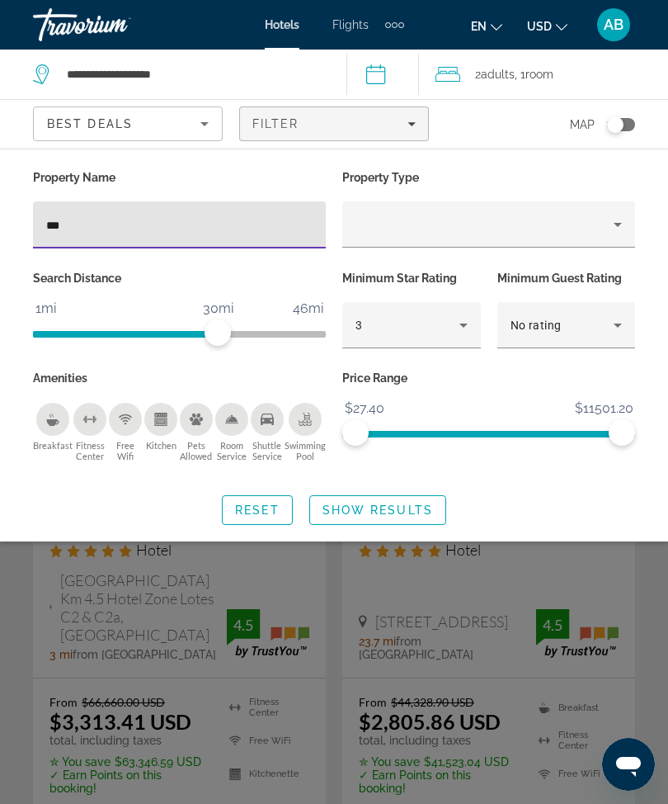
click at [408, 509] on span "Show Results" at bounding box center [378, 509] width 111 height 13
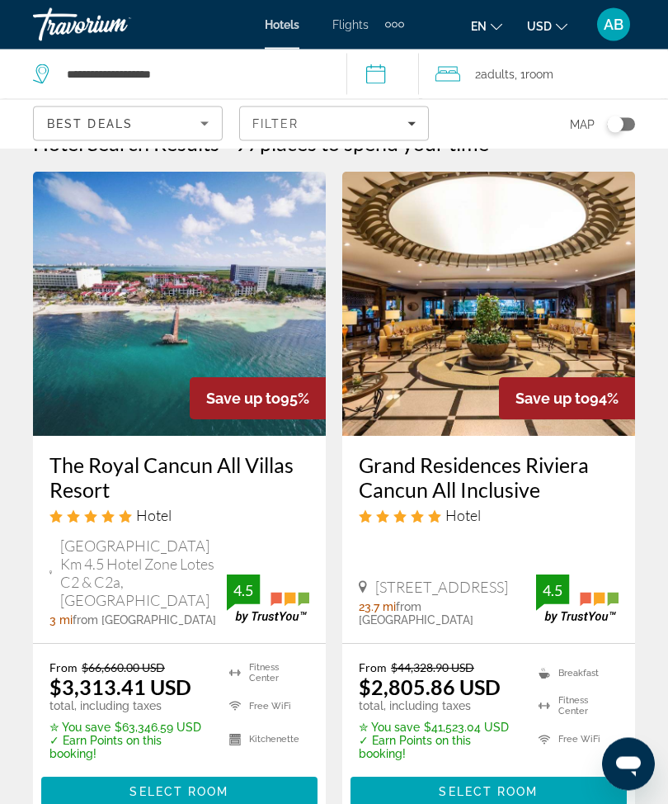
scroll to position [33, 0]
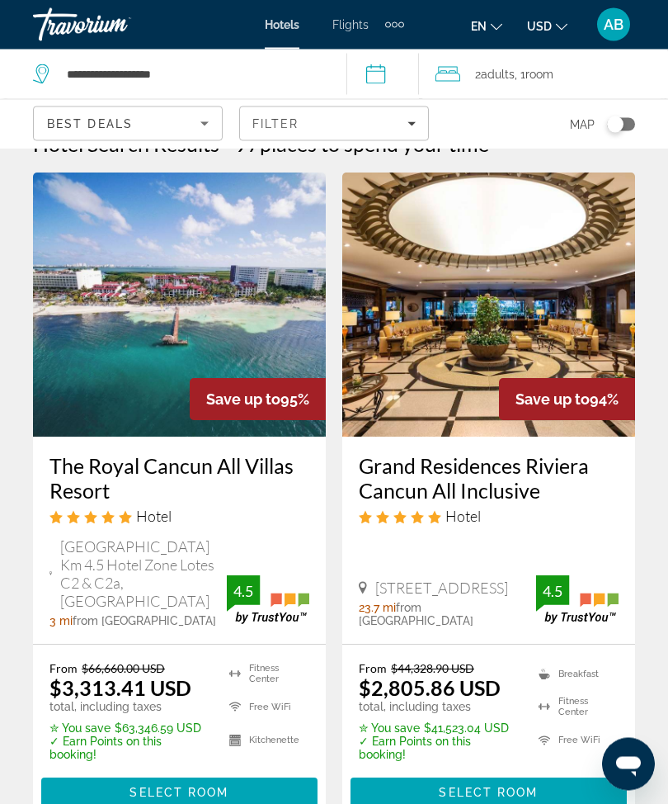
click at [177, 317] on img "Main content" at bounding box center [179, 305] width 293 height 264
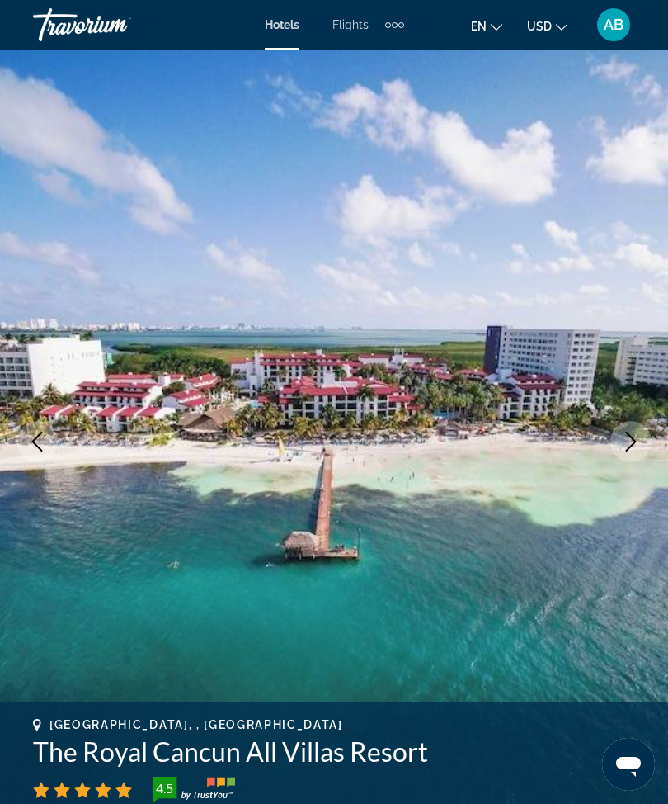
click at [608, 455] on img "Main content" at bounding box center [334, 442] width 668 height 784
click at [625, 439] on icon "Next image" at bounding box center [631, 442] width 20 height 20
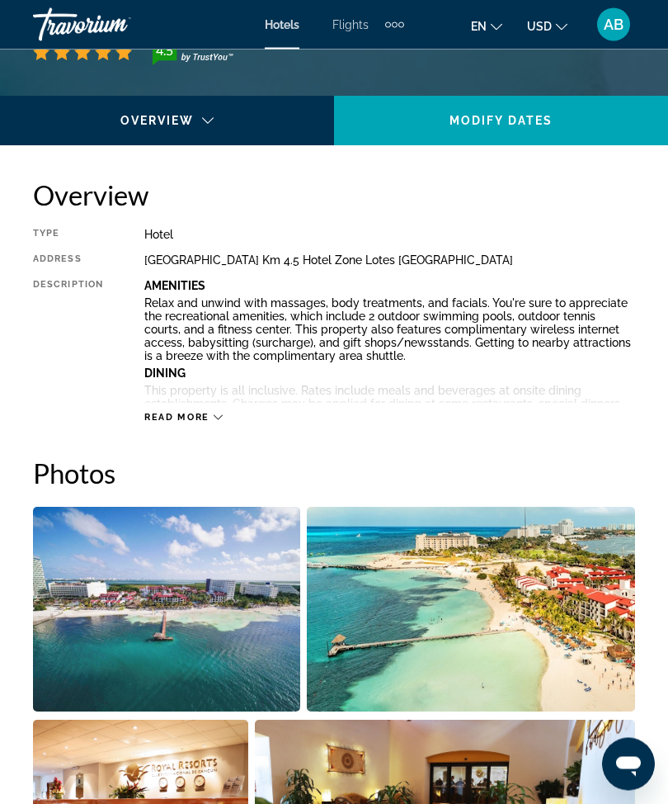
scroll to position [590, 0]
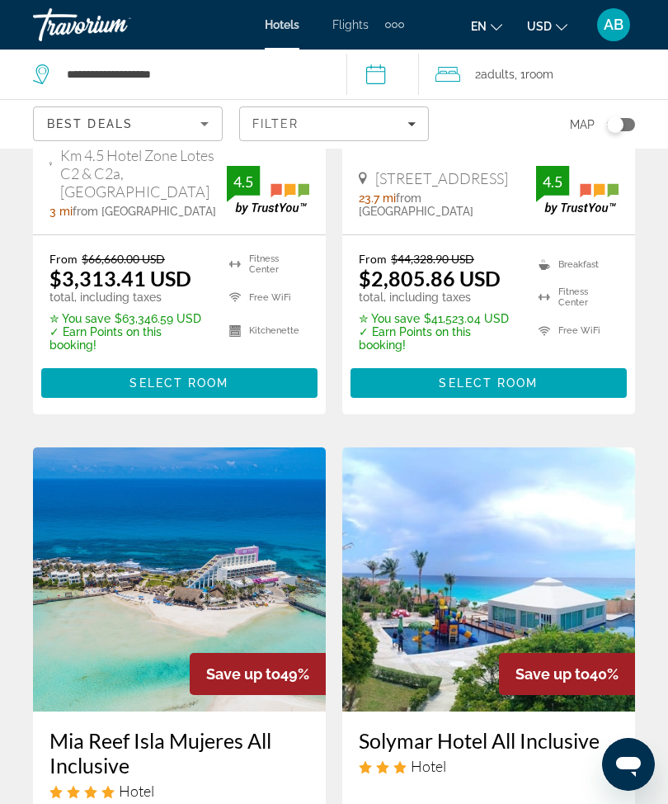
scroll to position [442, 0]
